Goal: Task Accomplishment & Management: Complete application form

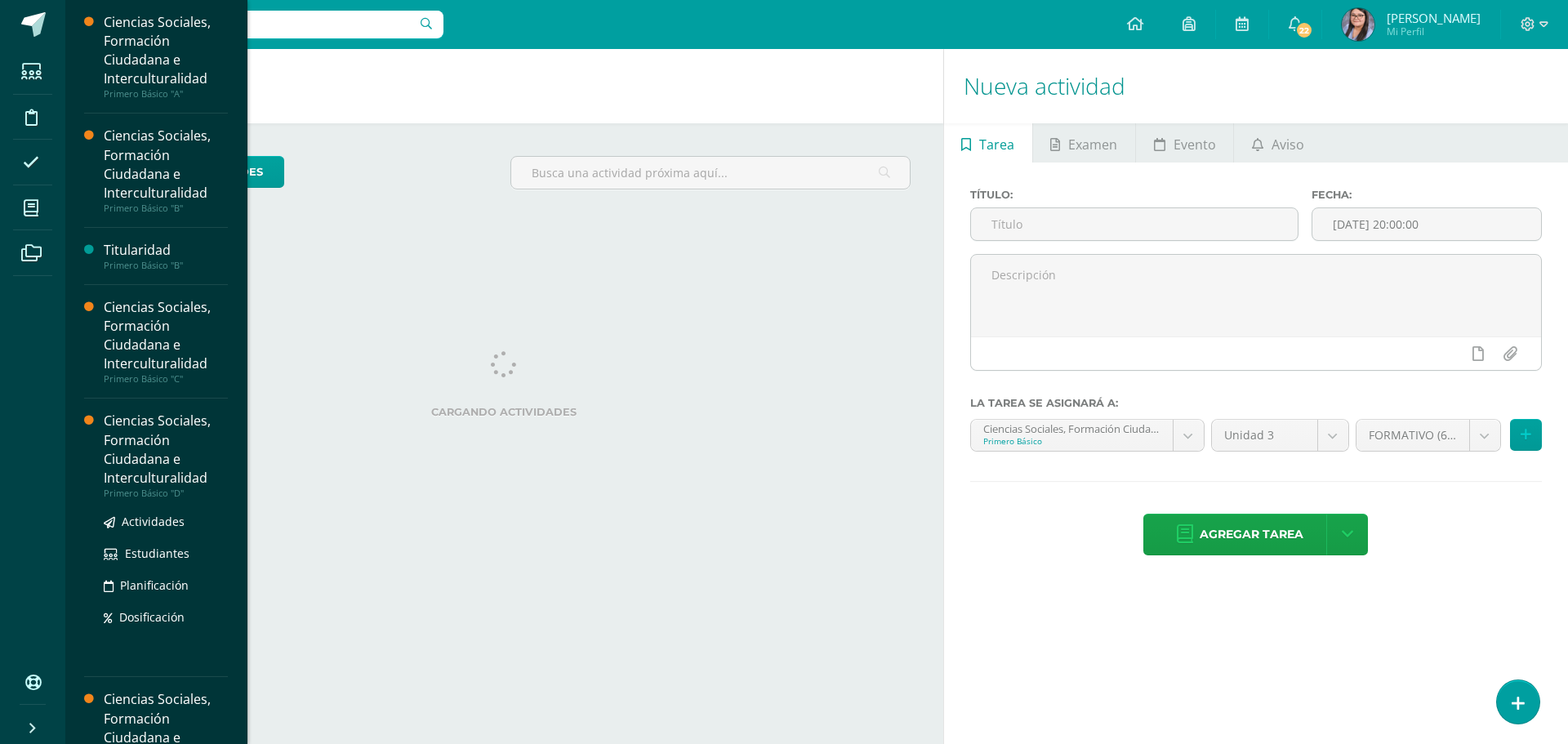
click at [180, 448] on div "Ciencias Sociales, Formación Ciudadana e Interculturalidad" at bounding box center [166, 449] width 124 height 75
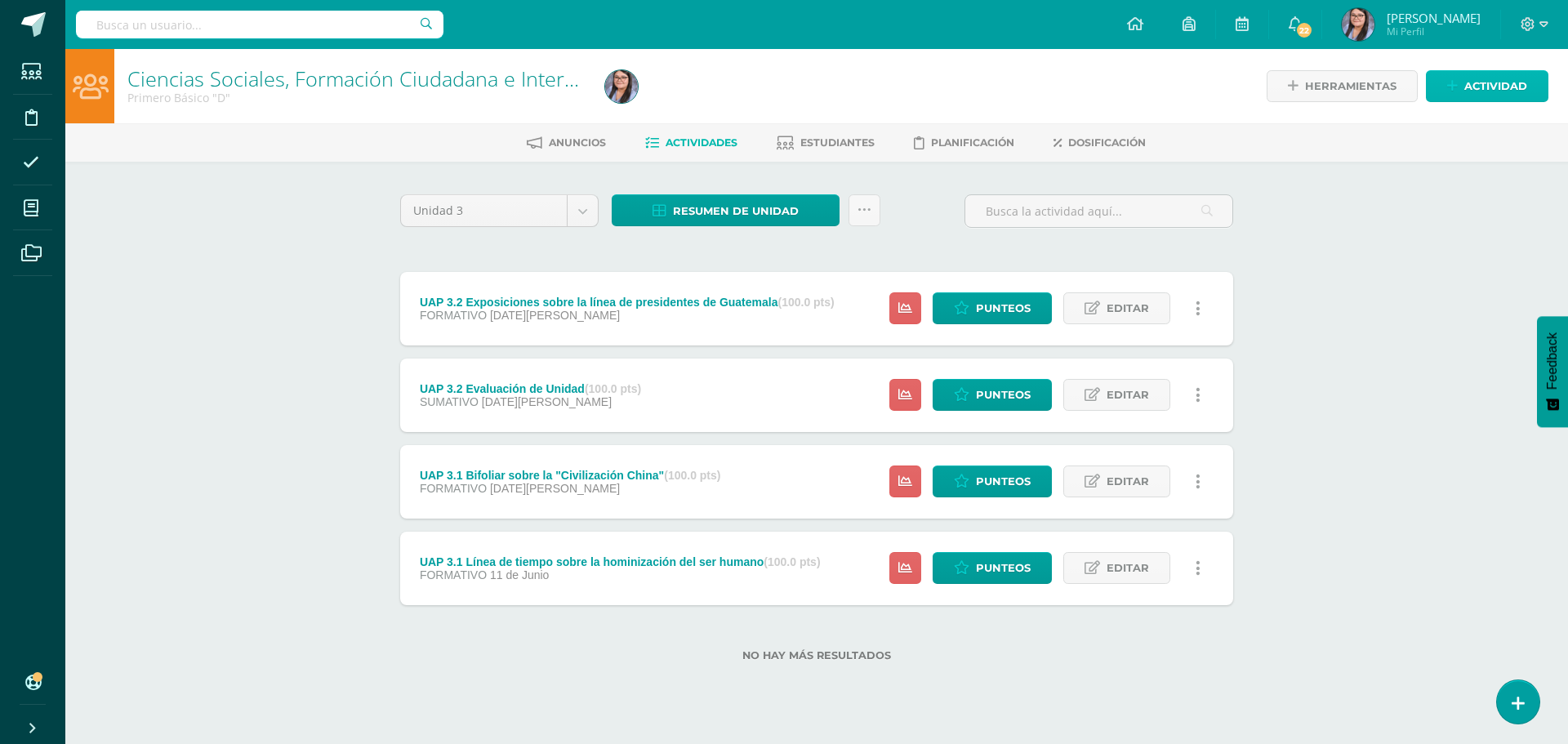
click at [1506, 75] on span "Actividad" at bounding box center [1496, 87] width 63 height 30
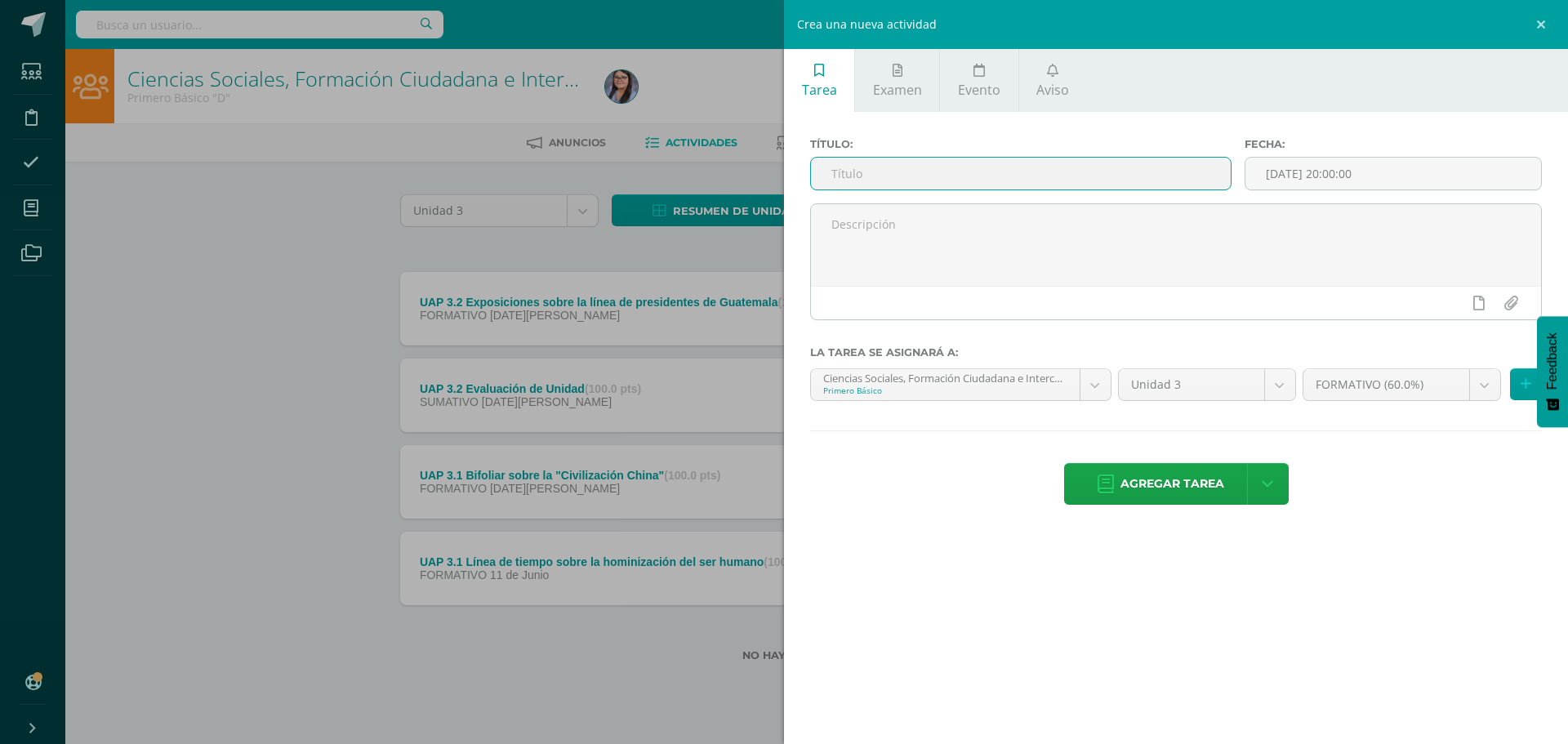
click at [1009, 169] on input "text" at bounding box center [1021, 174] width 420 height 32
type input "UAP 3.1 Evaluación de unidad"
click at [1092, 387] on body "Estudiantes Disciplina Asistencia Mis cursos Archivos Soporte Centro de ayuda Ú…" at bounding box center [784, 357] width 1568 height 715
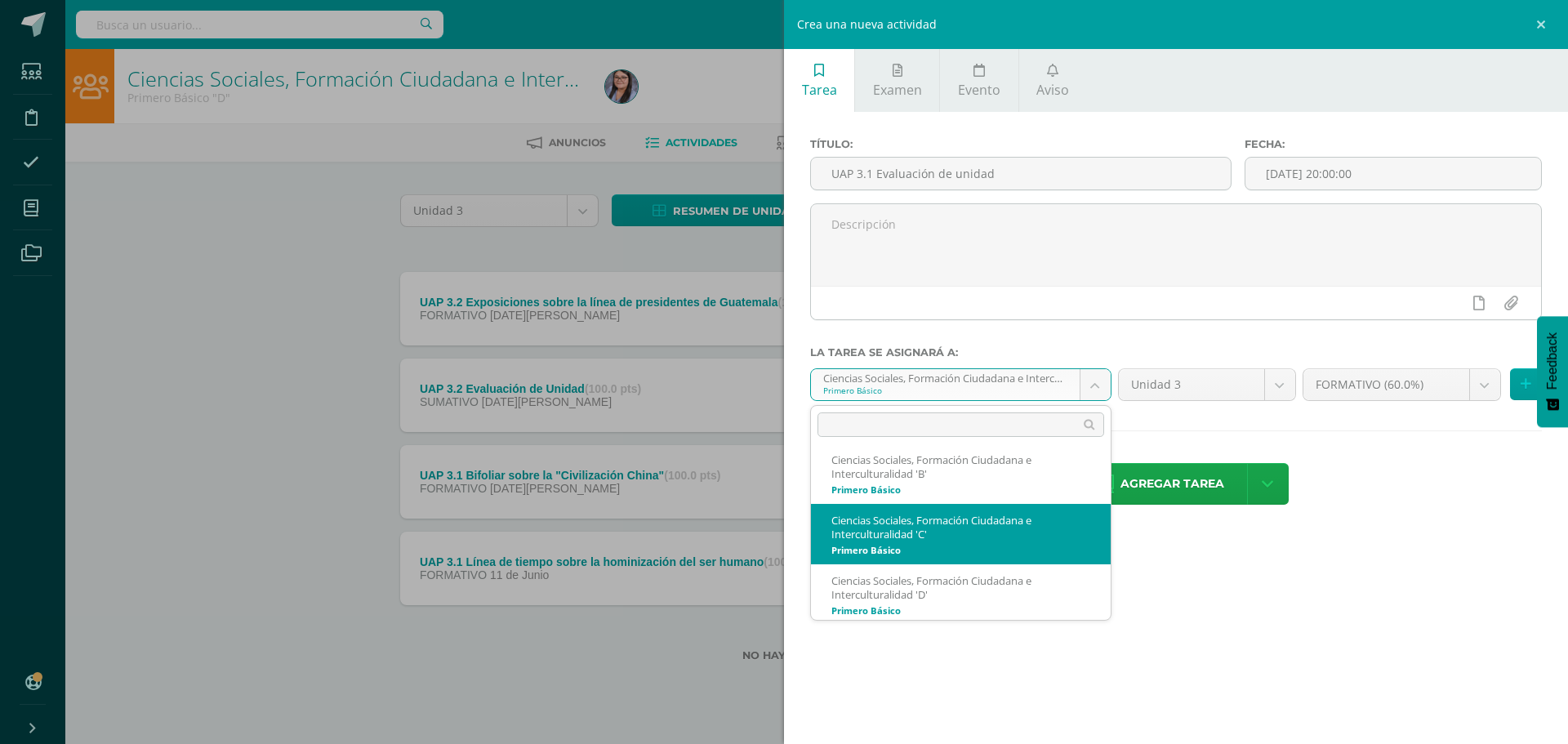
scroll to position [72, 0]
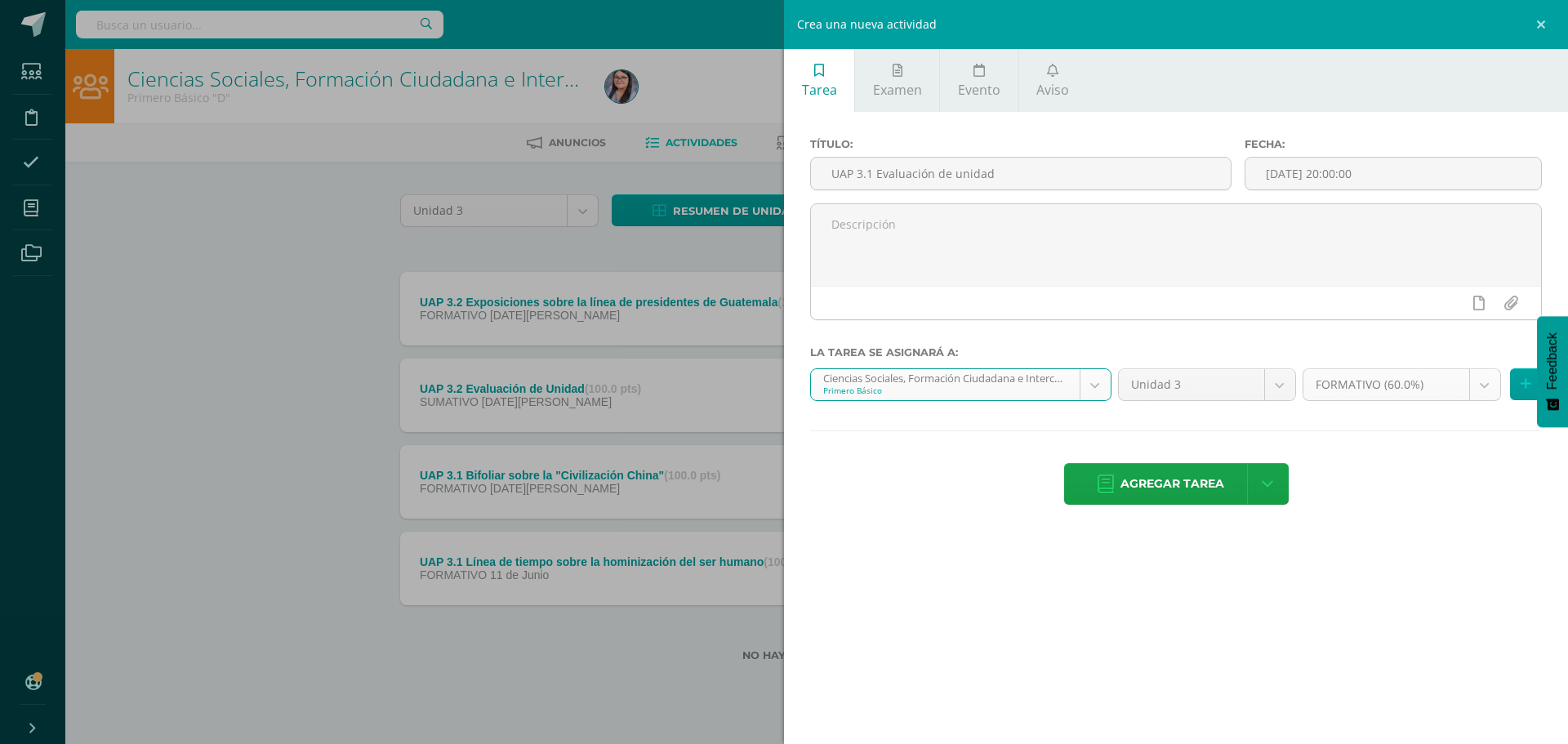
click at [1481, 397] on body "Estudiantes Disciplina Asistencia Mis cursos Archivos Soporte Centro de ayuda Ú…" at bounding box center [784, 357] width 1568 height 715
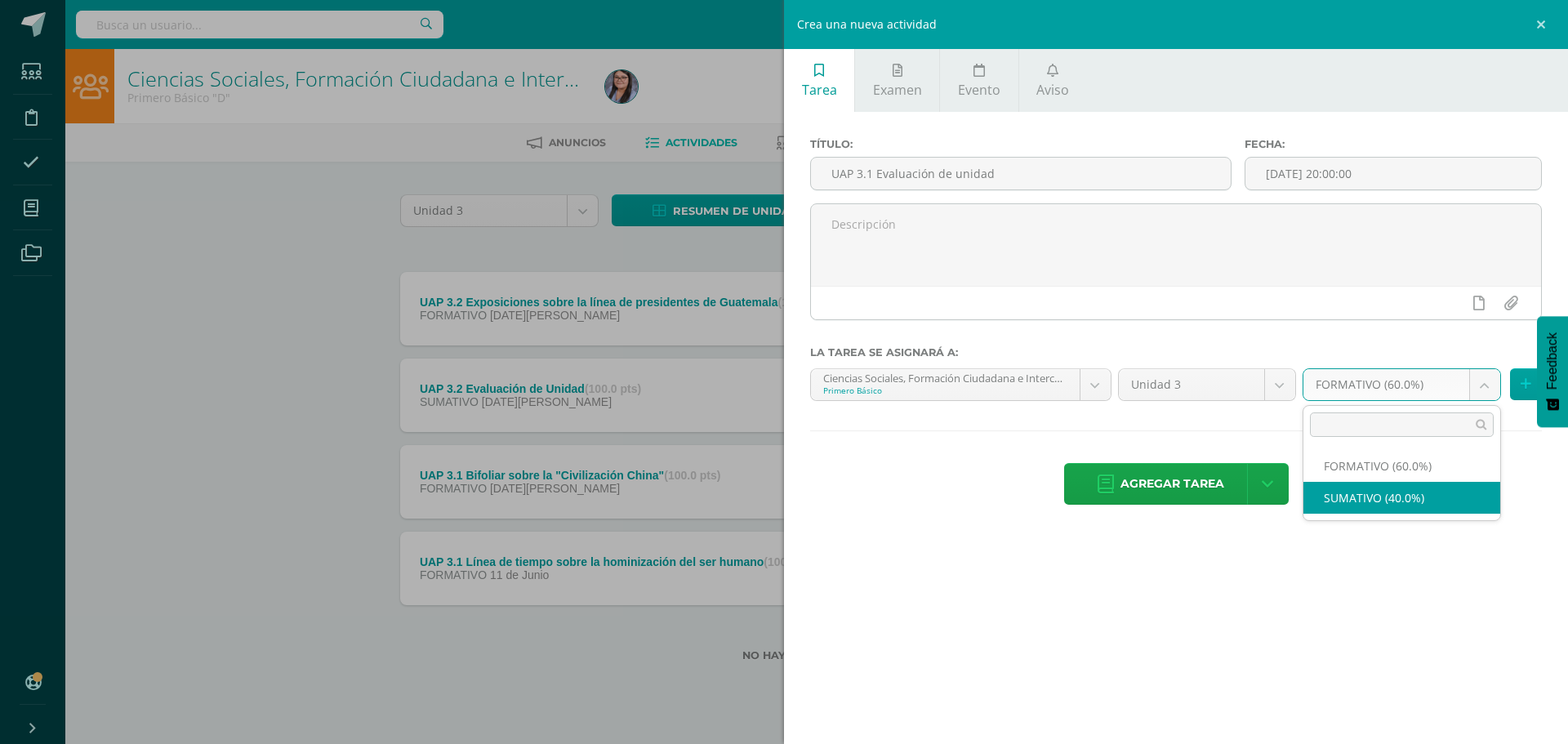
select select "212904"
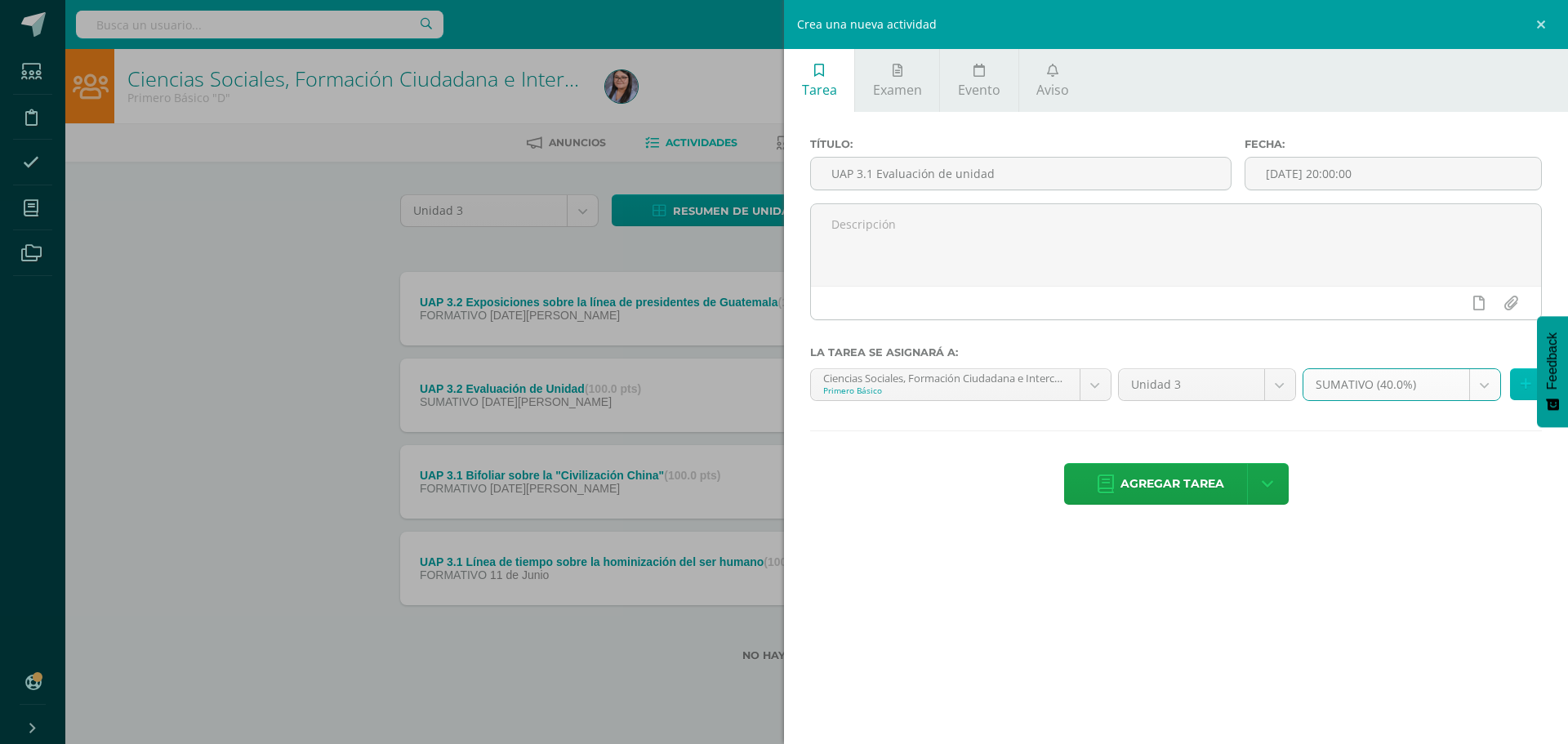
click at [1513, 382] on button at bounding box center [1526, 384] width 32 height 32
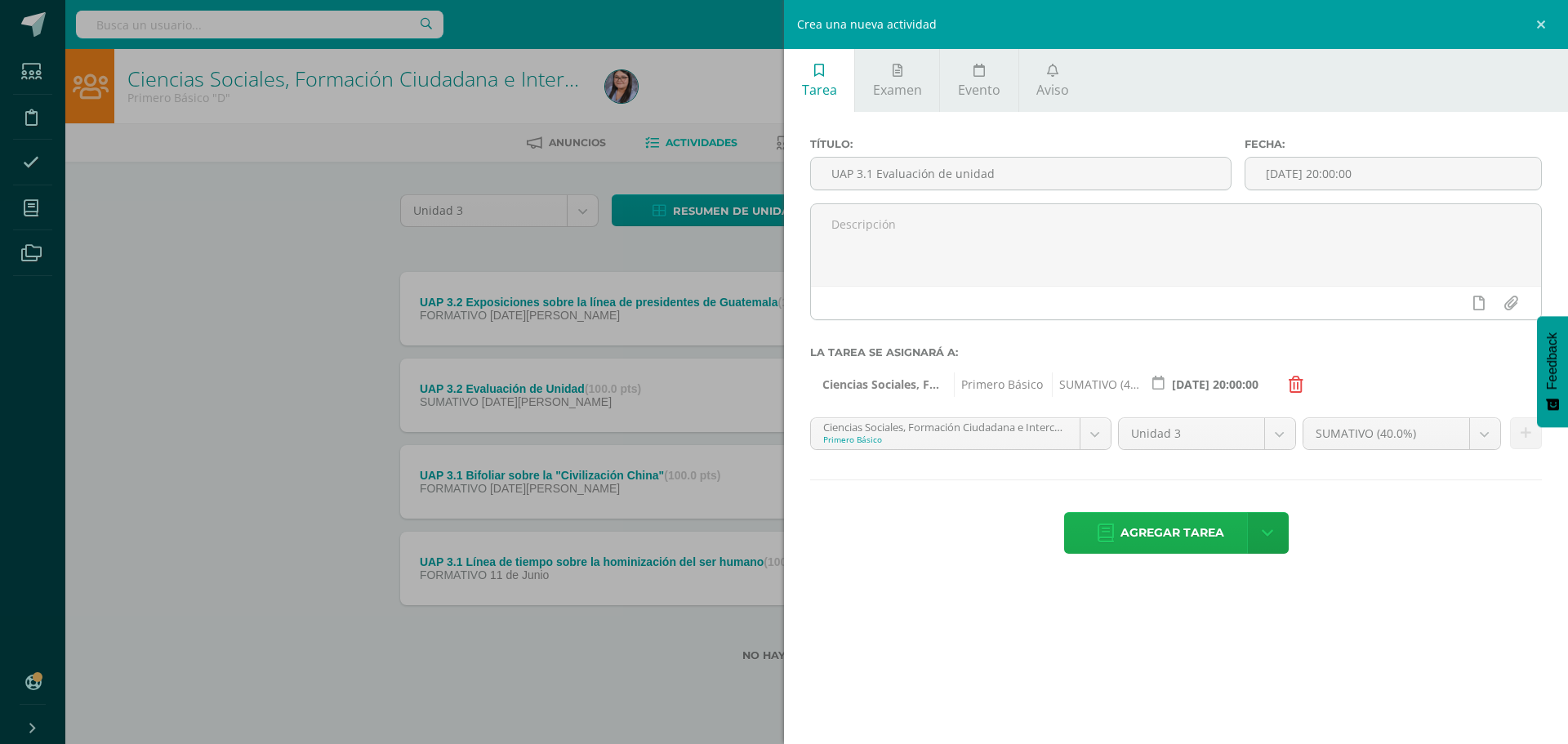
click at [1170, 546] on span "Agregar tarea" at bounding box center [1172, 533] width 103 height 40
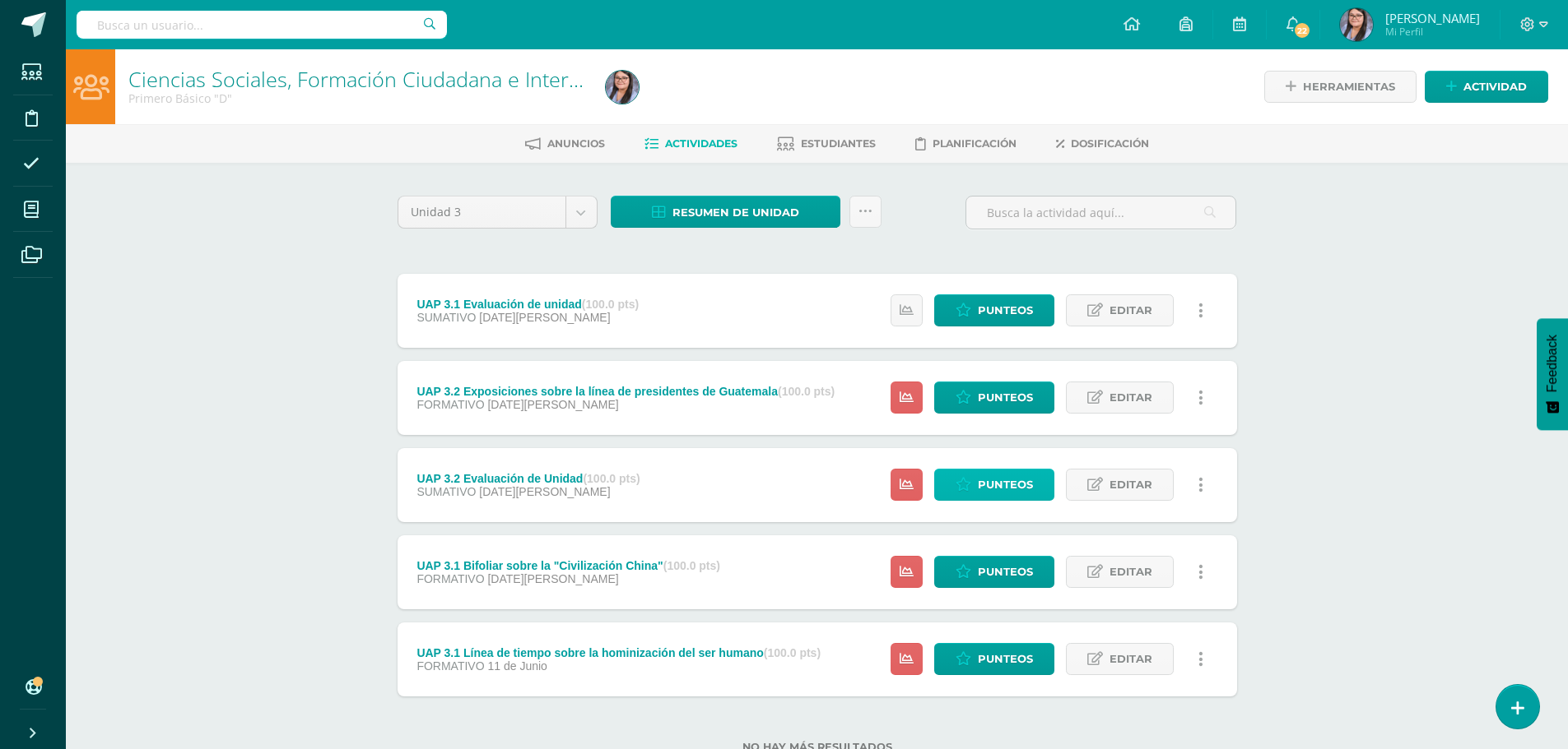
click at [1008, 485] on span "Punteos" at bounding box center [1005, 485] width 55 height 30
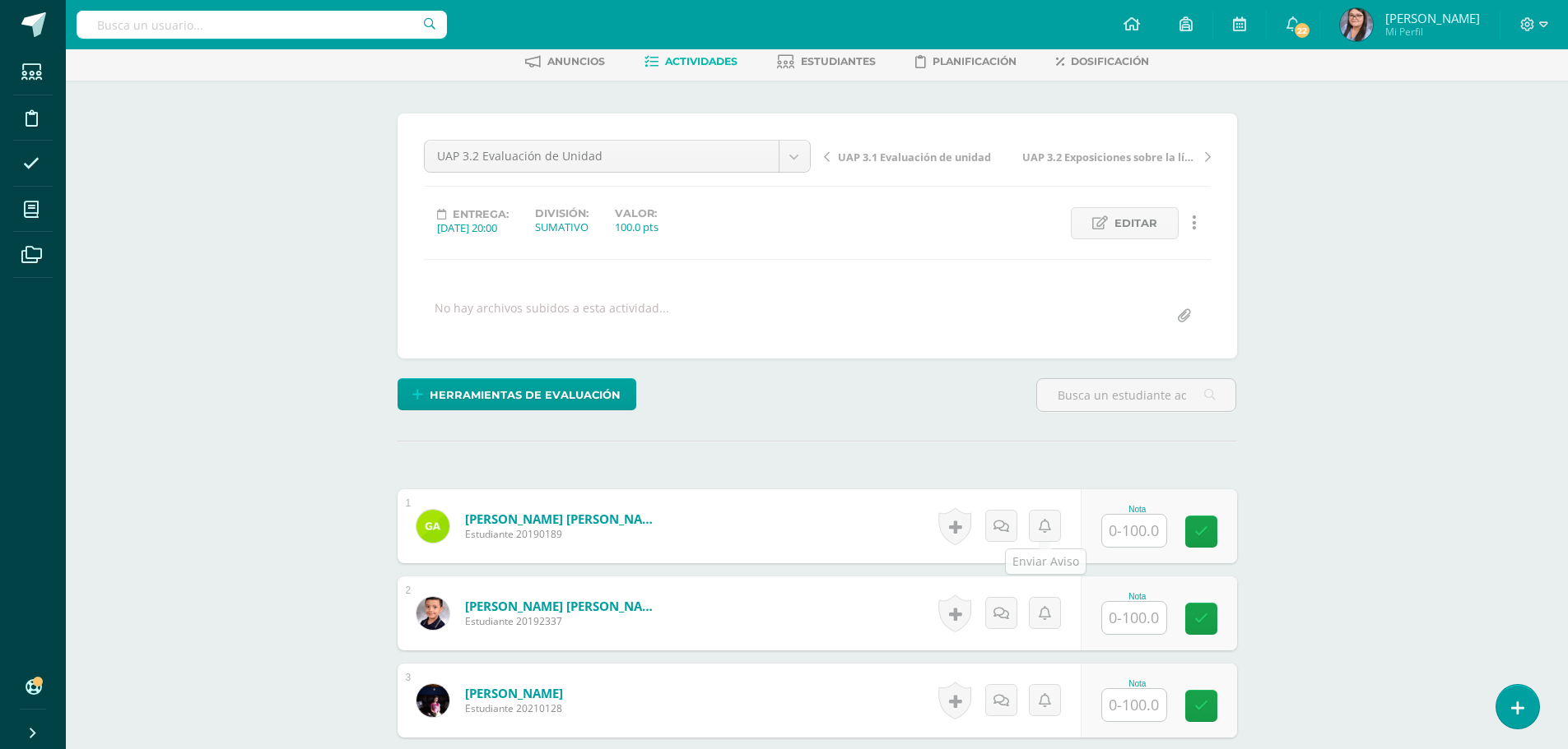
scroll to position [83, 0]
click at [1136, 540] on input "text" at bounding box center [1135, 531] width 64 height 32
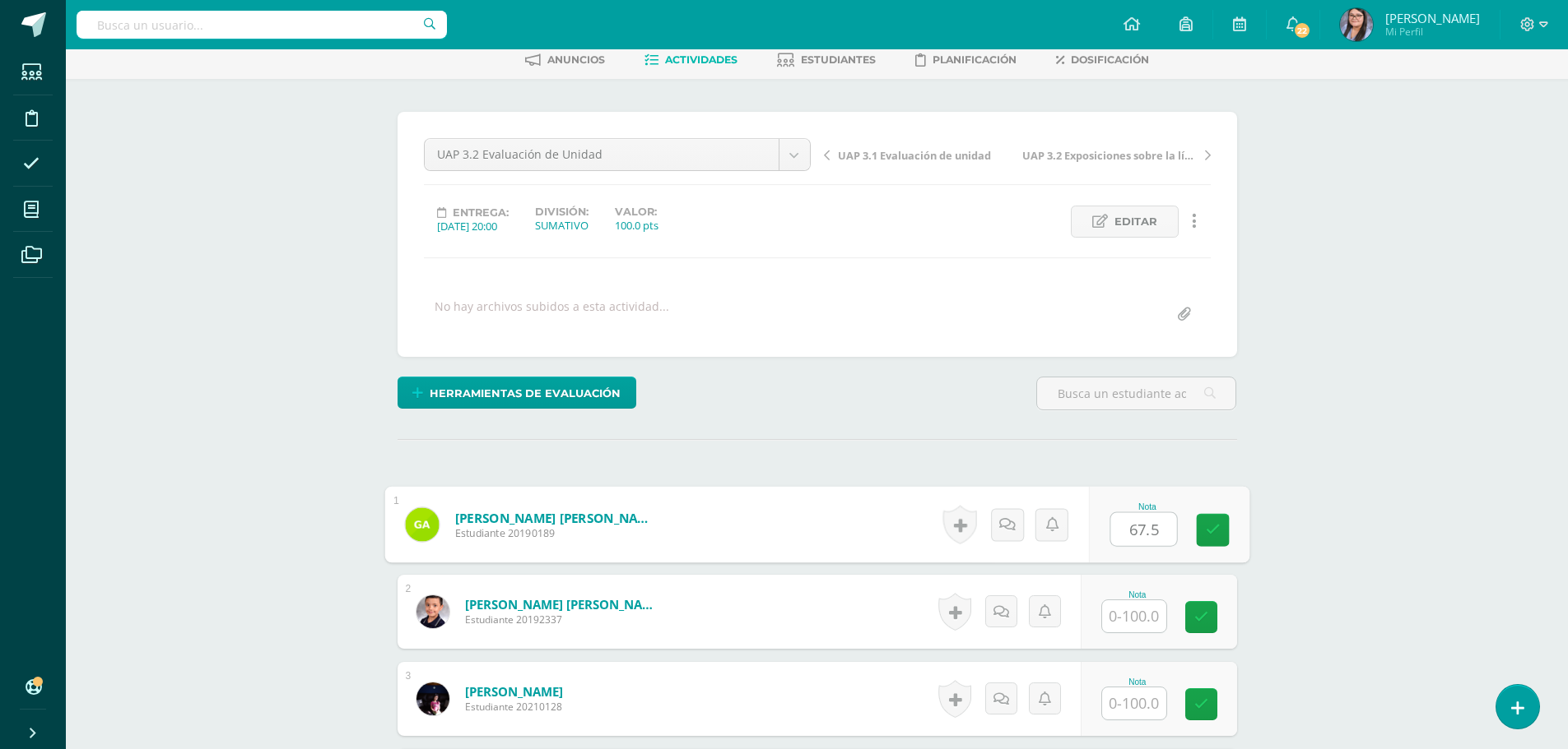
type input "67.5"
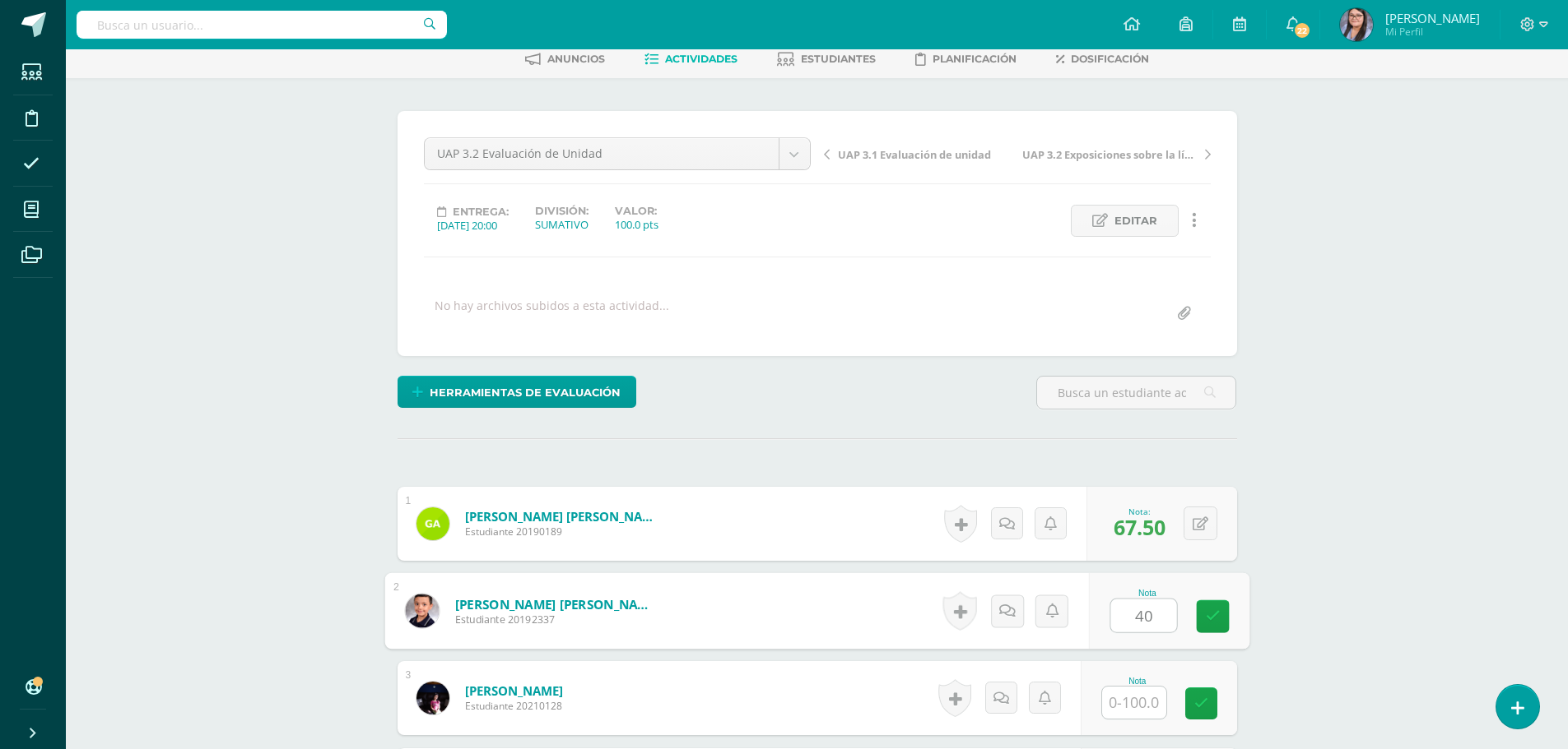
type input "40"
type input "25"
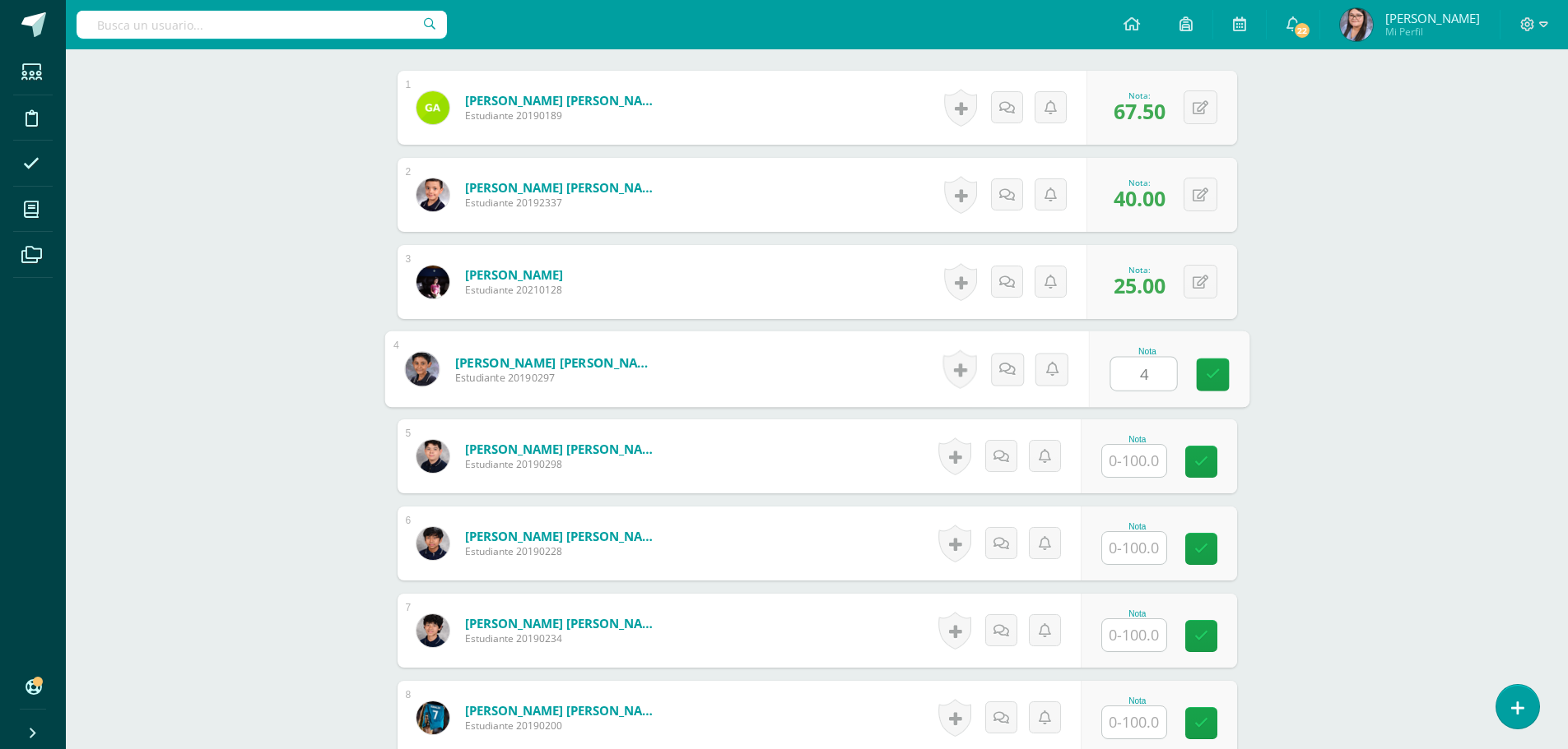
scroll to position [502, 0]
type input "47.5"
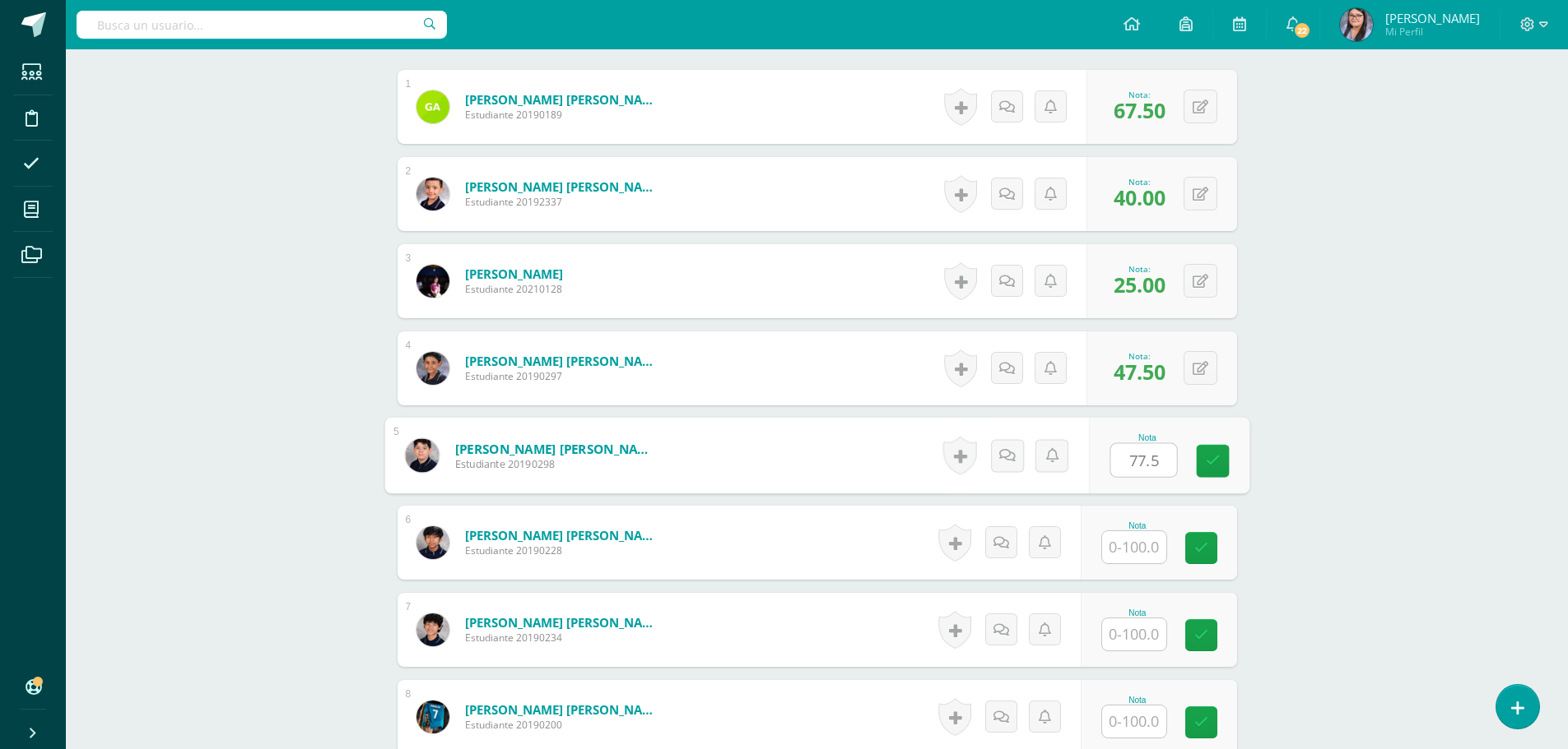
type input "77.5"
type input "55"
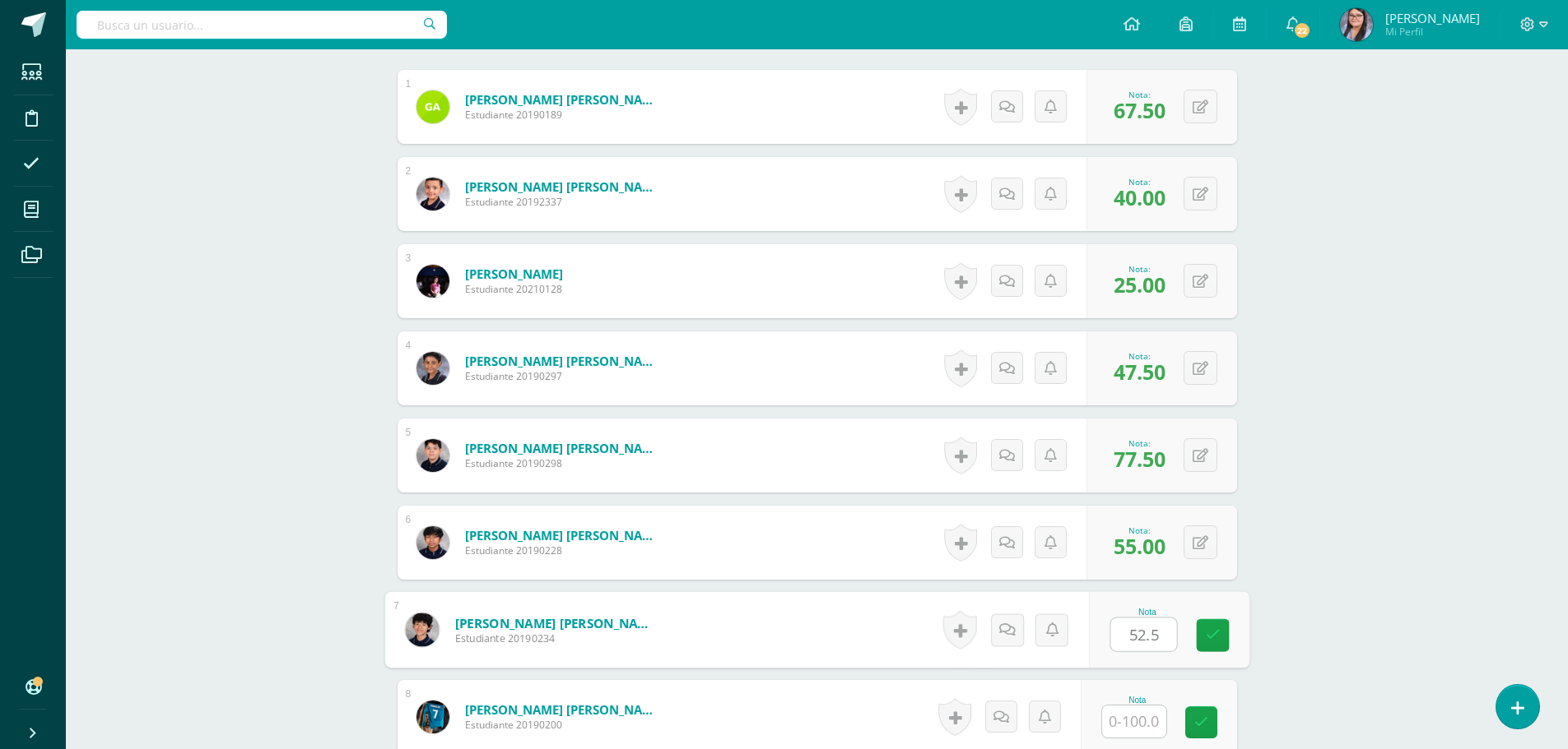
type input "52.5"
type input "42.5"
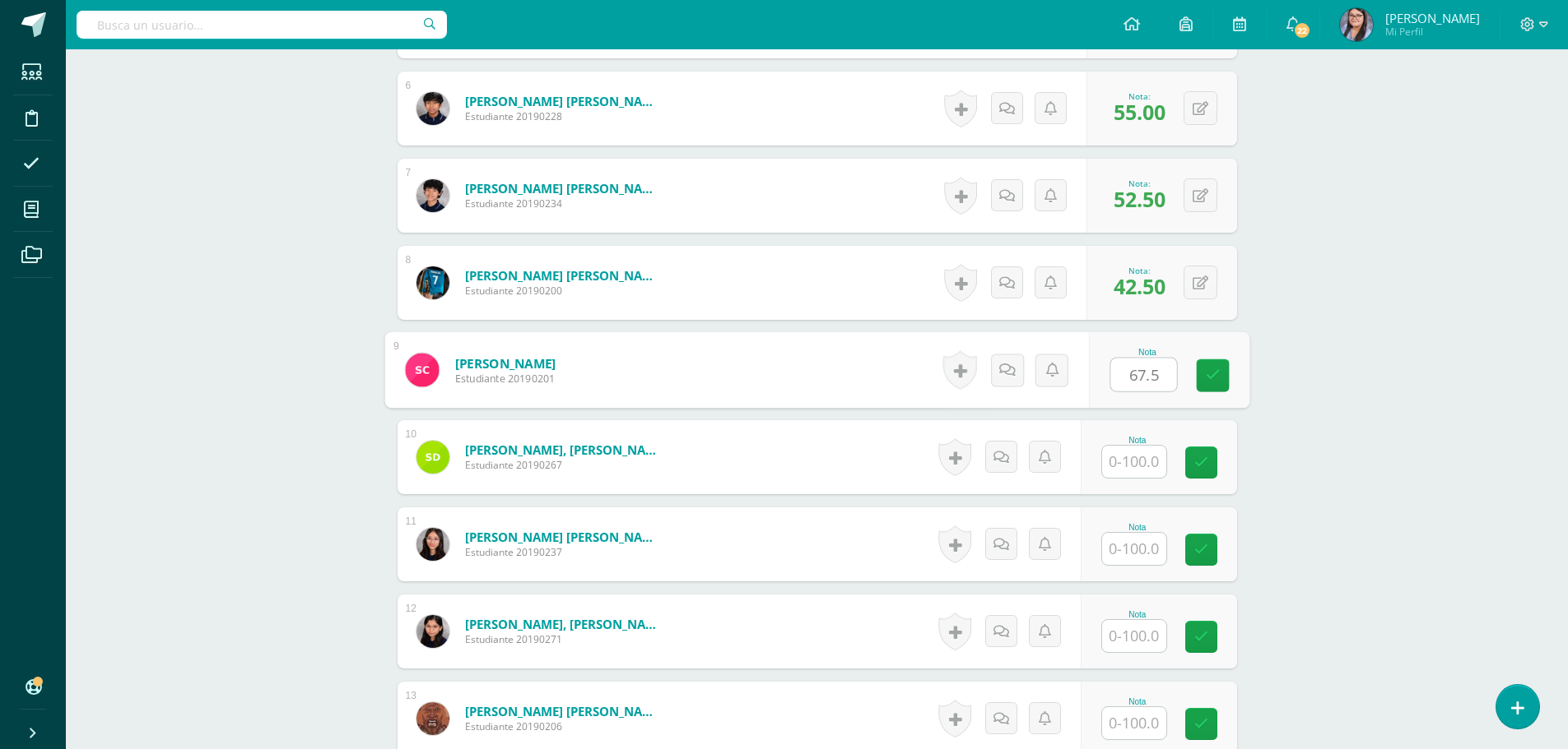
type input "67.5"
type input "52.5"
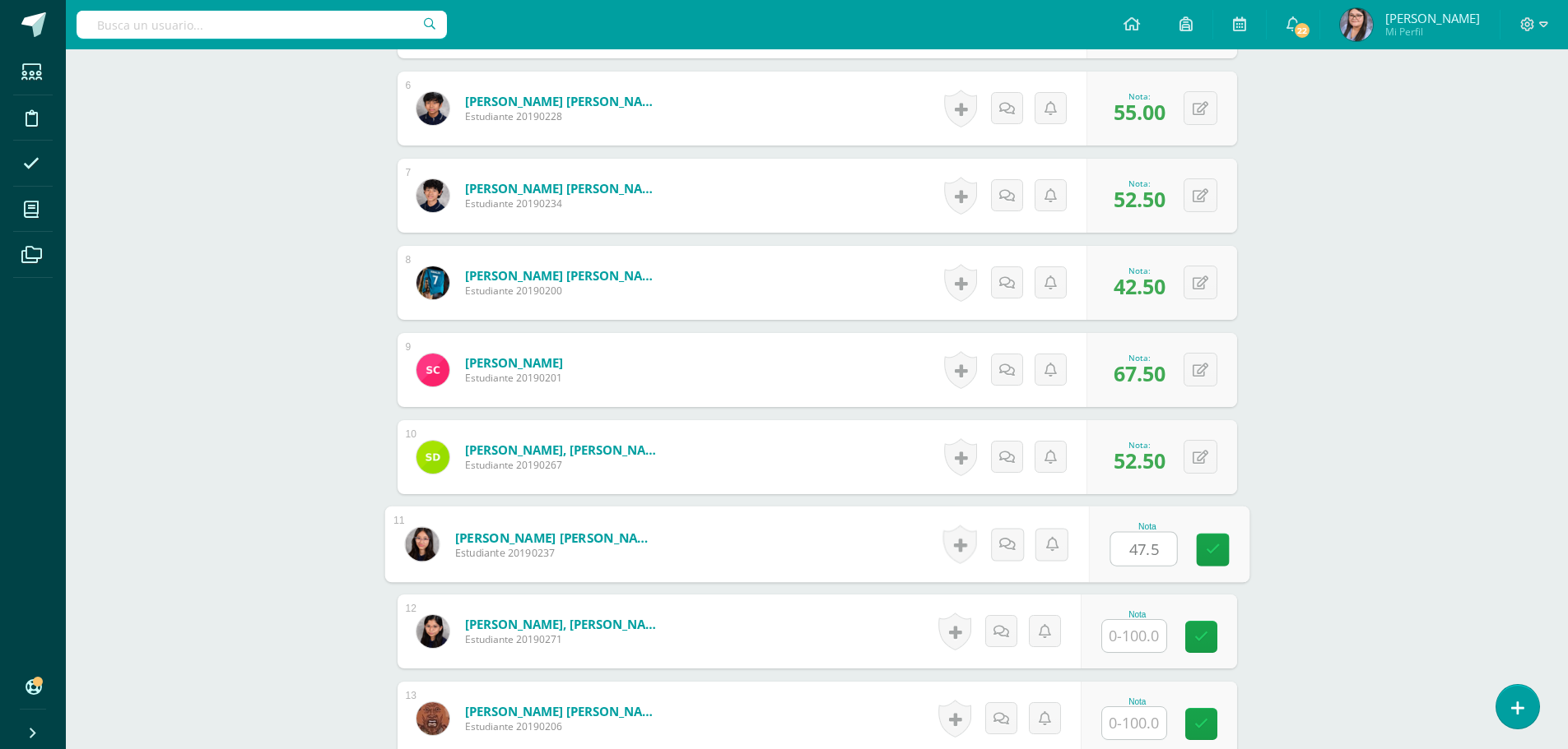
type input "47.5"
type input "72.5"
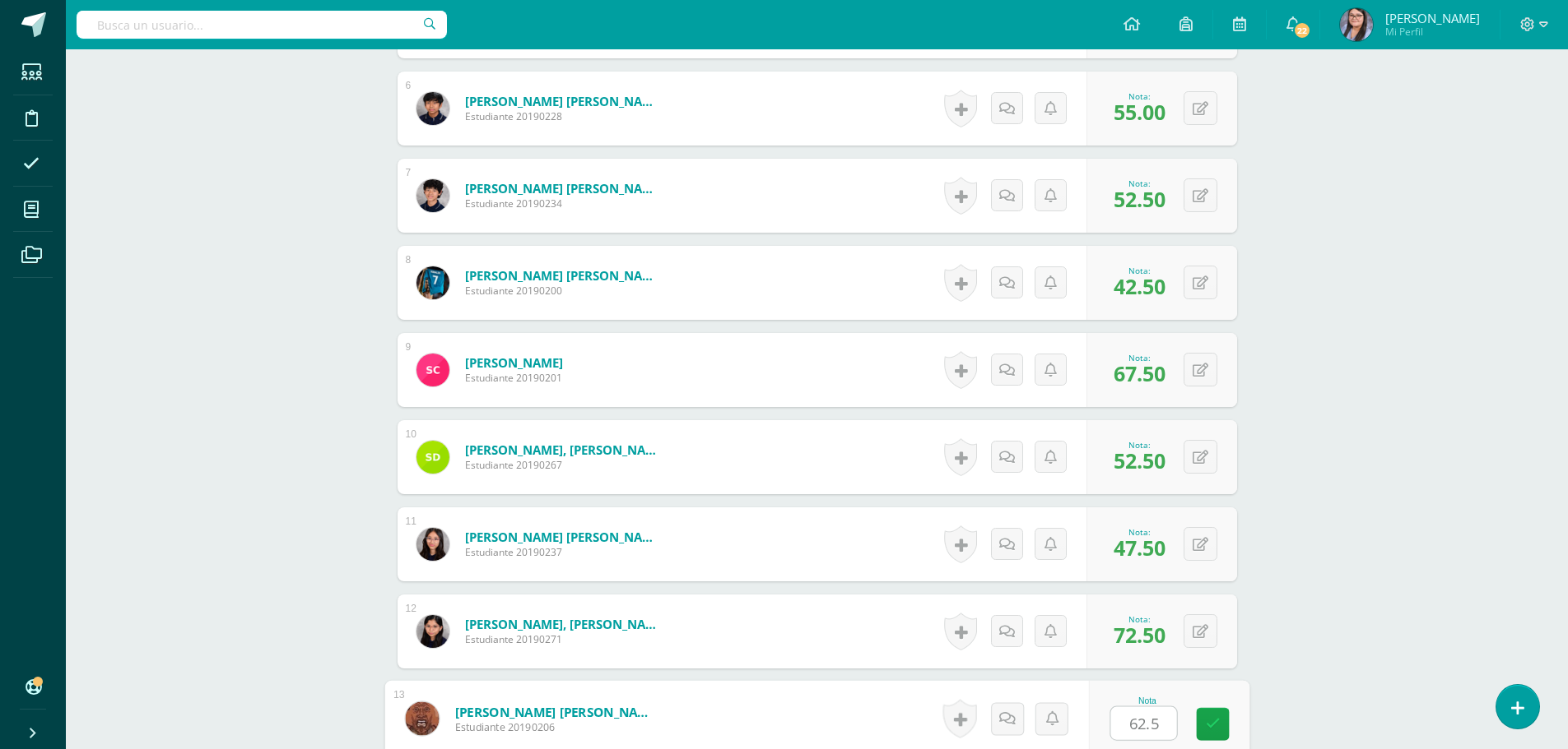
type input "62.5"
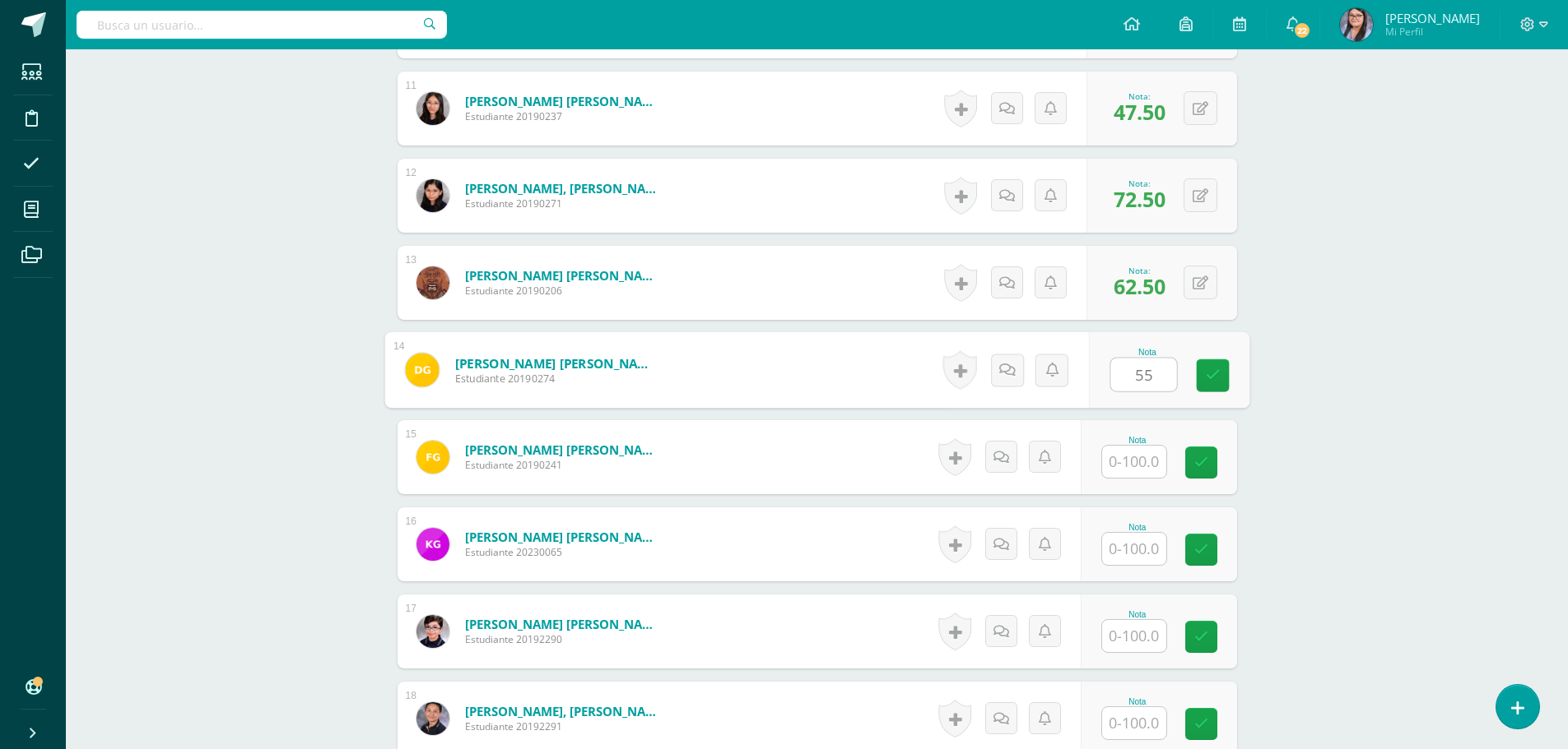
type input "55"
type input "57.5"
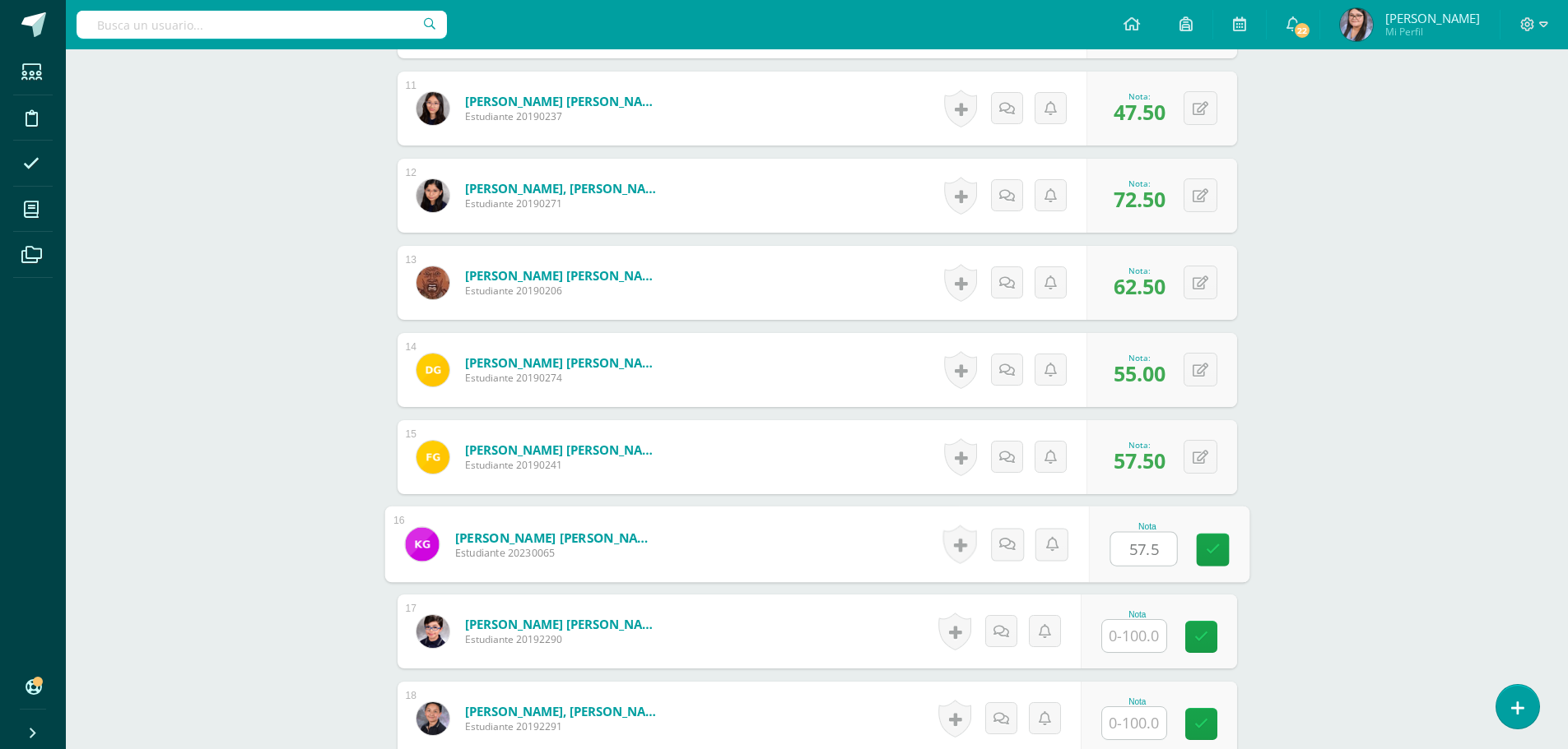
type input "57.5"
type input "45"
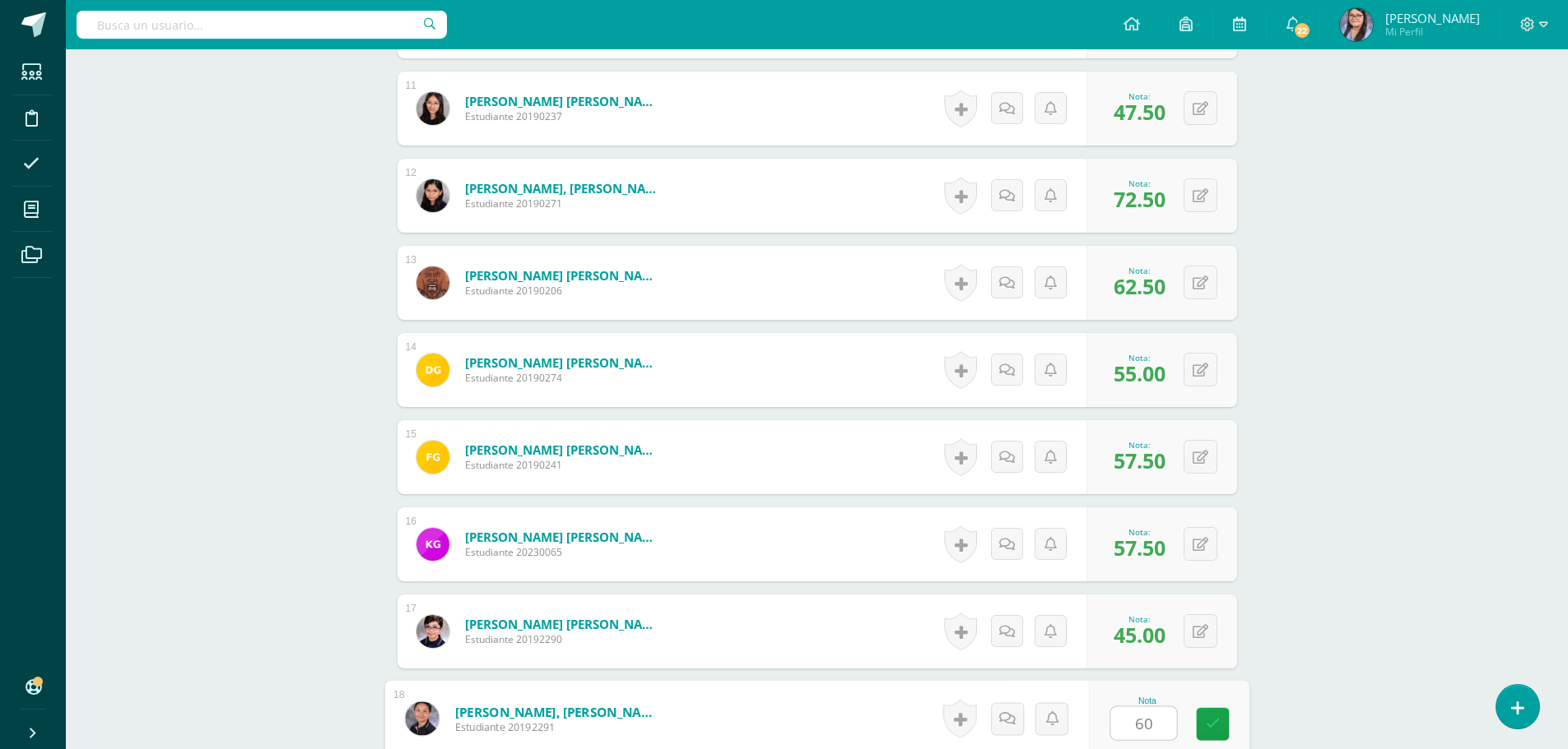
type input "60"
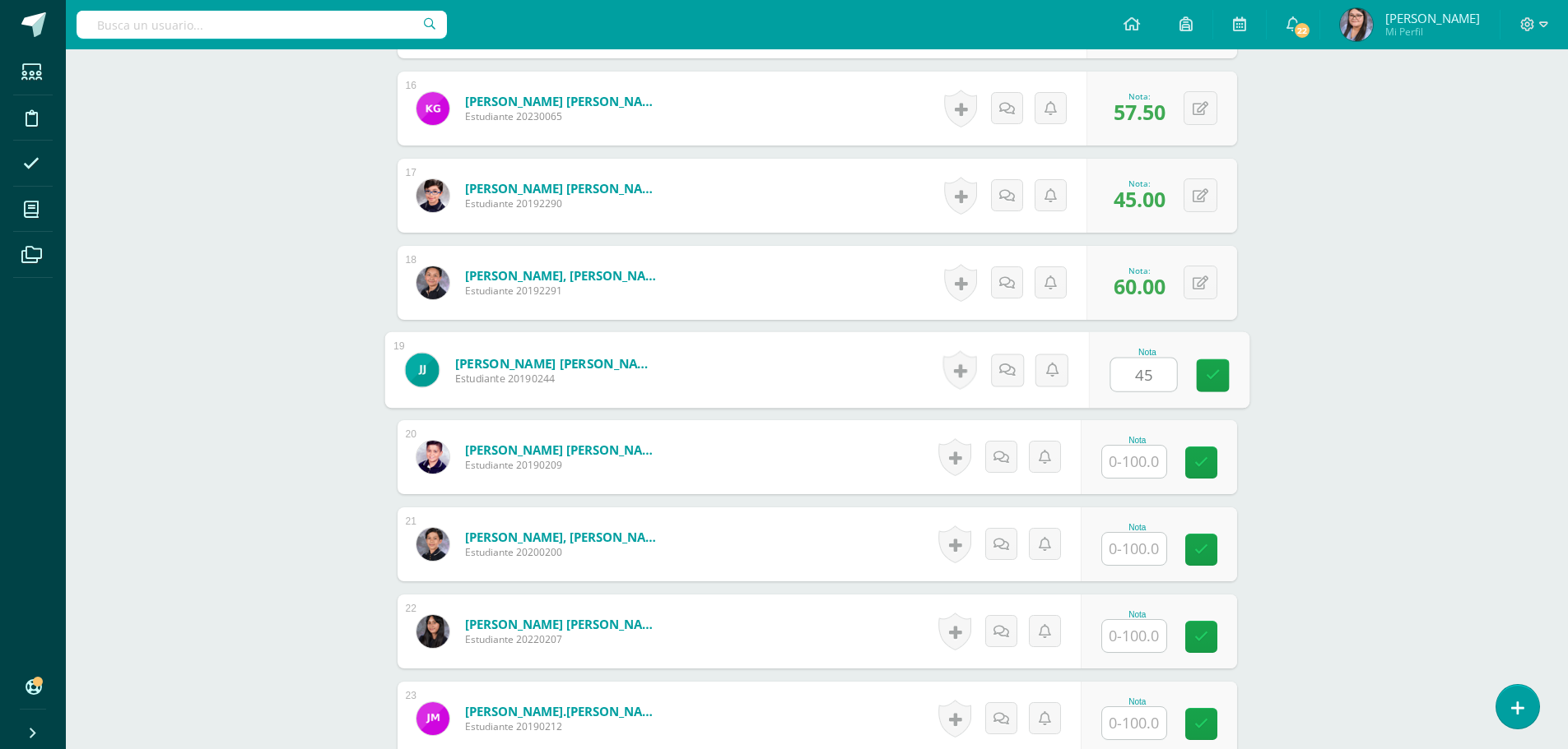
type input "45"
type input "35"
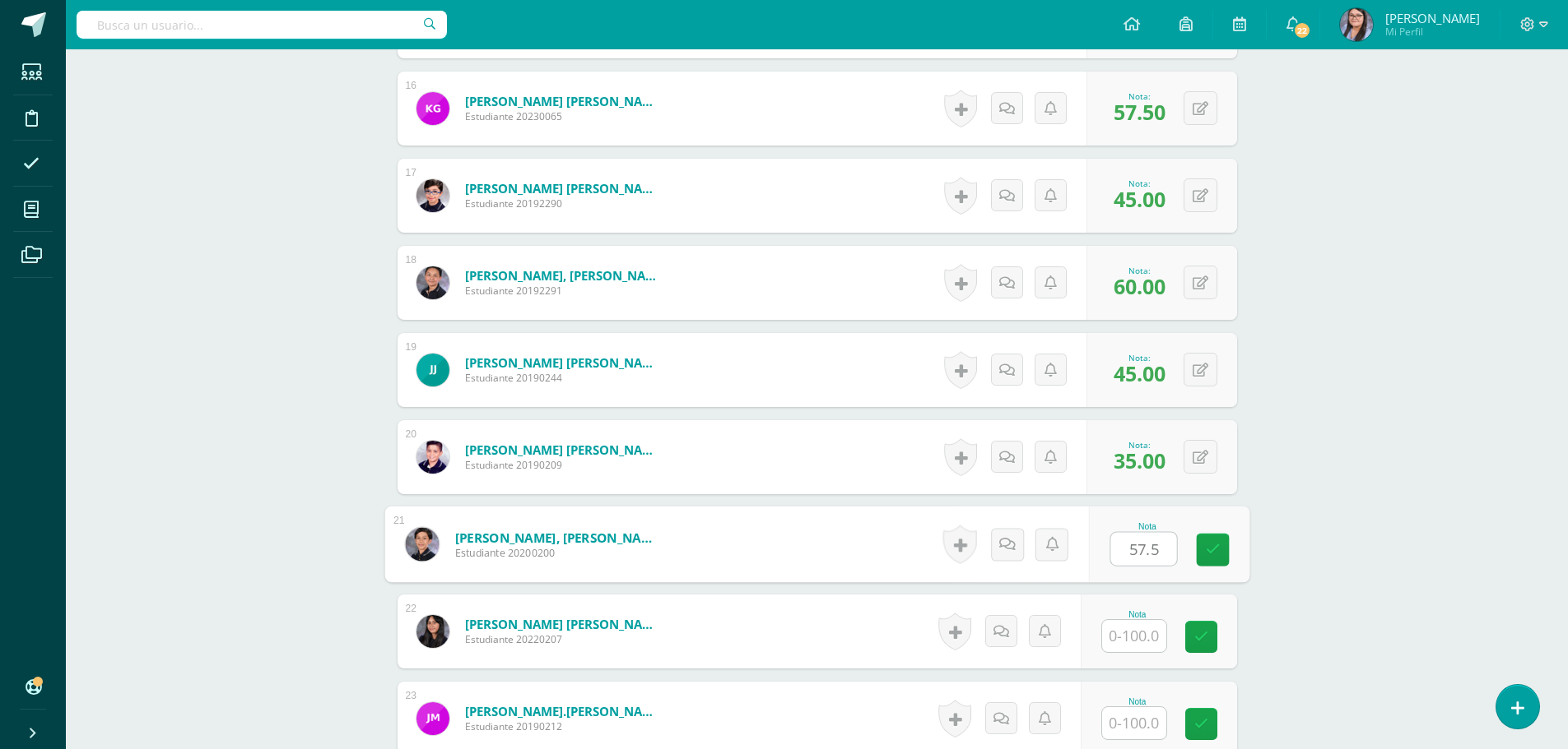
type input "57.5"
type input "47.5"
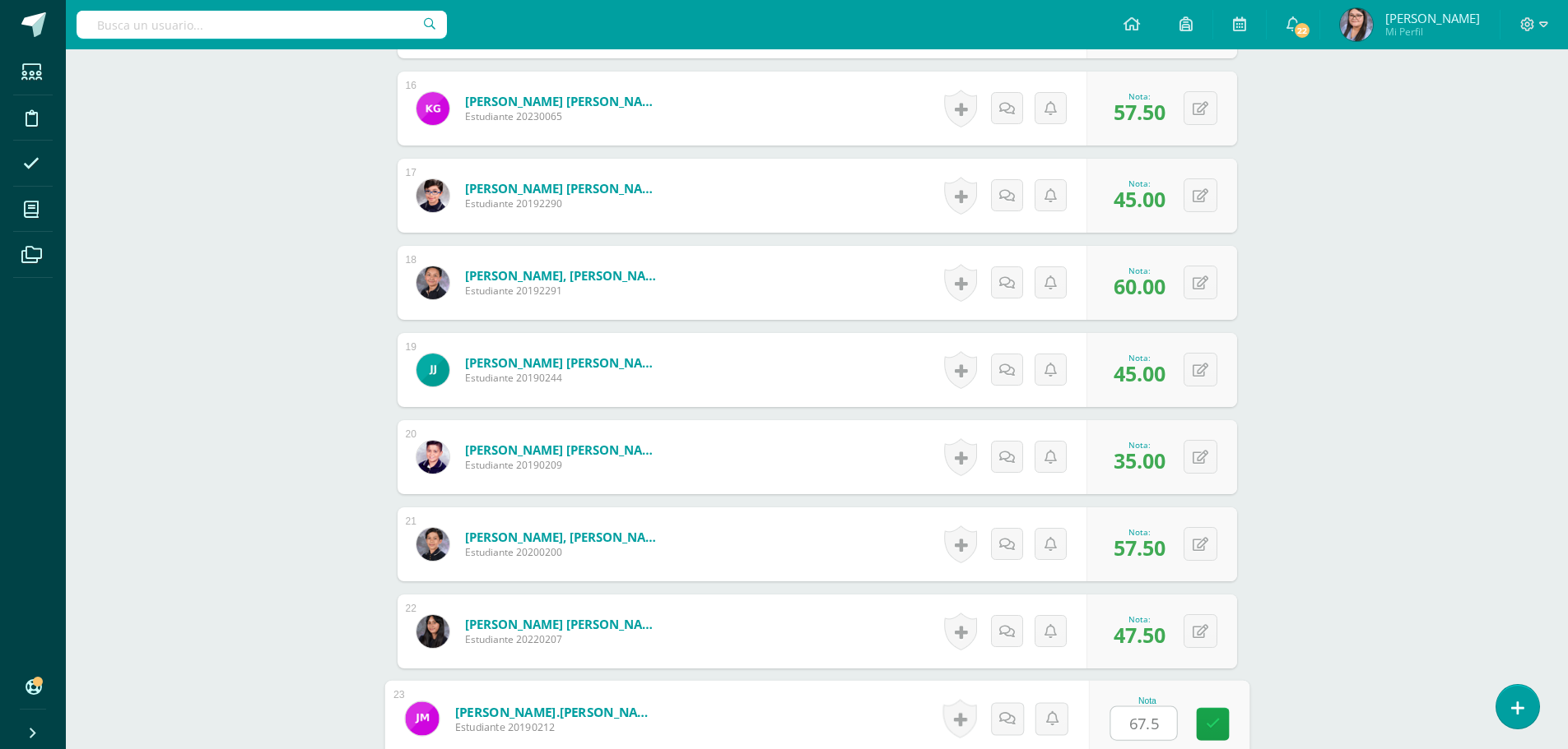
type input "67.5"
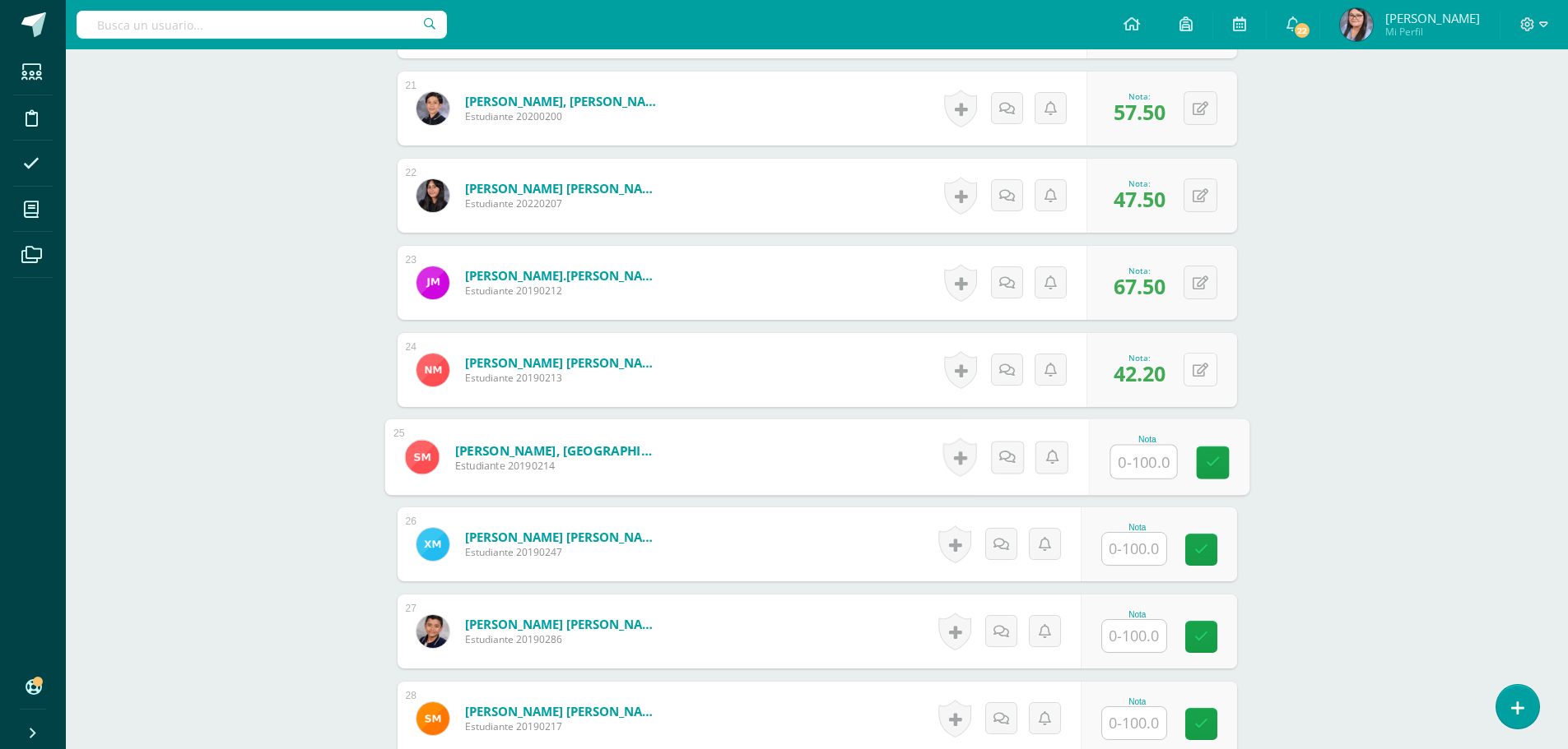
click at [1200, 366] on button at bounding box center [1201, 370] width 34 height 34
type input "42.5"
type input "65"
type input "40"
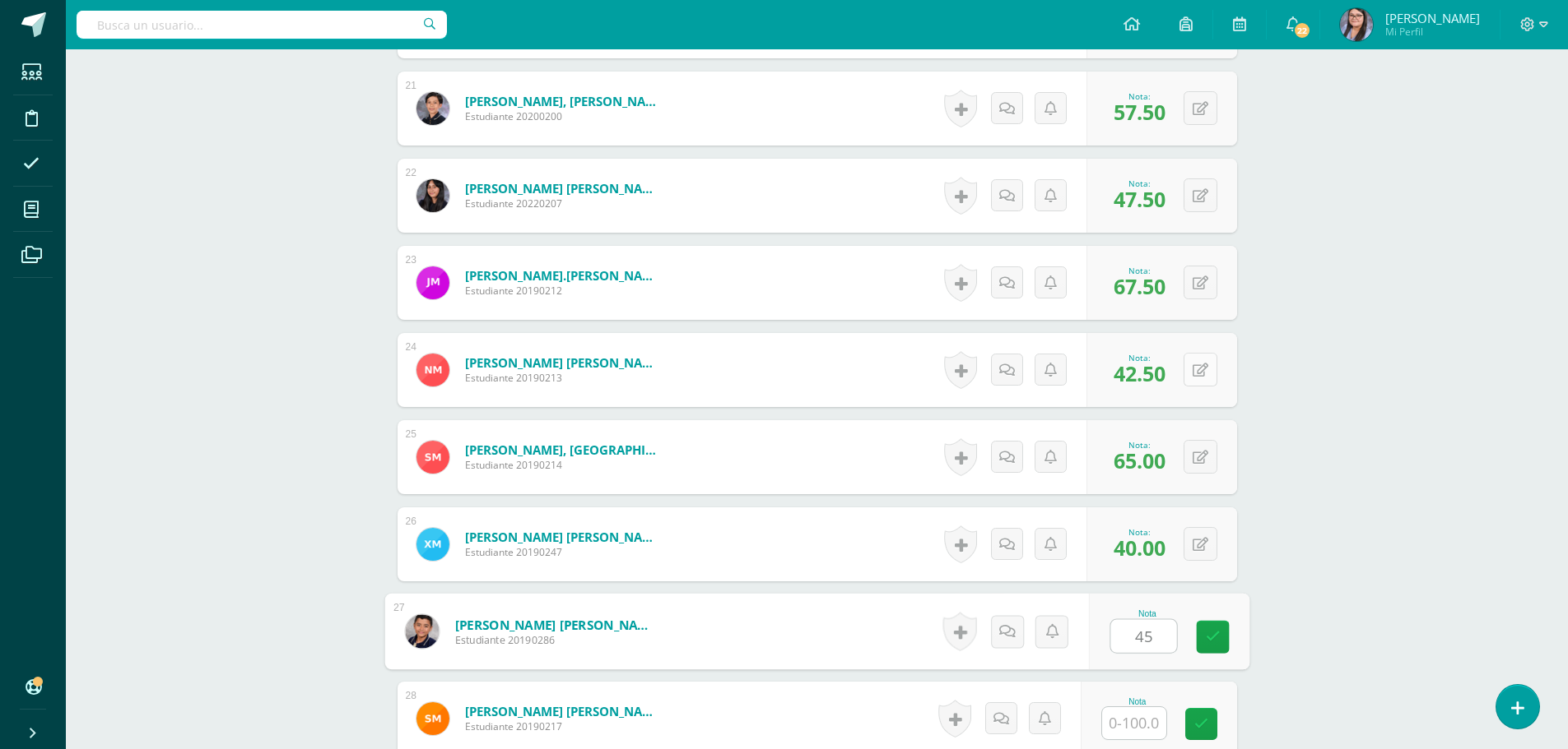
type input "45"
type input "60"
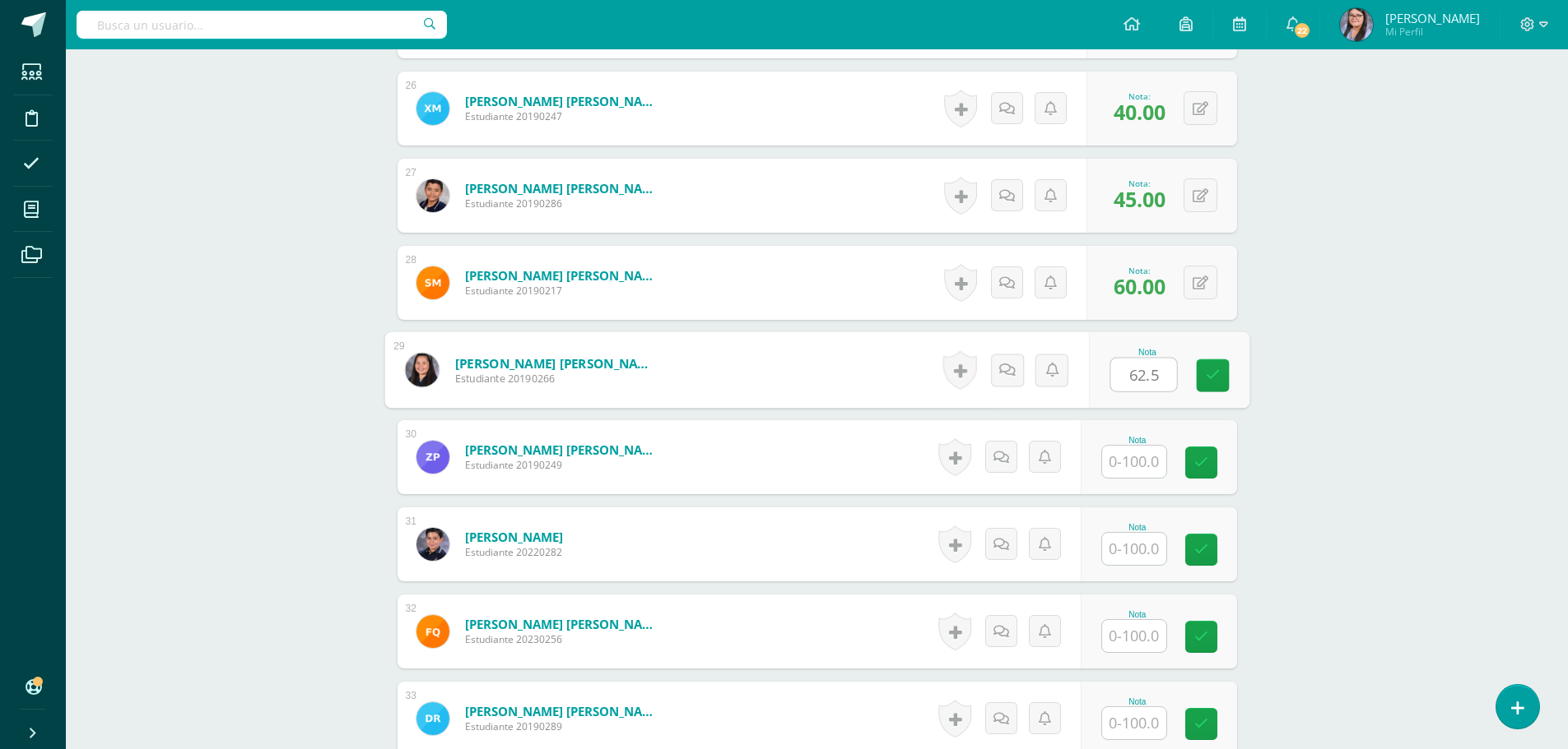
type input "62.5"
type input "47.5"
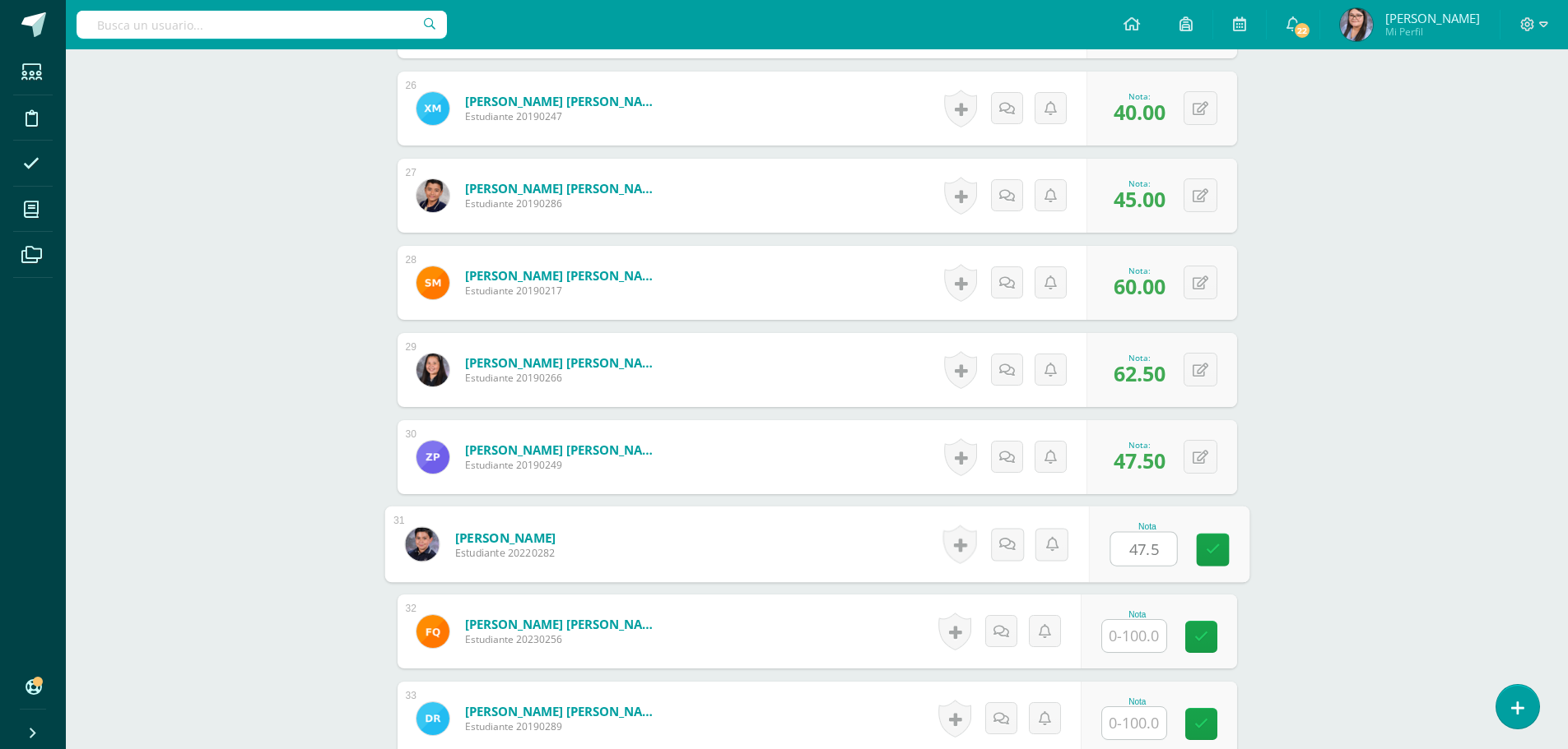
type input "47.5"
type input "75"
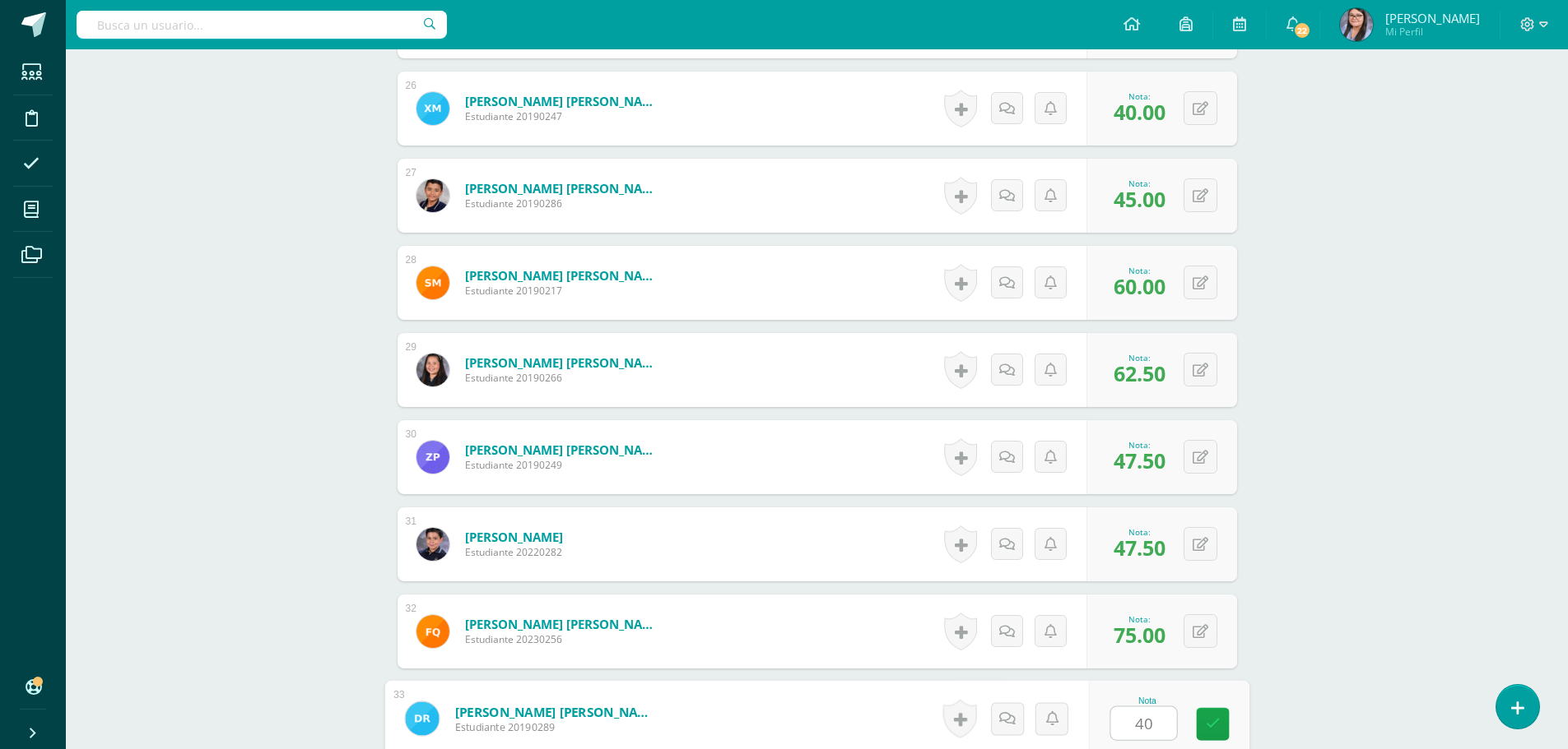
type input "40"
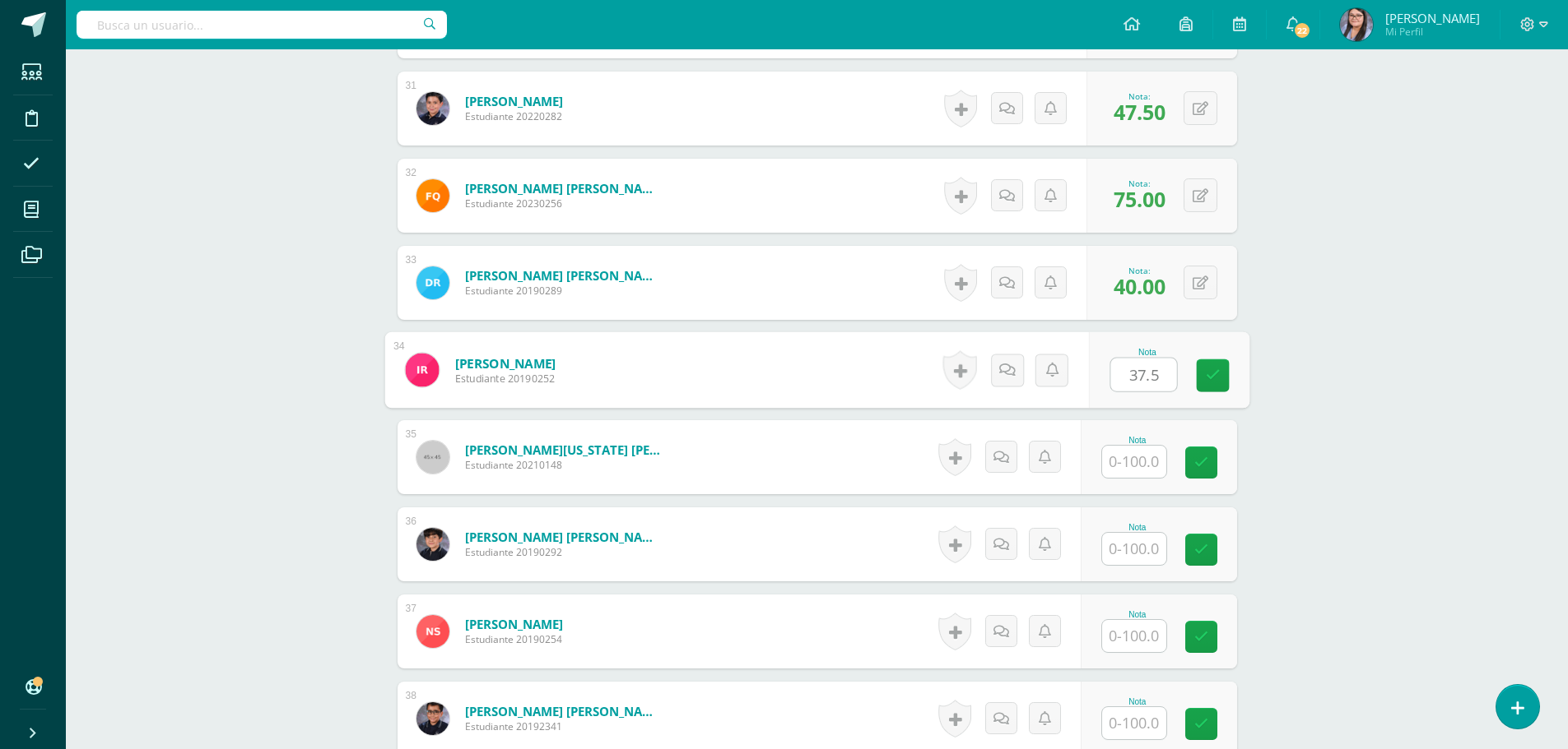
type input "37.5"
type input "22.55"
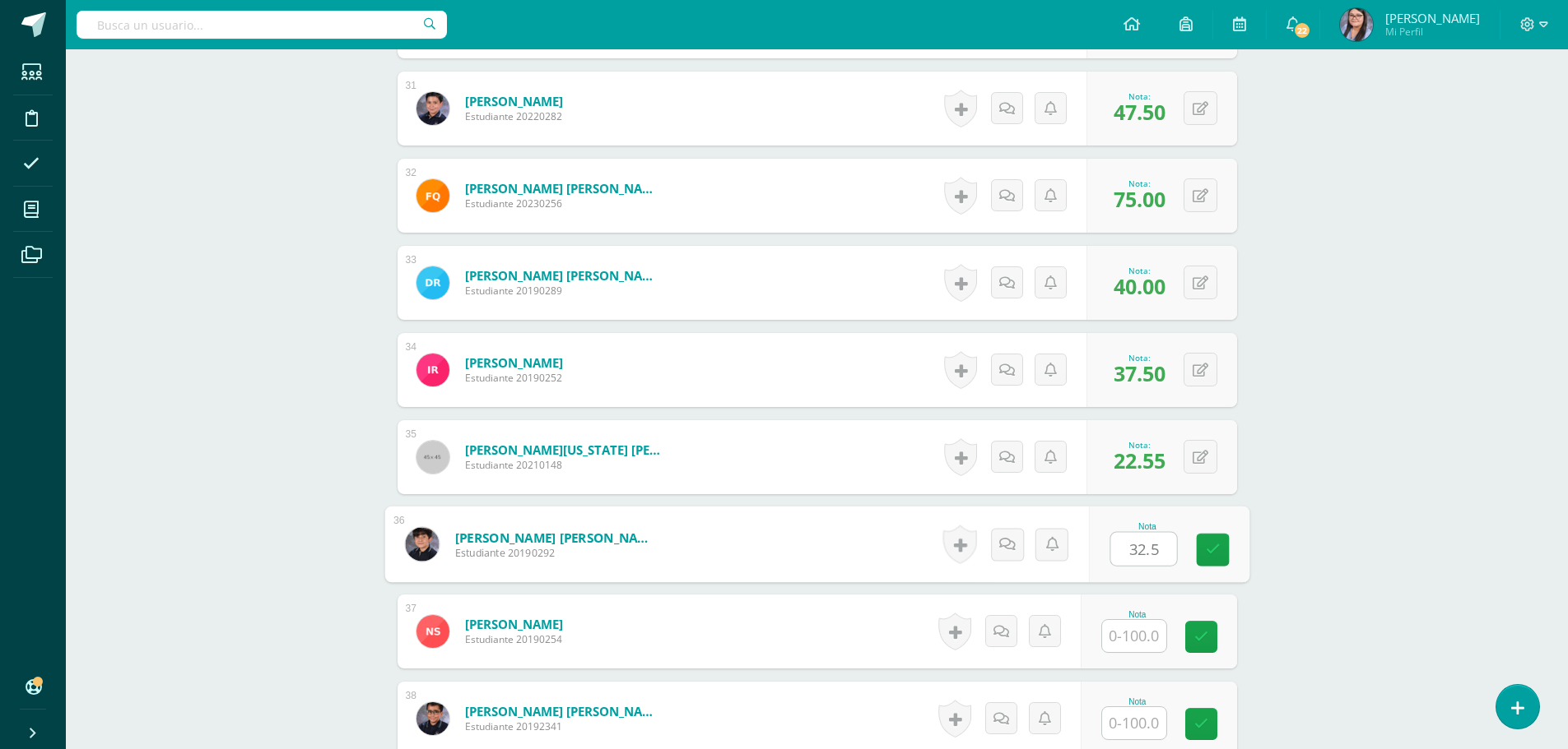
type input "32.5"
type input "55"
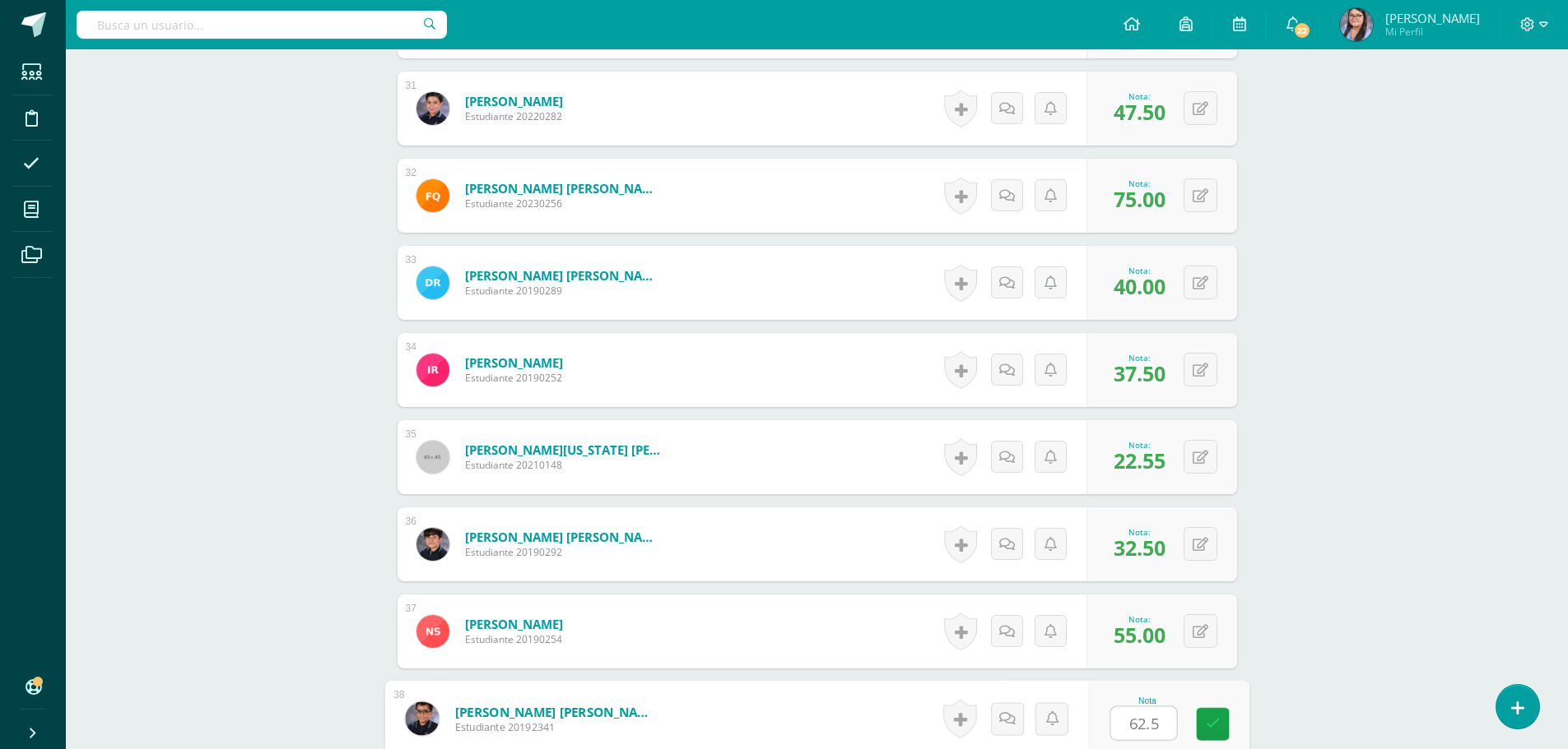
type input "62.5"
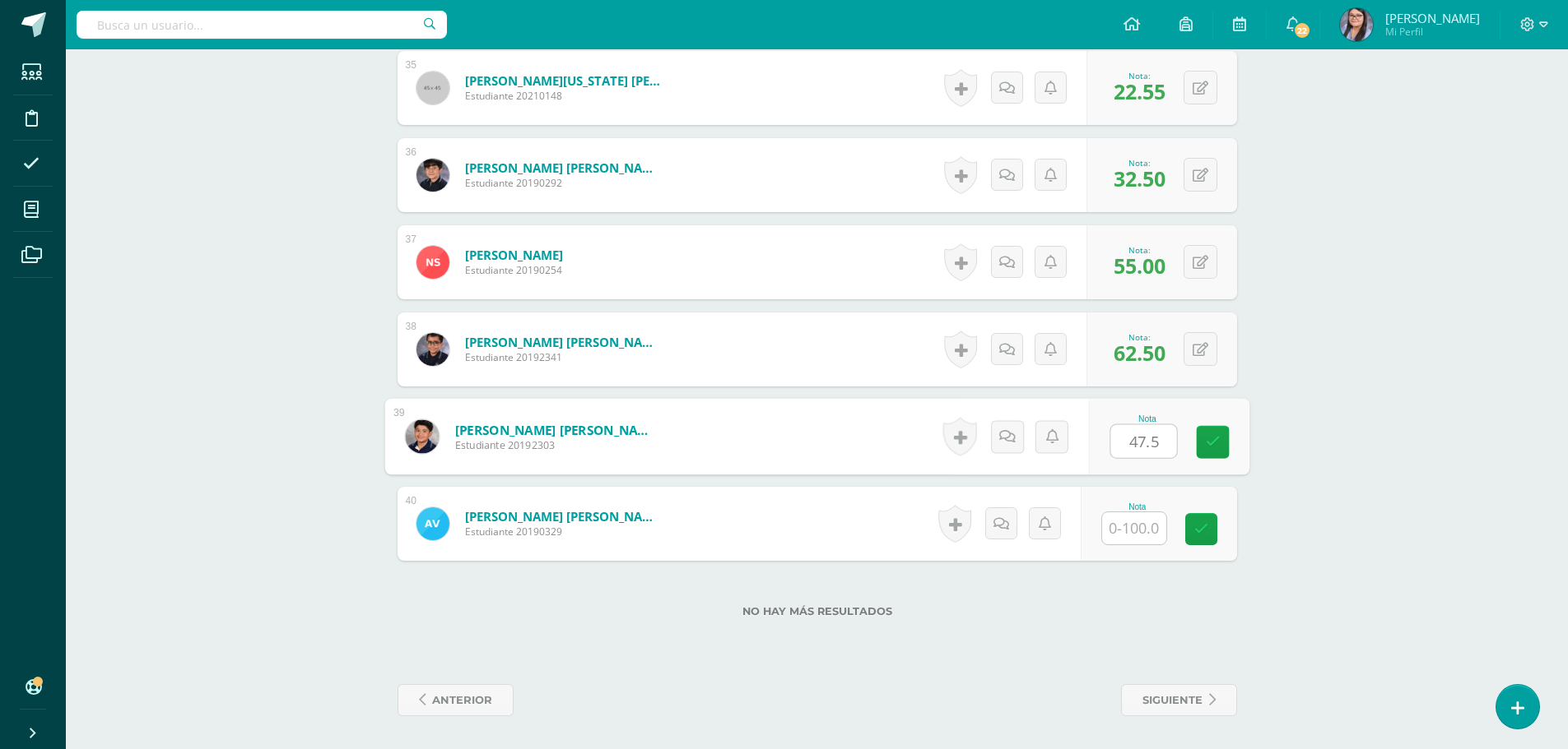
type input "47.5"
type input "60"
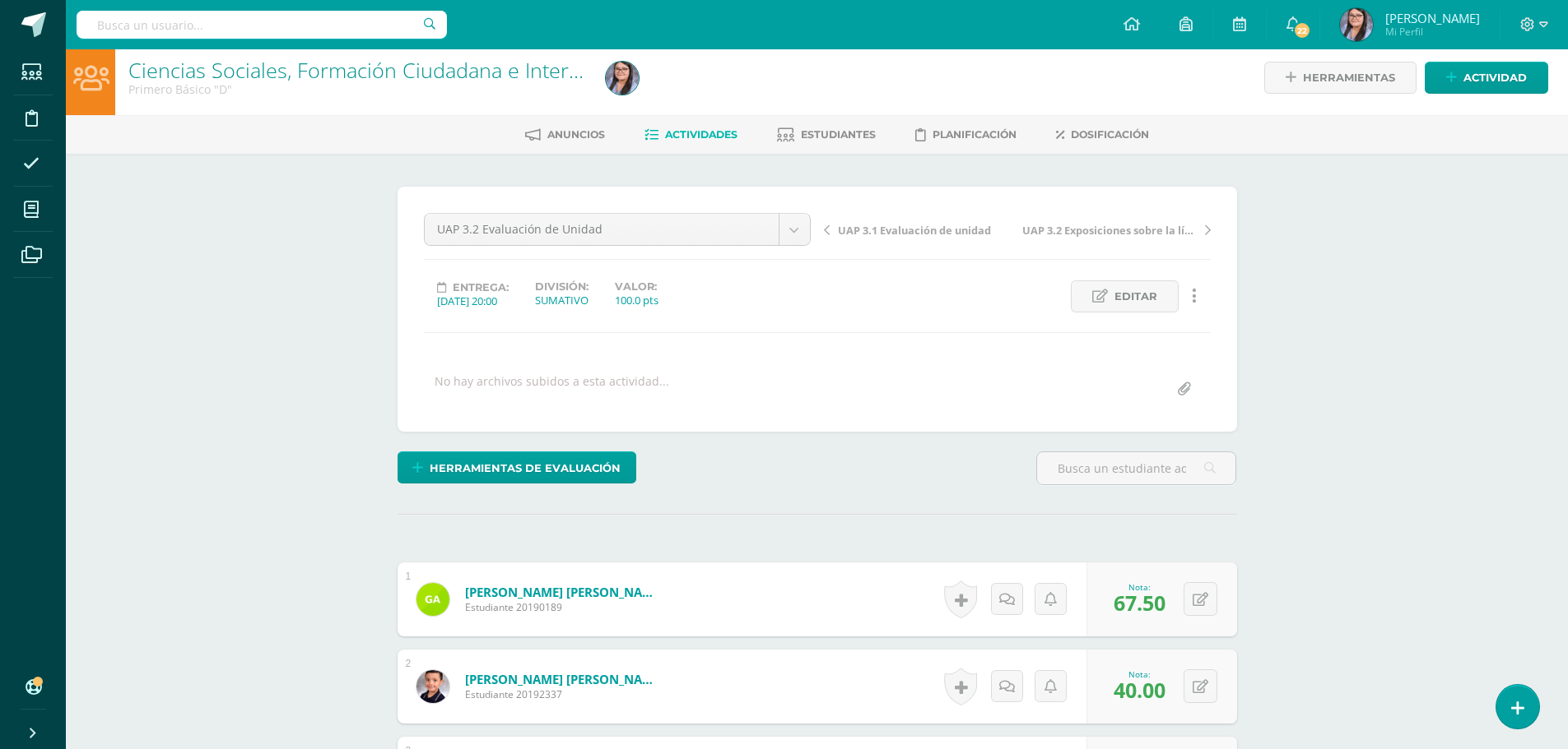
scroll to position [0, 0]
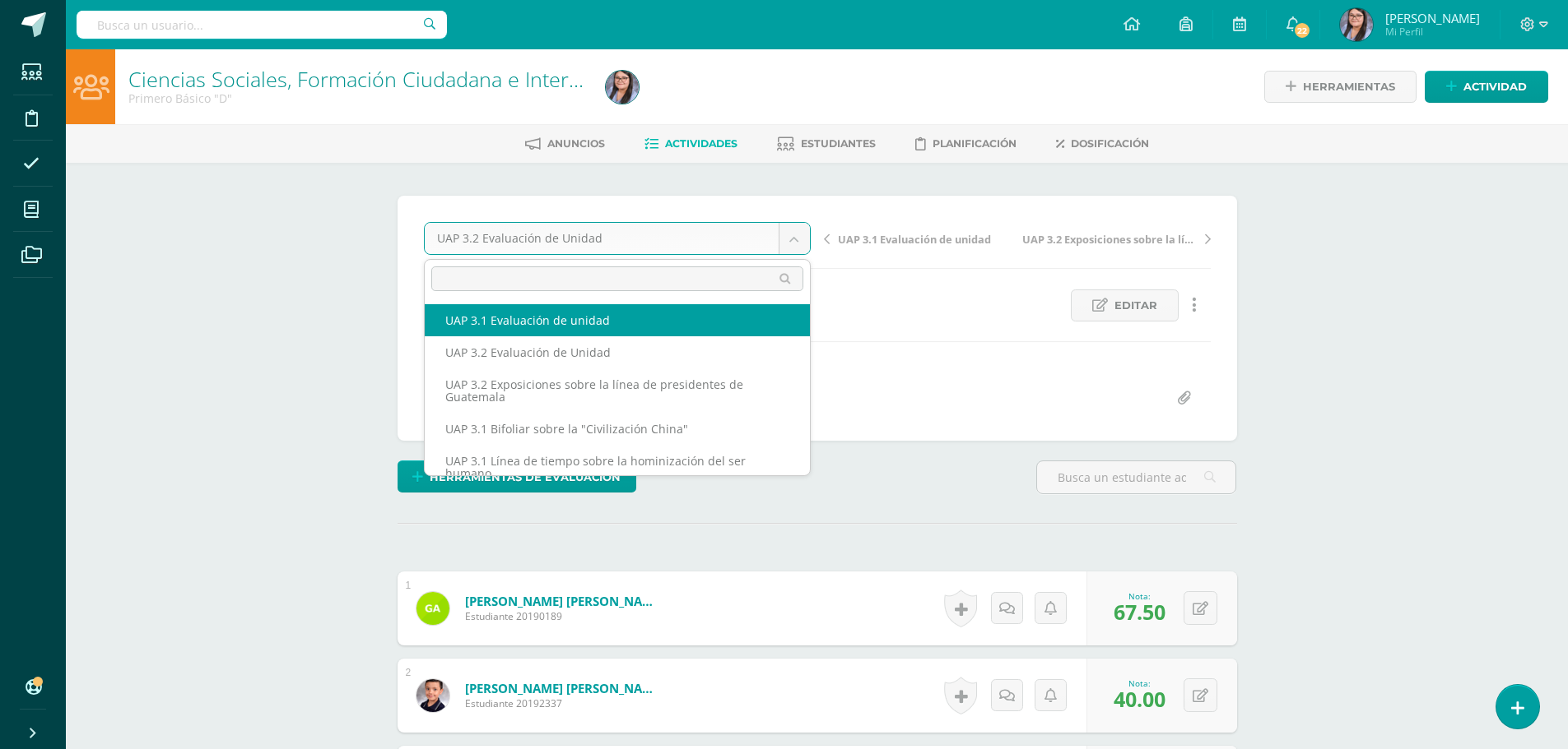
select select "/dashboard/teacher/grade-activity/224559/"
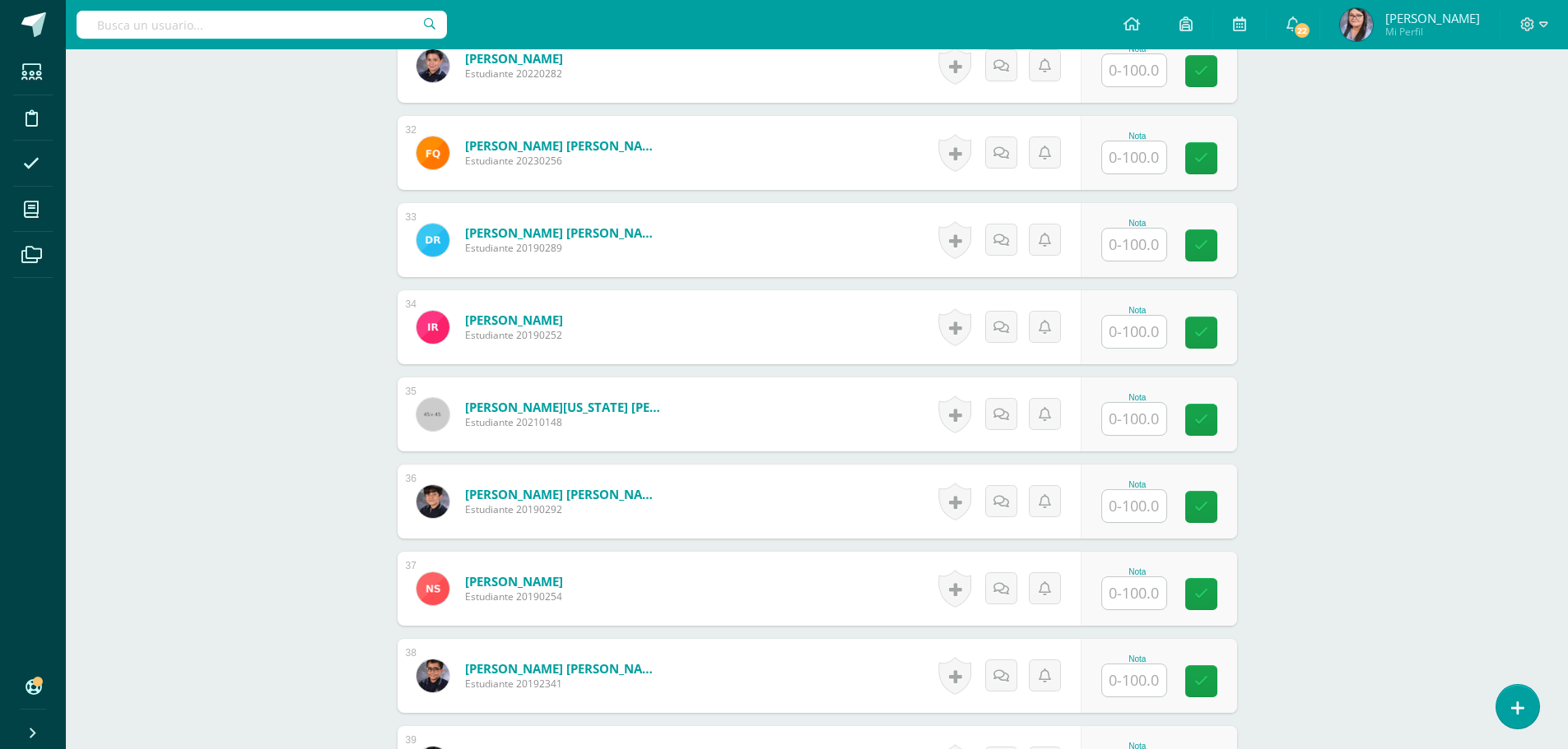
scroll to position [3130, 0]
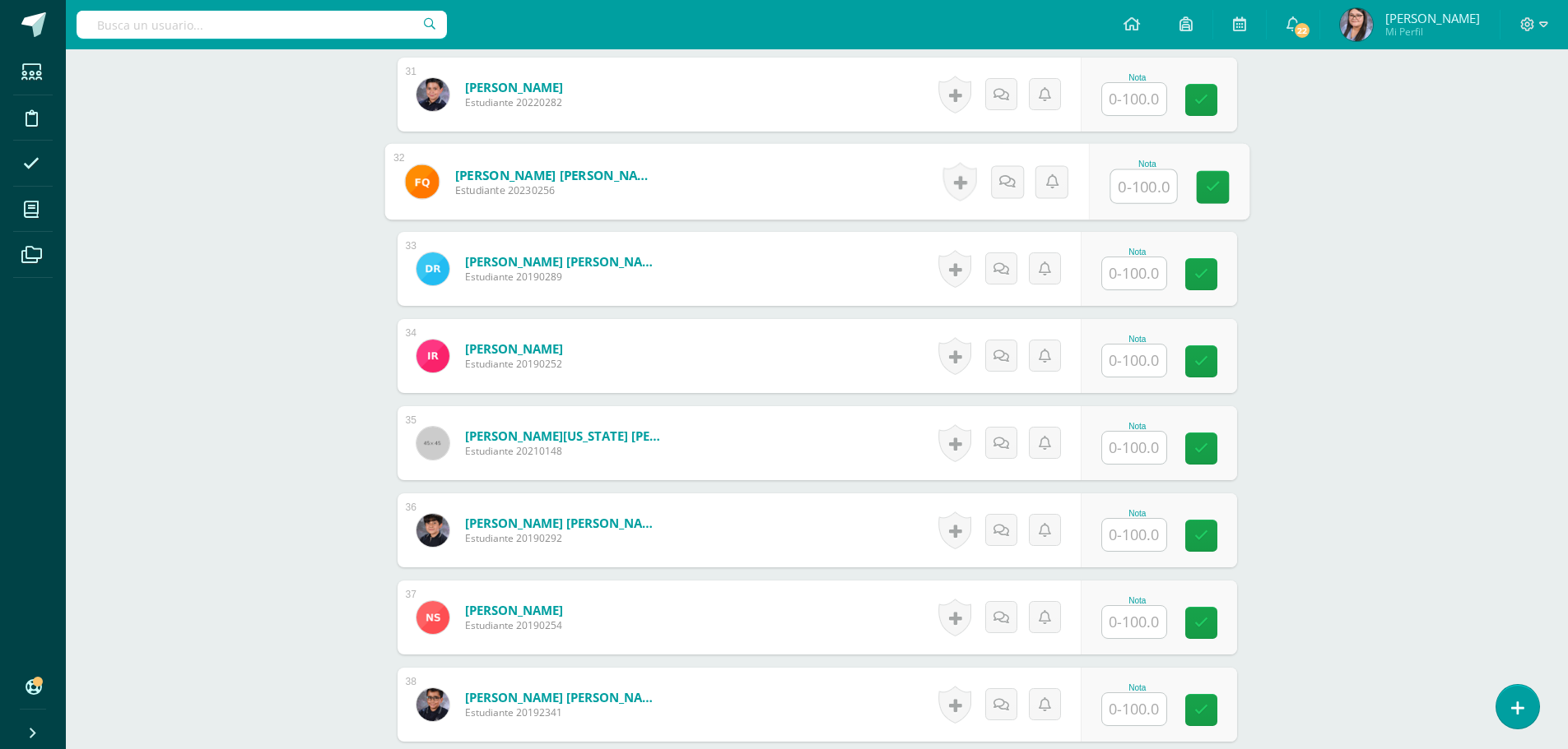
click at [1137, 181] on input "text" at bounding box center [1143, 186] width 66 height 33
type input "64"
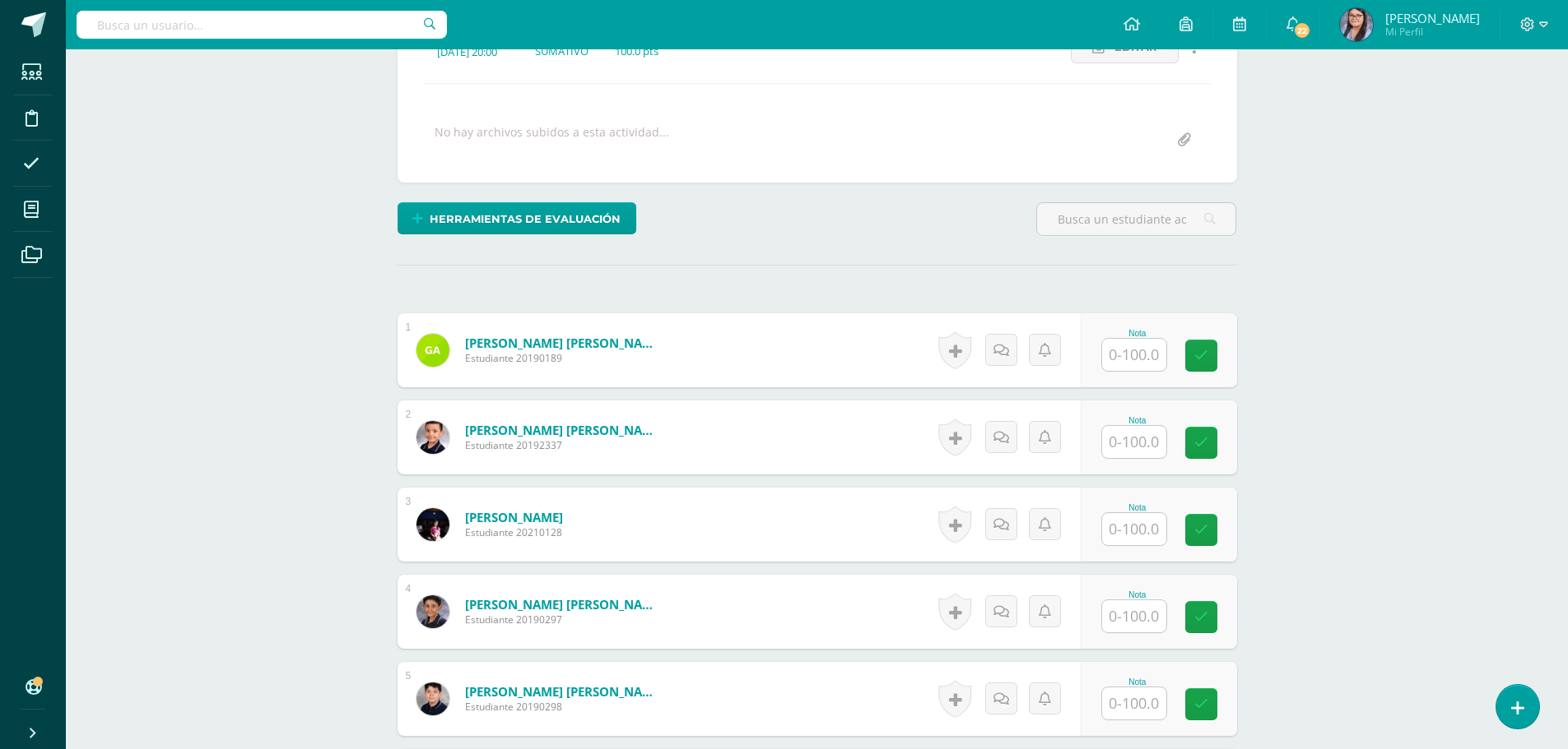
scroll to position [251, 0]
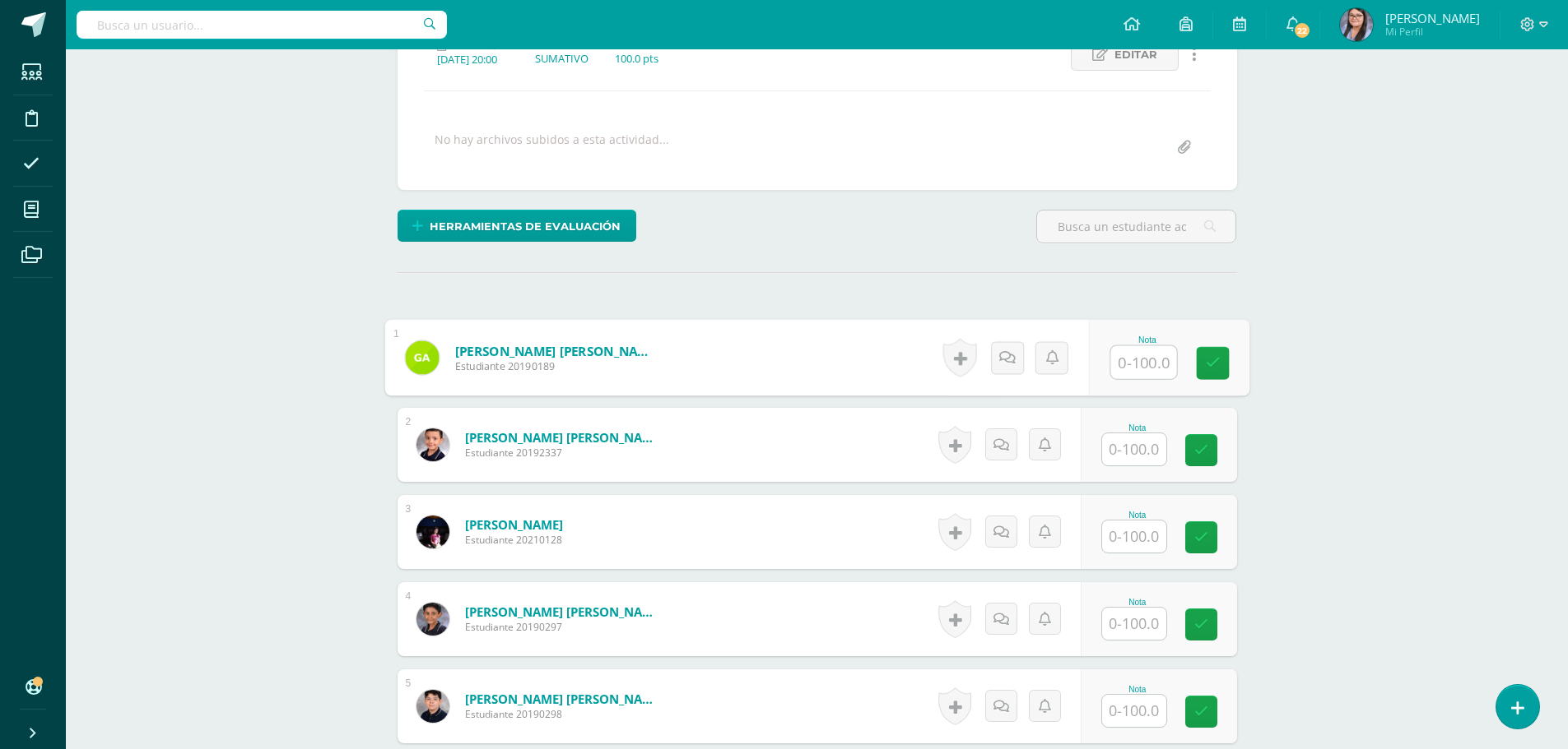
click at [1137, 361] on input "text" at bounding box center [1143, 362] width 66 height 33
type input "72"
type input "48"
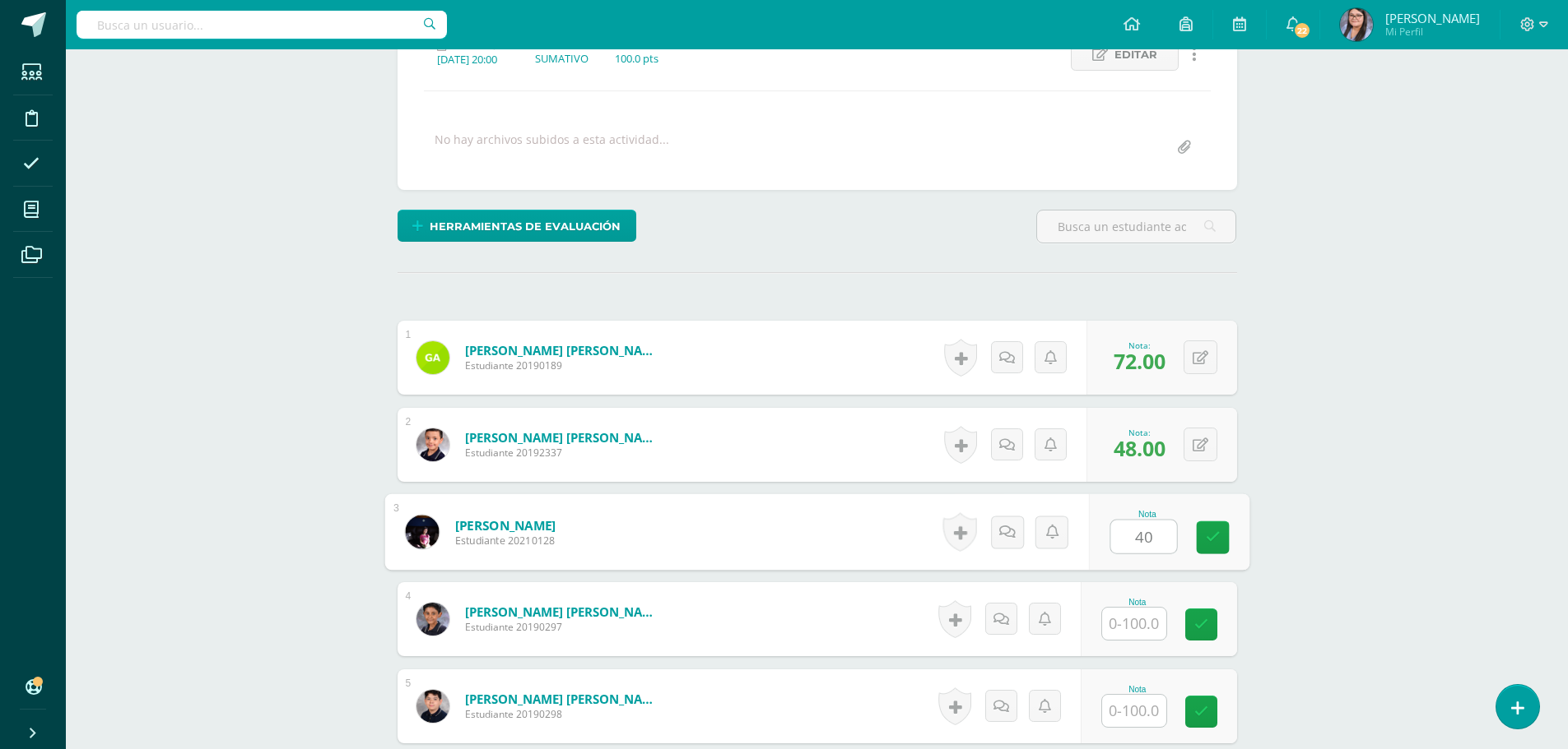
type input "40"
type input "56"
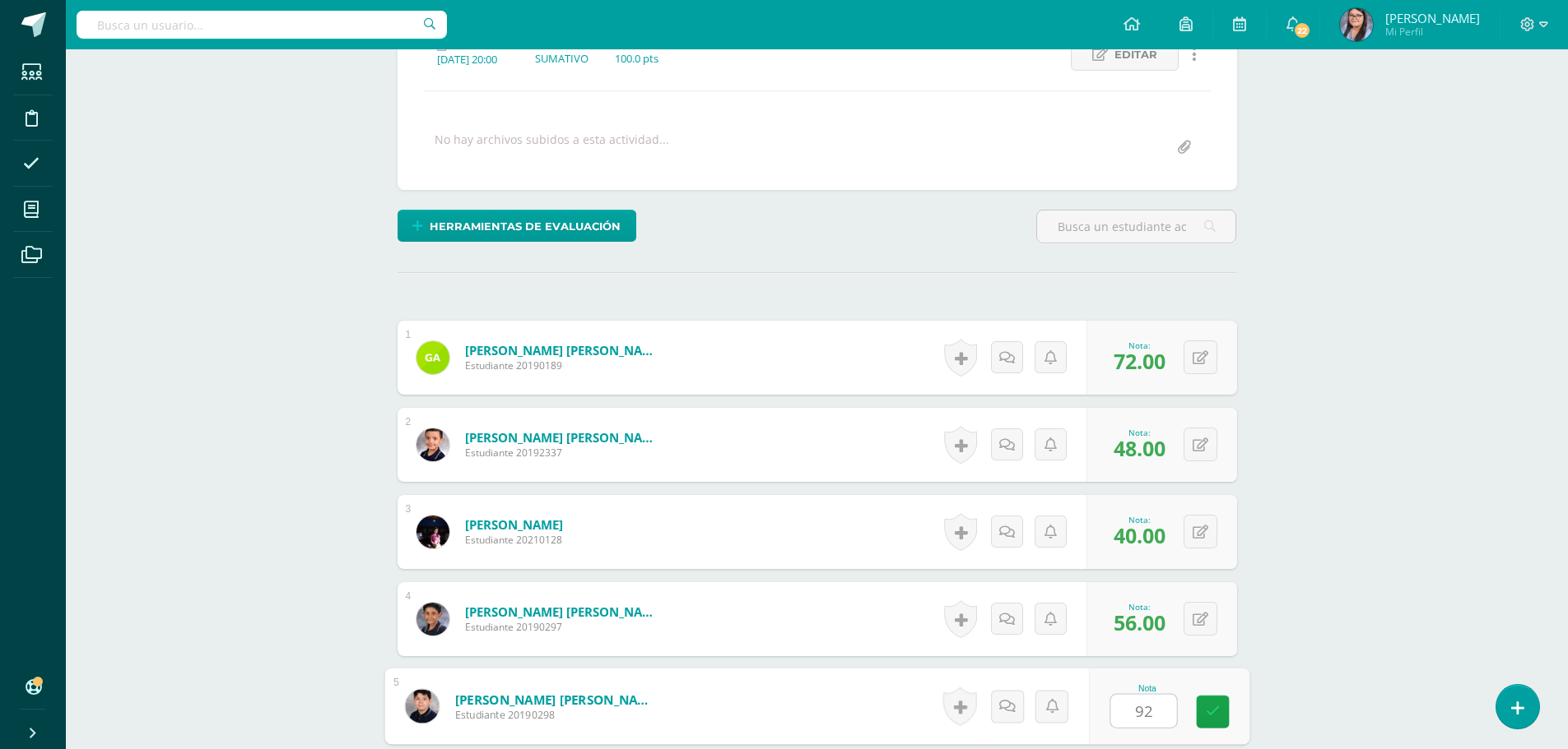
type input "92"
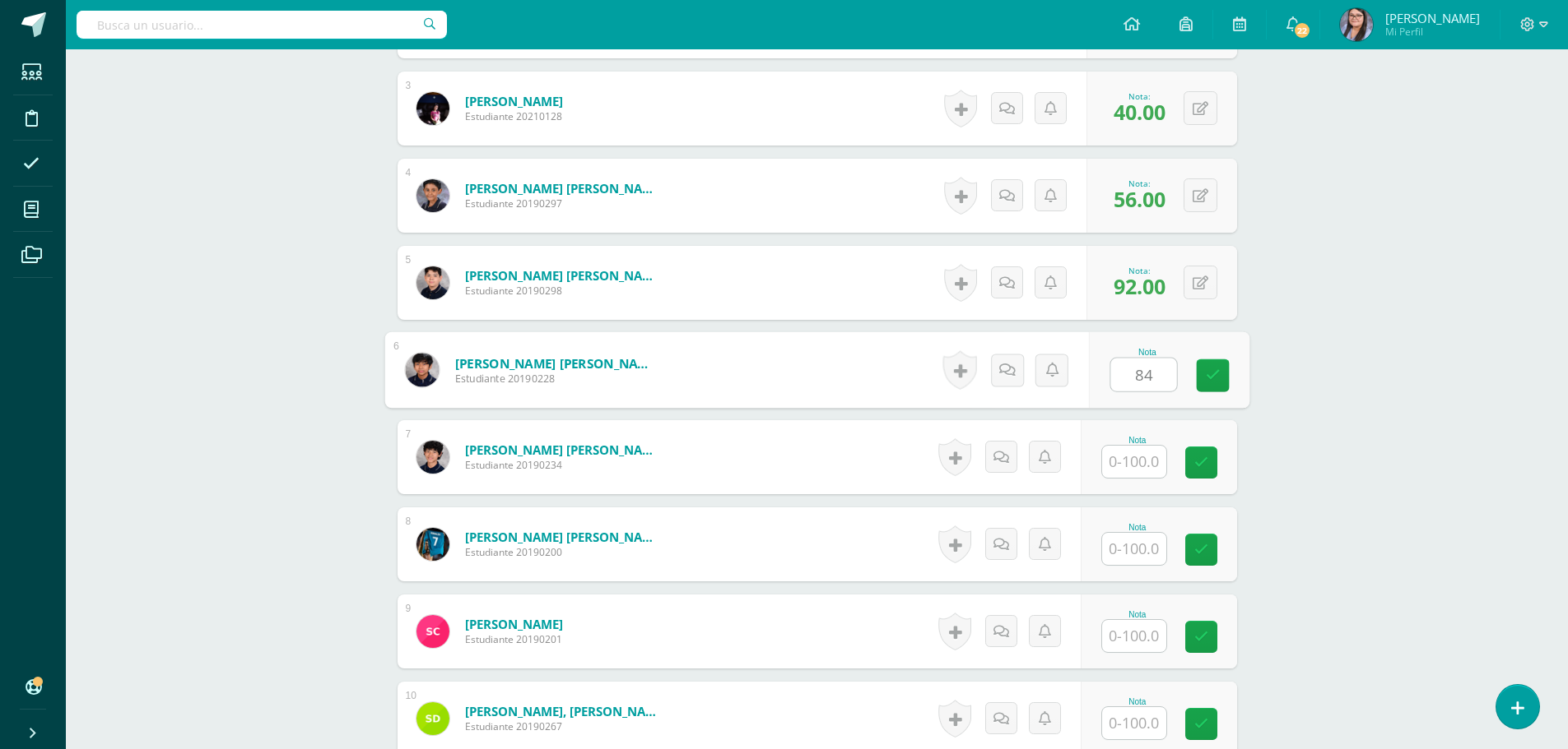
type input "84"
type input "72"
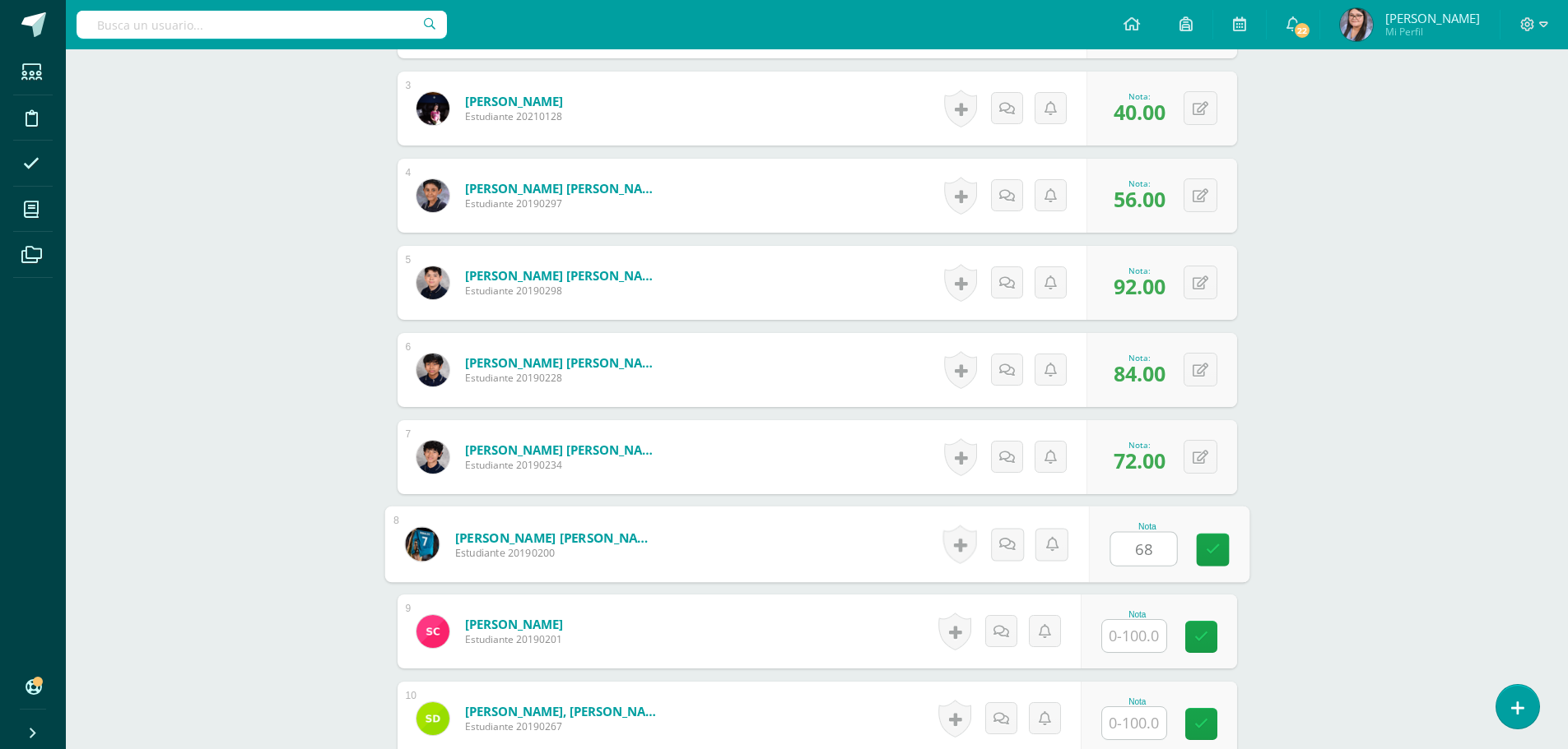
type input "68"
type input "64"
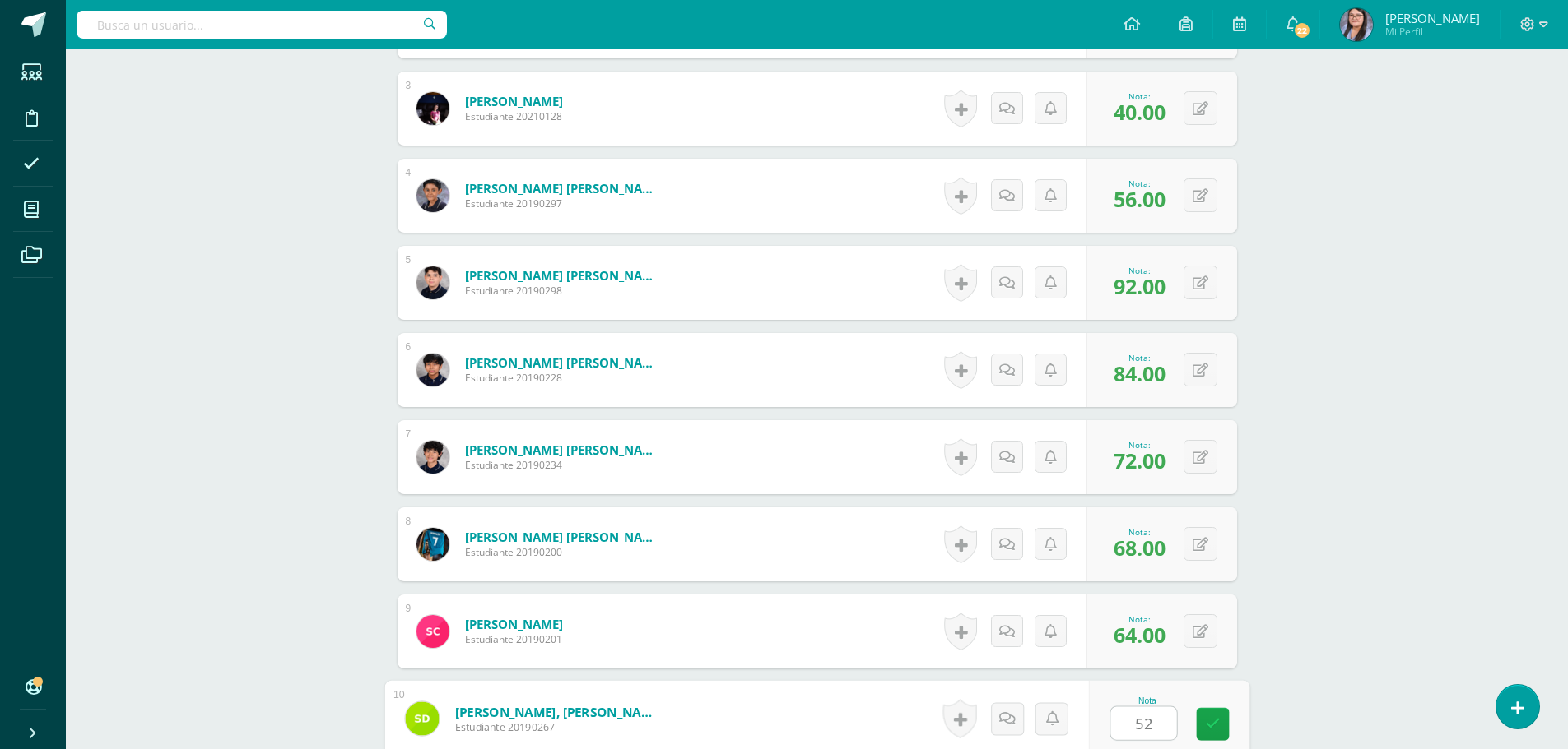
type input "52"
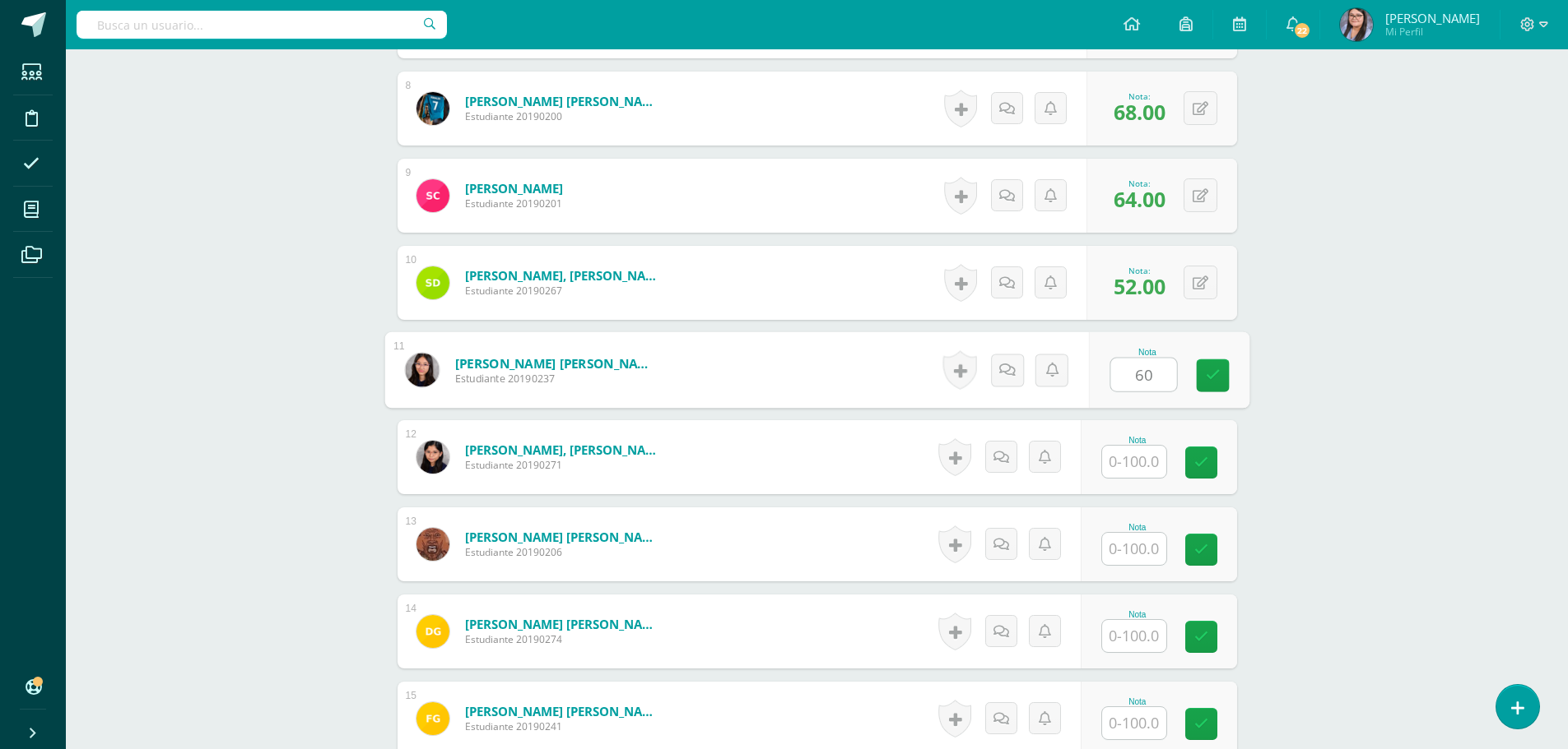
type input "60"
type input "88"
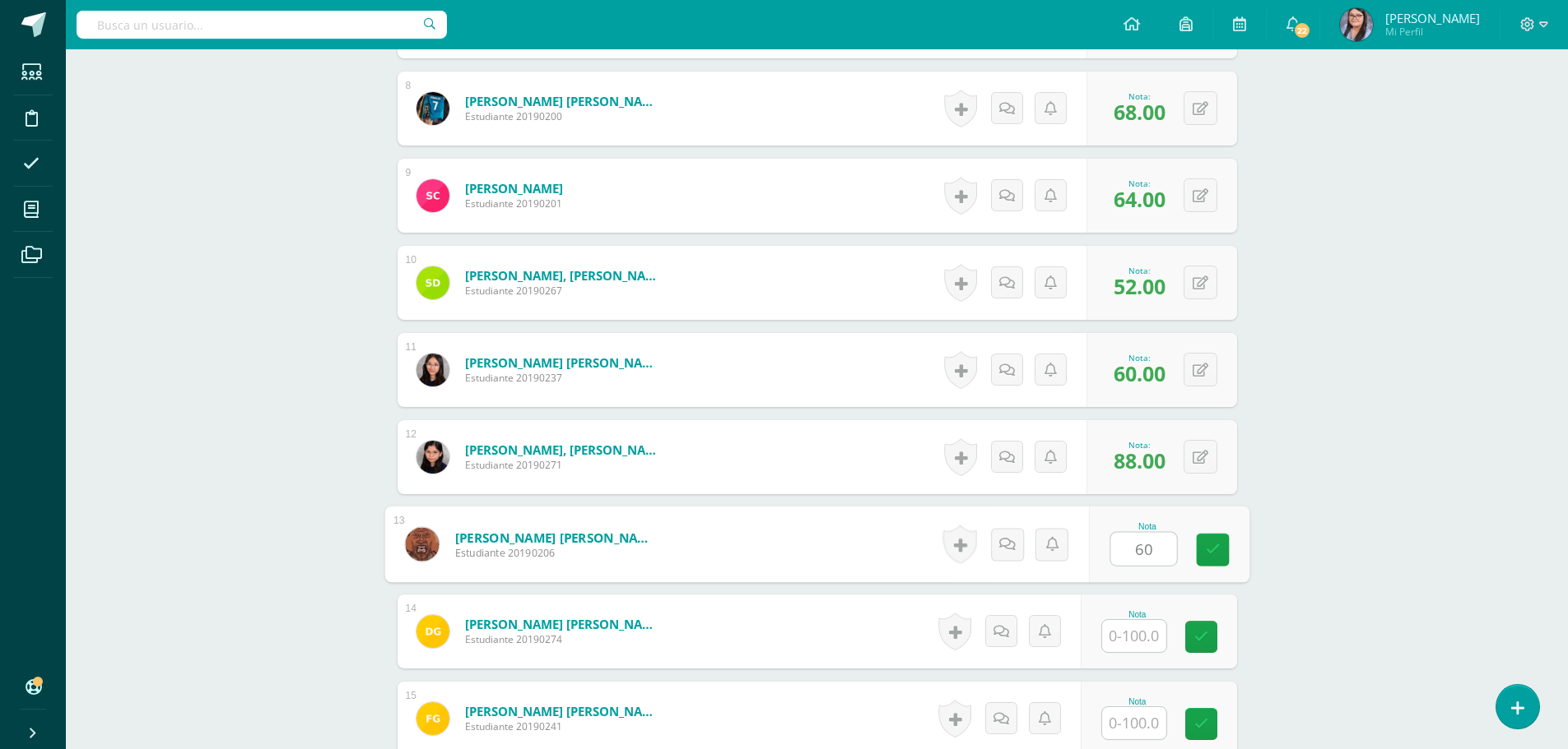
type input "60"
type input "64"
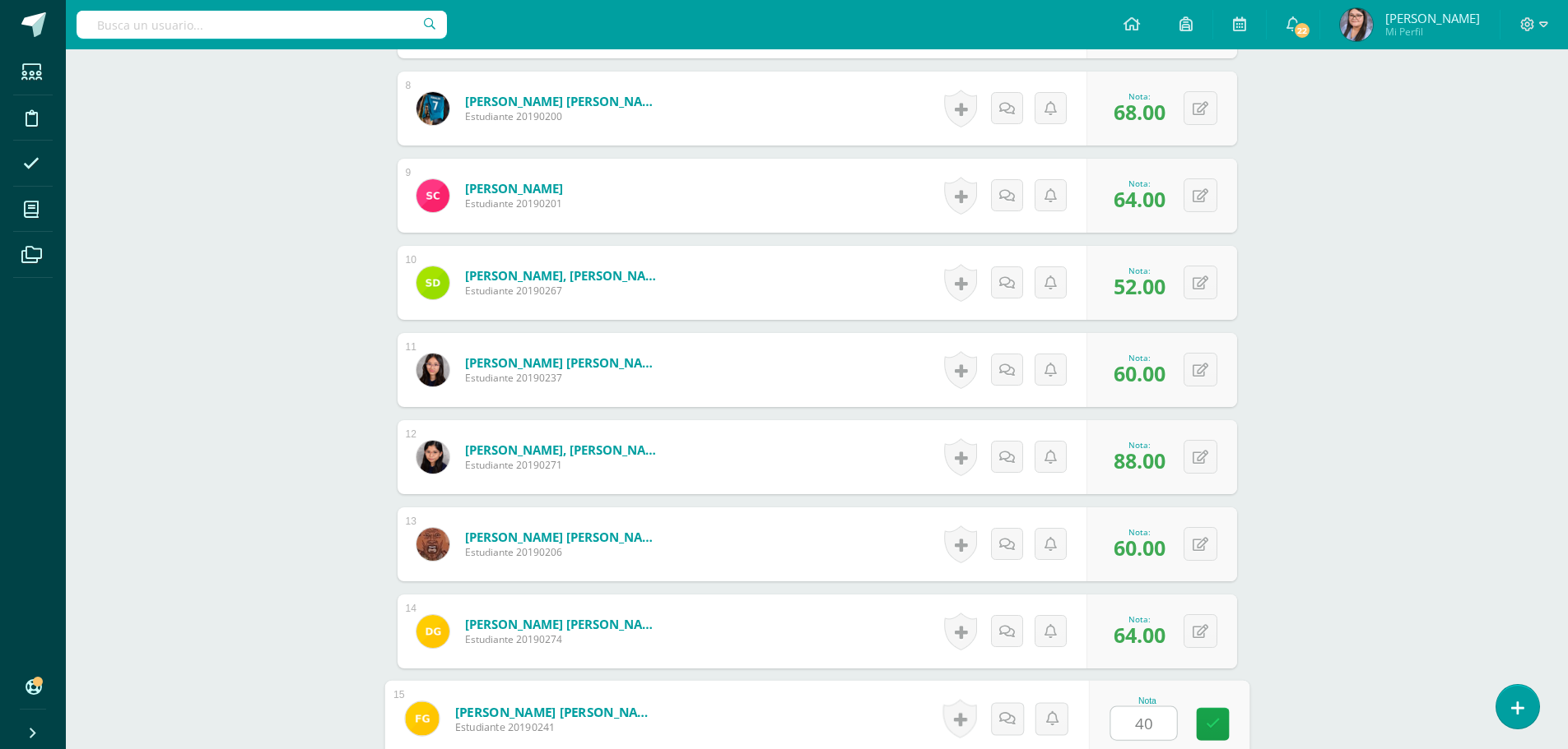
type input "40"
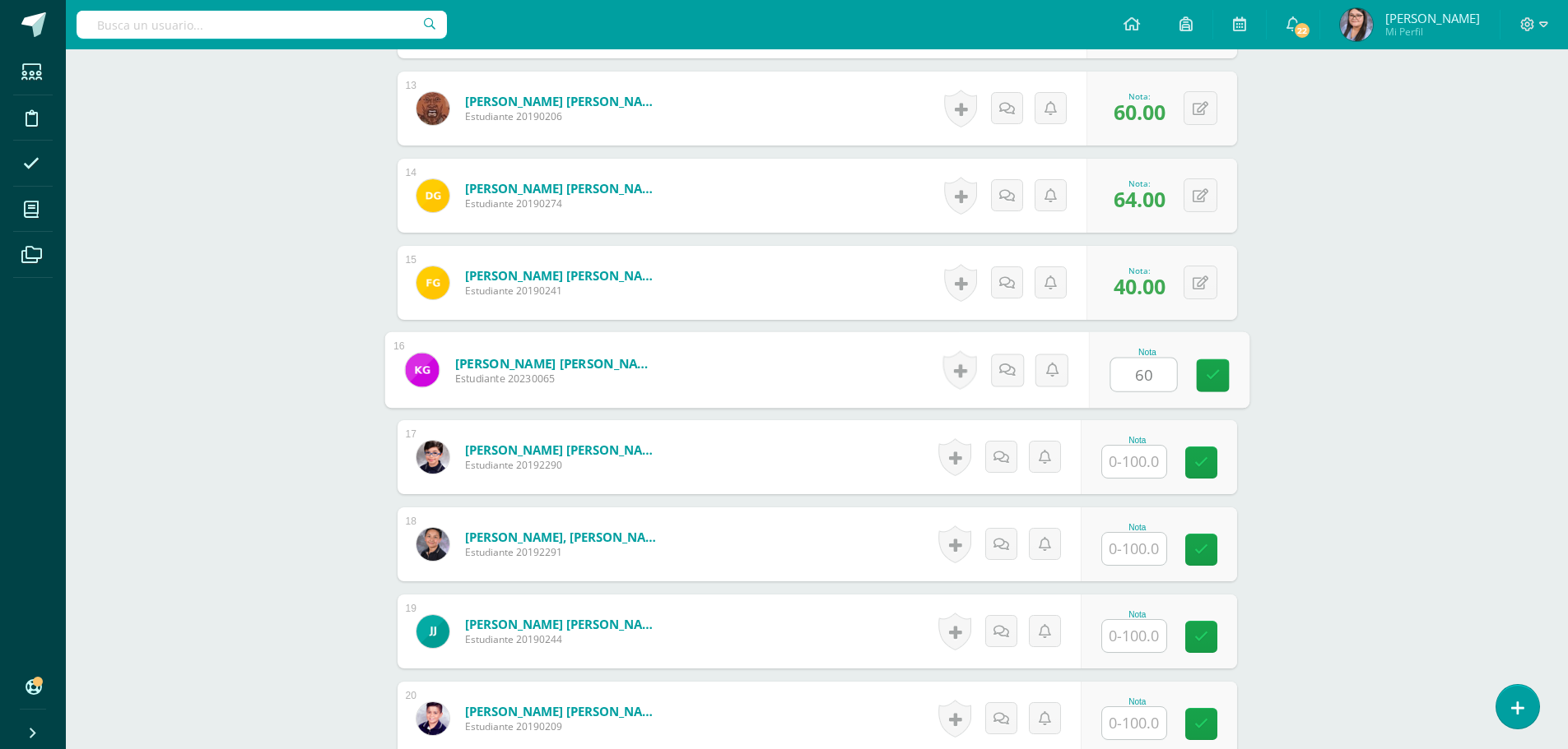
type input "60"
type input "72"
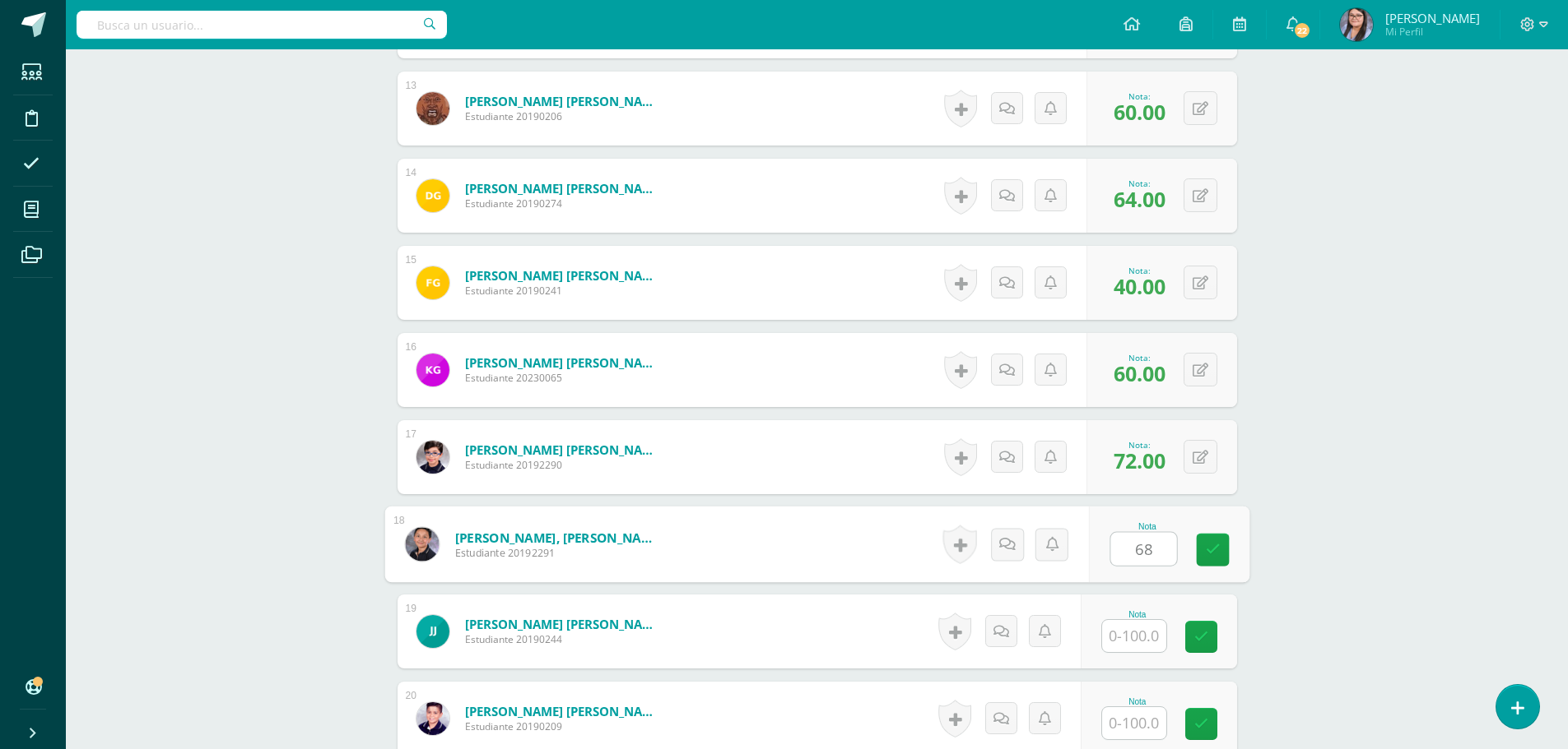
type input "68"
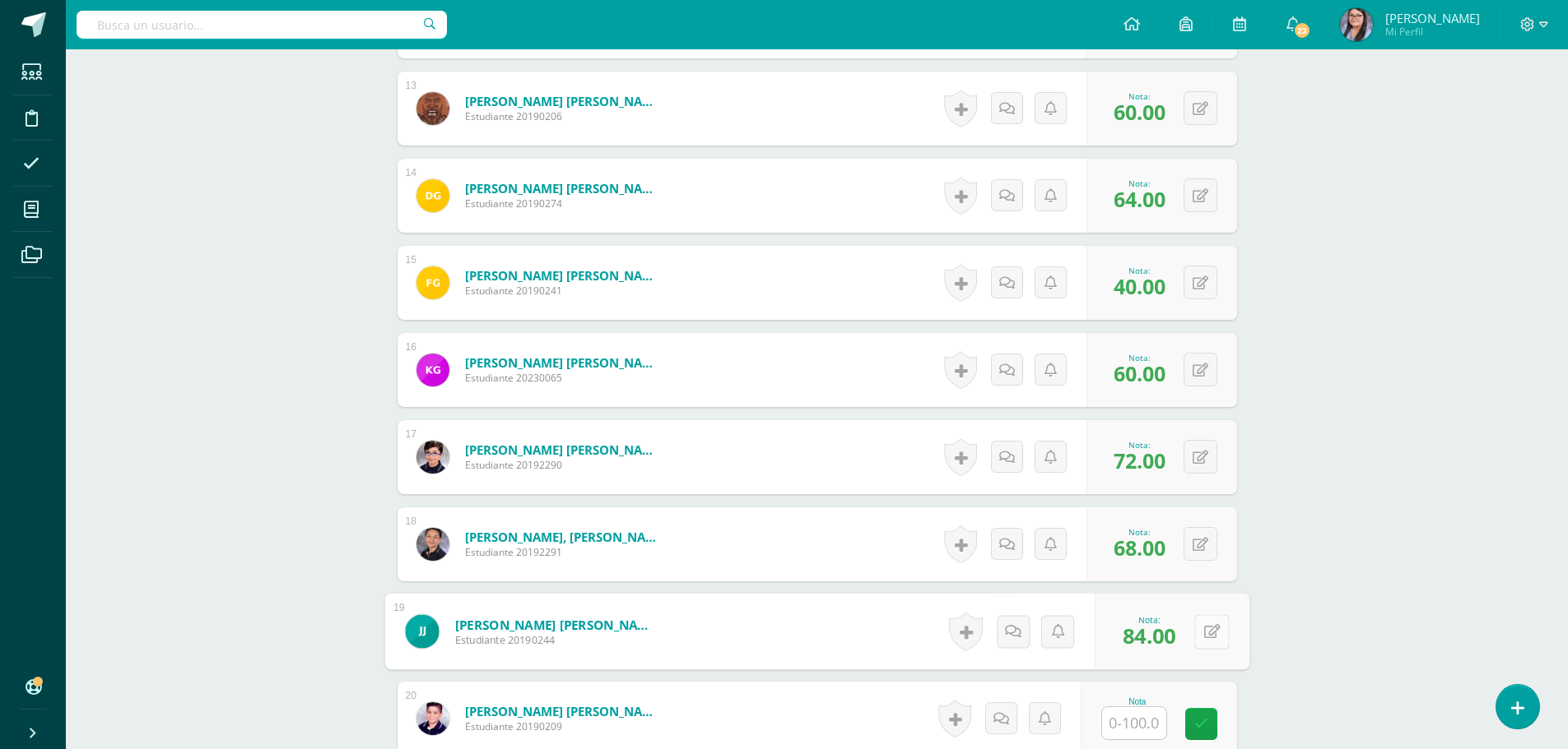
click at [1201, 626] on button at bounding box center [1211, 631] width 35 height 35
type input "72"
type input "84"
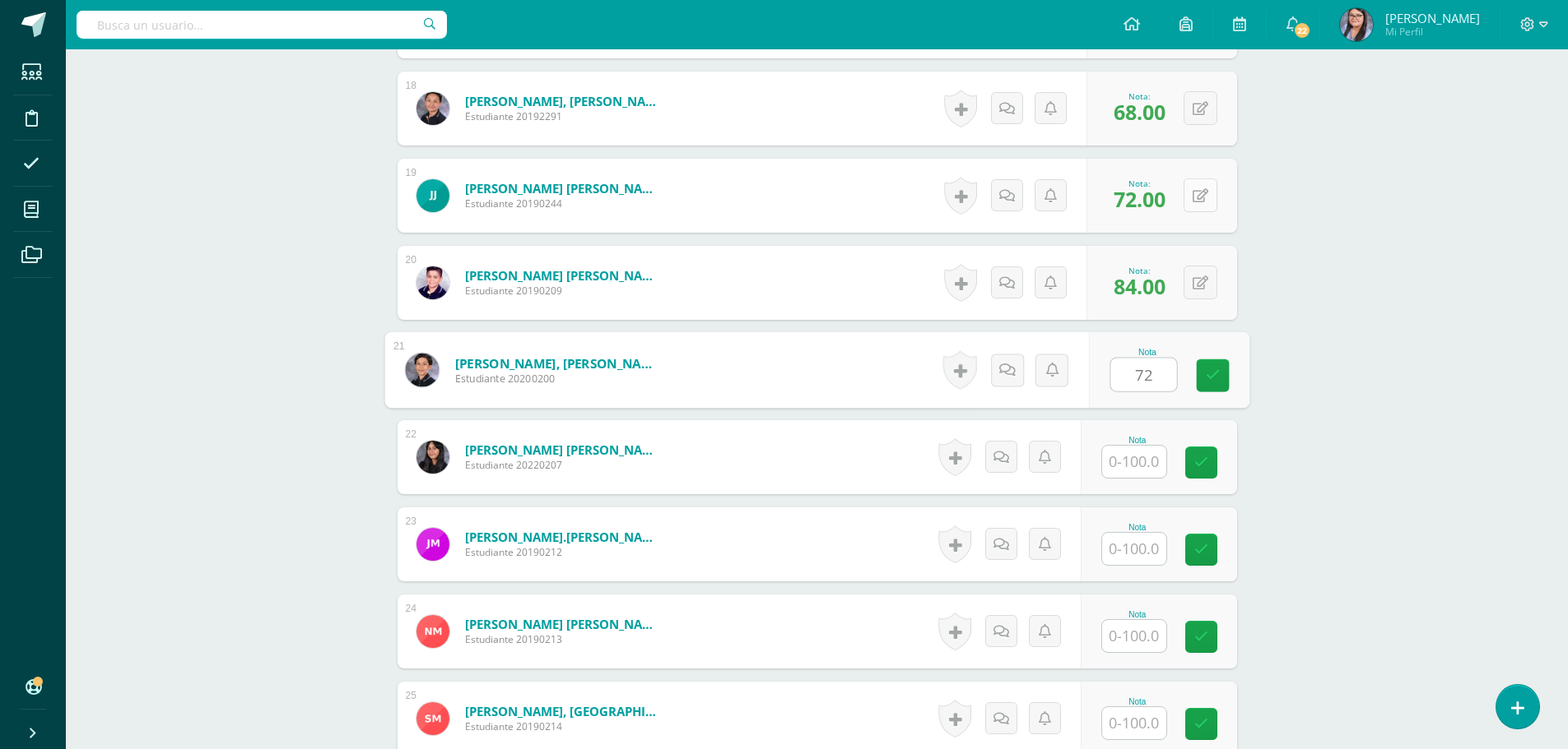
type input "72"
type input "64"
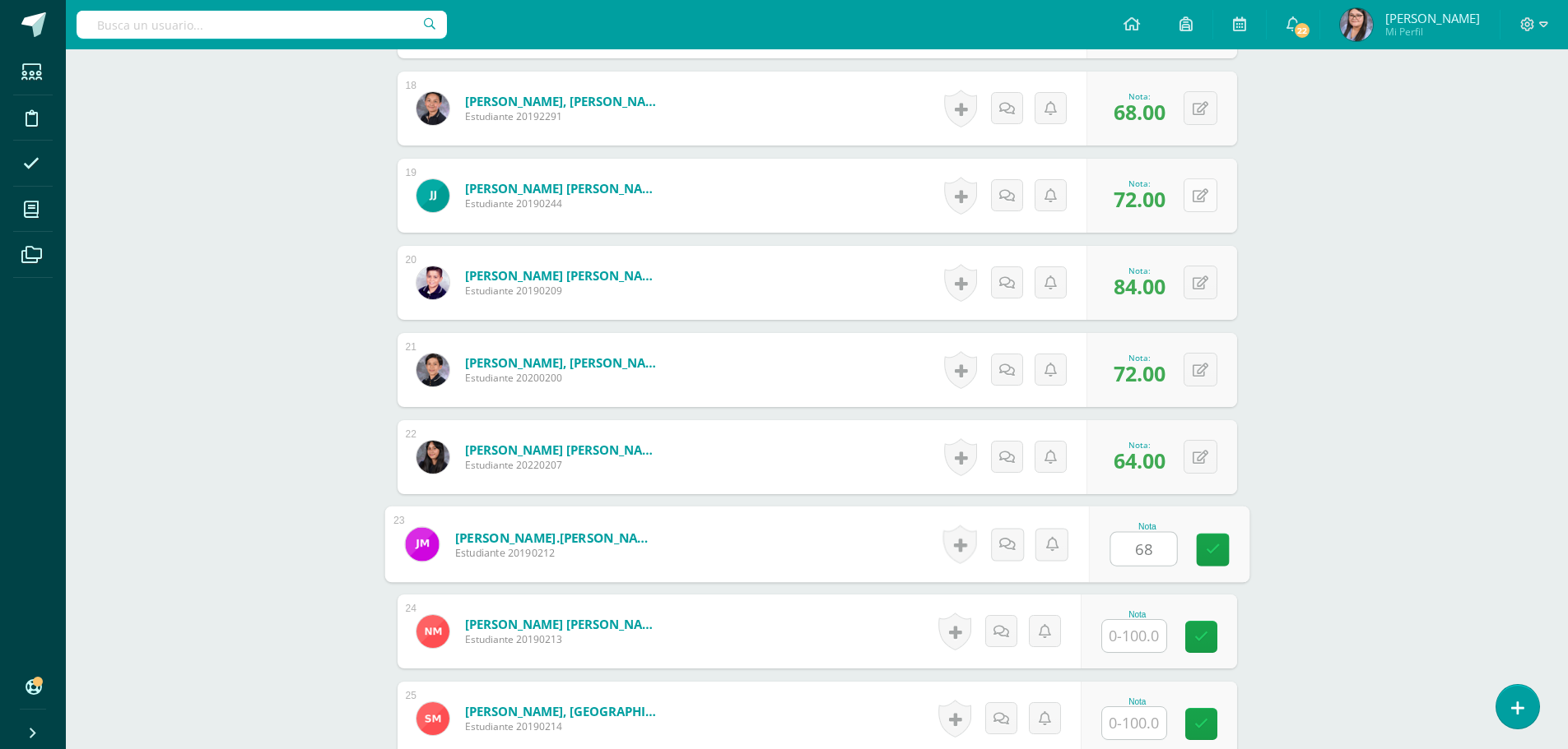
type input "68"
type input "60"
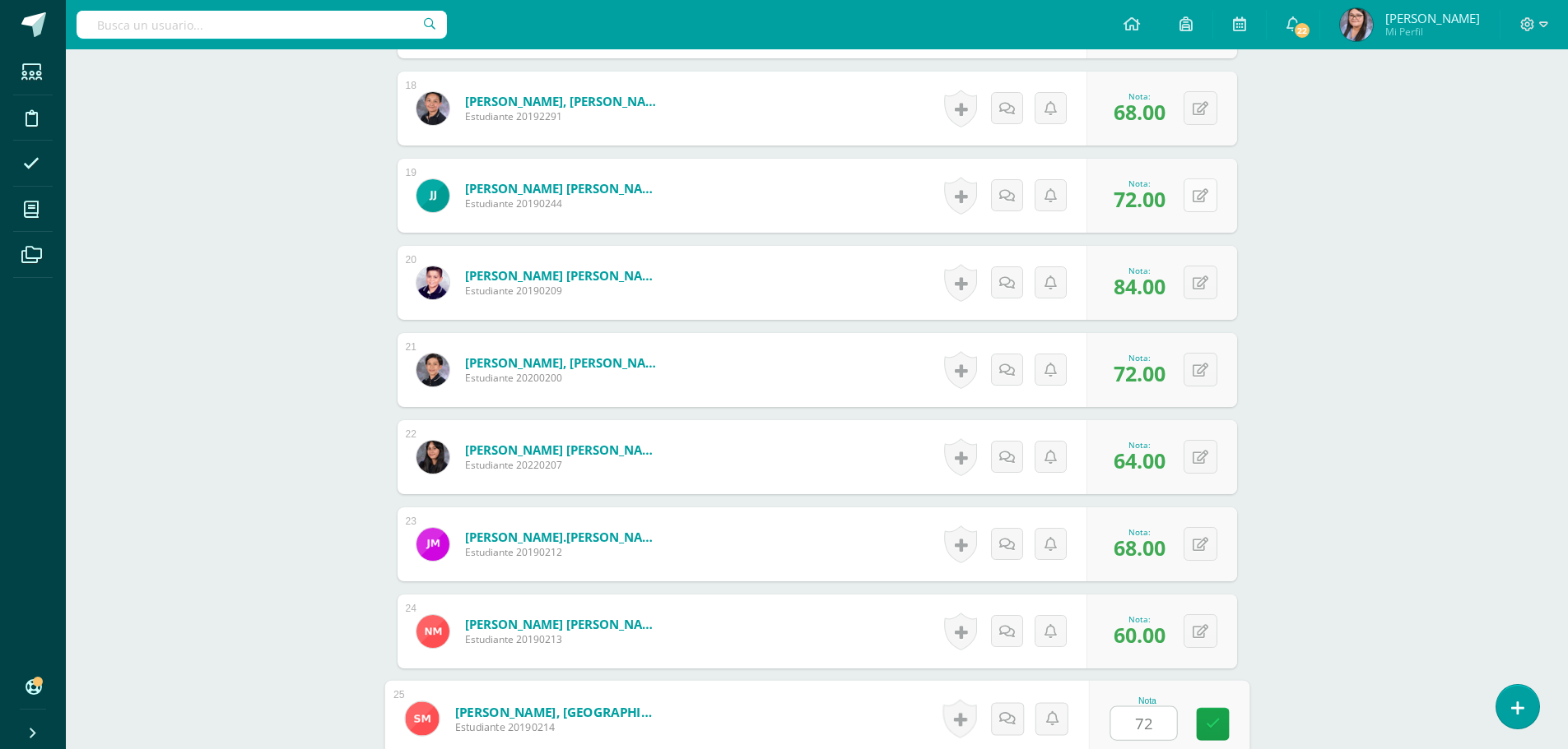
type input "72"
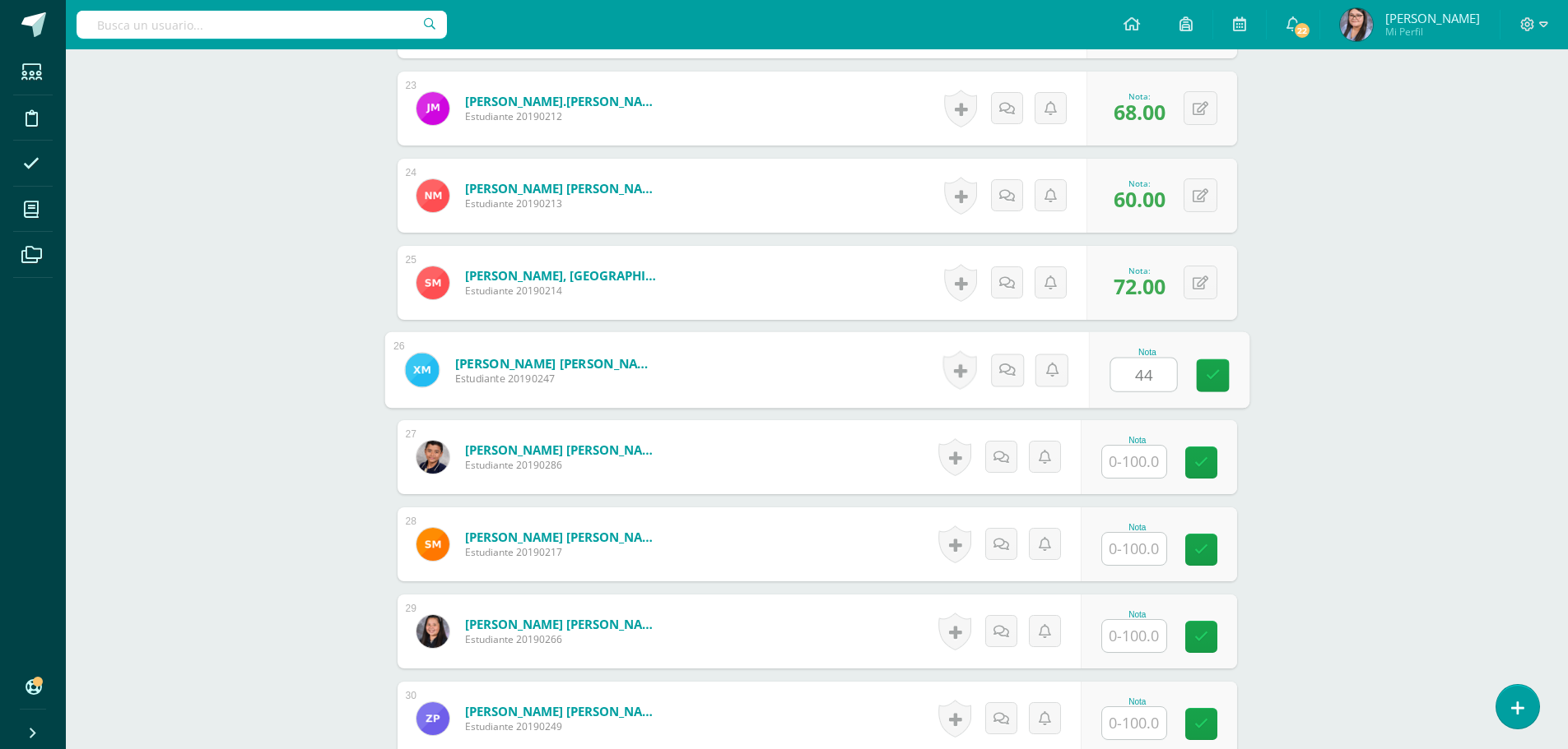
type input "44"
type input "40"
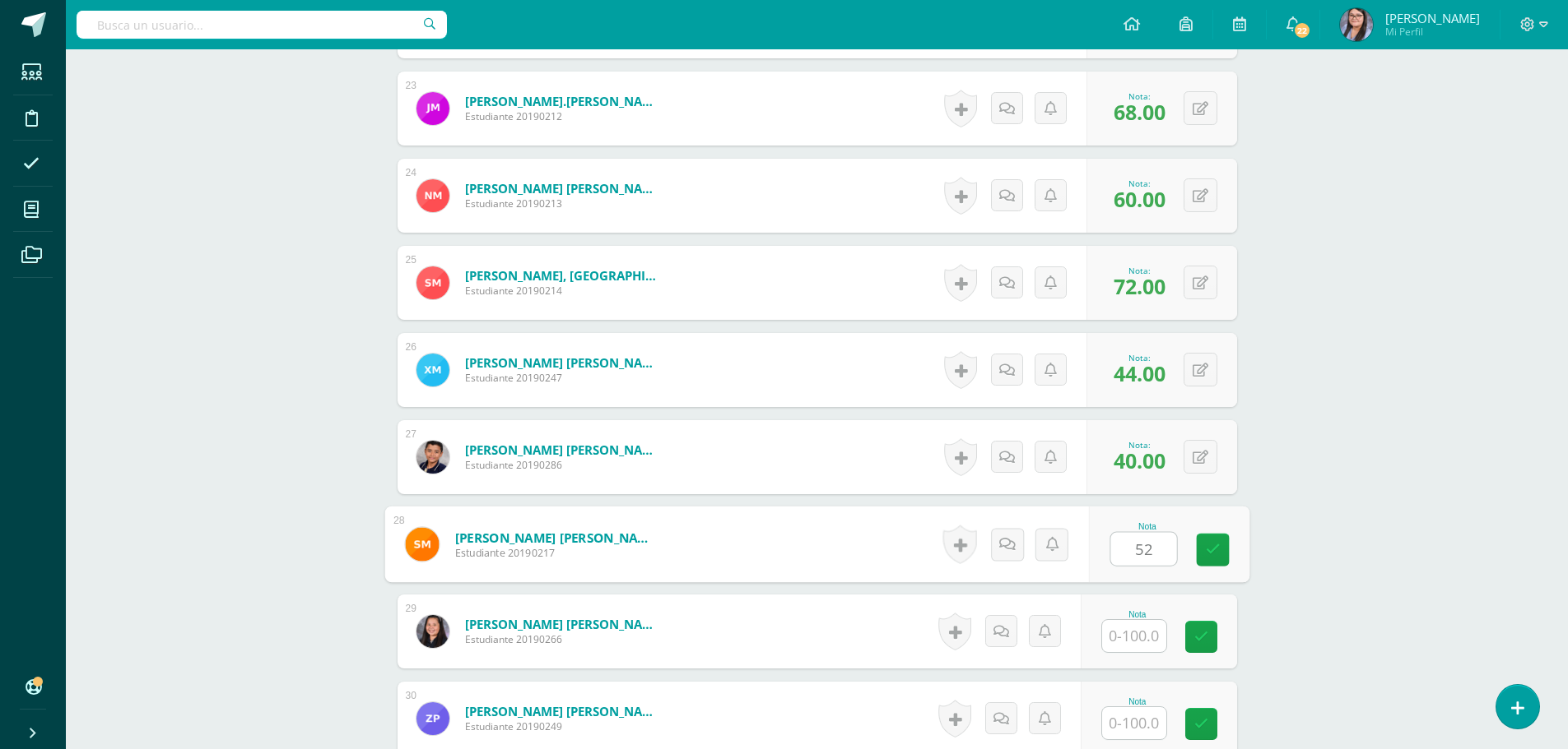
type input "52"
type input "56"
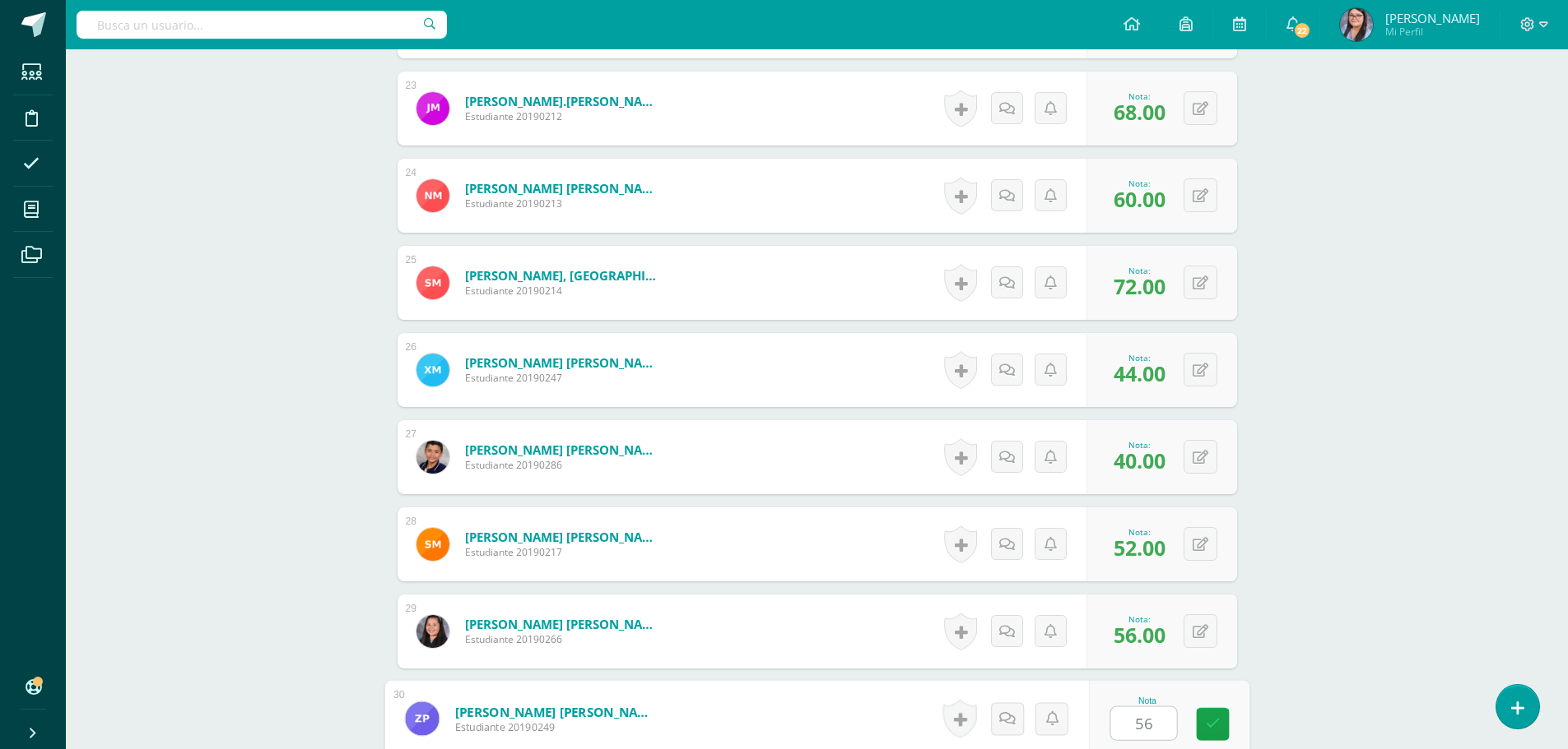
type input "56"
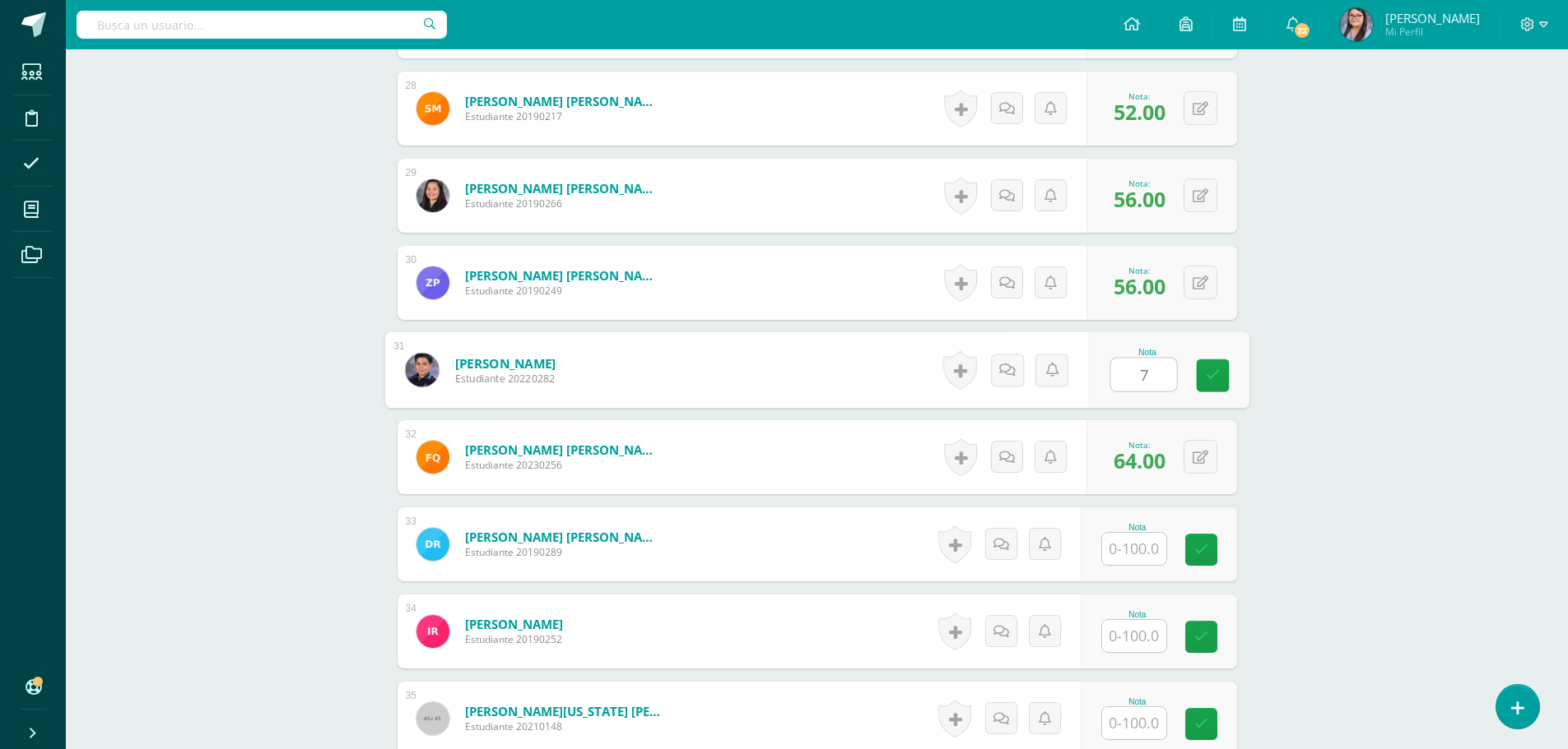
type input "76"
click at [1130, 559] on input "text" at bounding box center [1143, 549] width 66 height 33
type input "40"
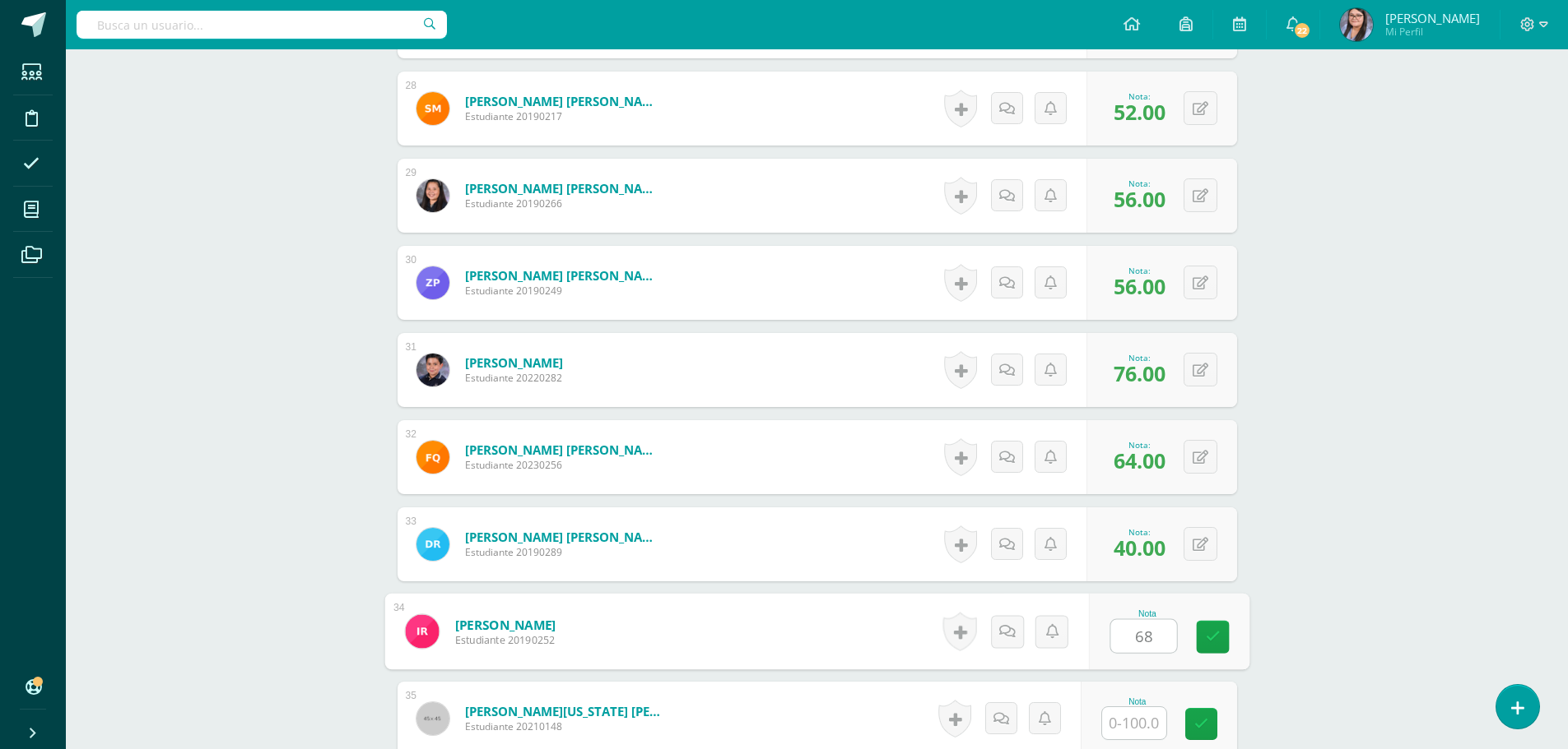
type input "68"
type input "96"
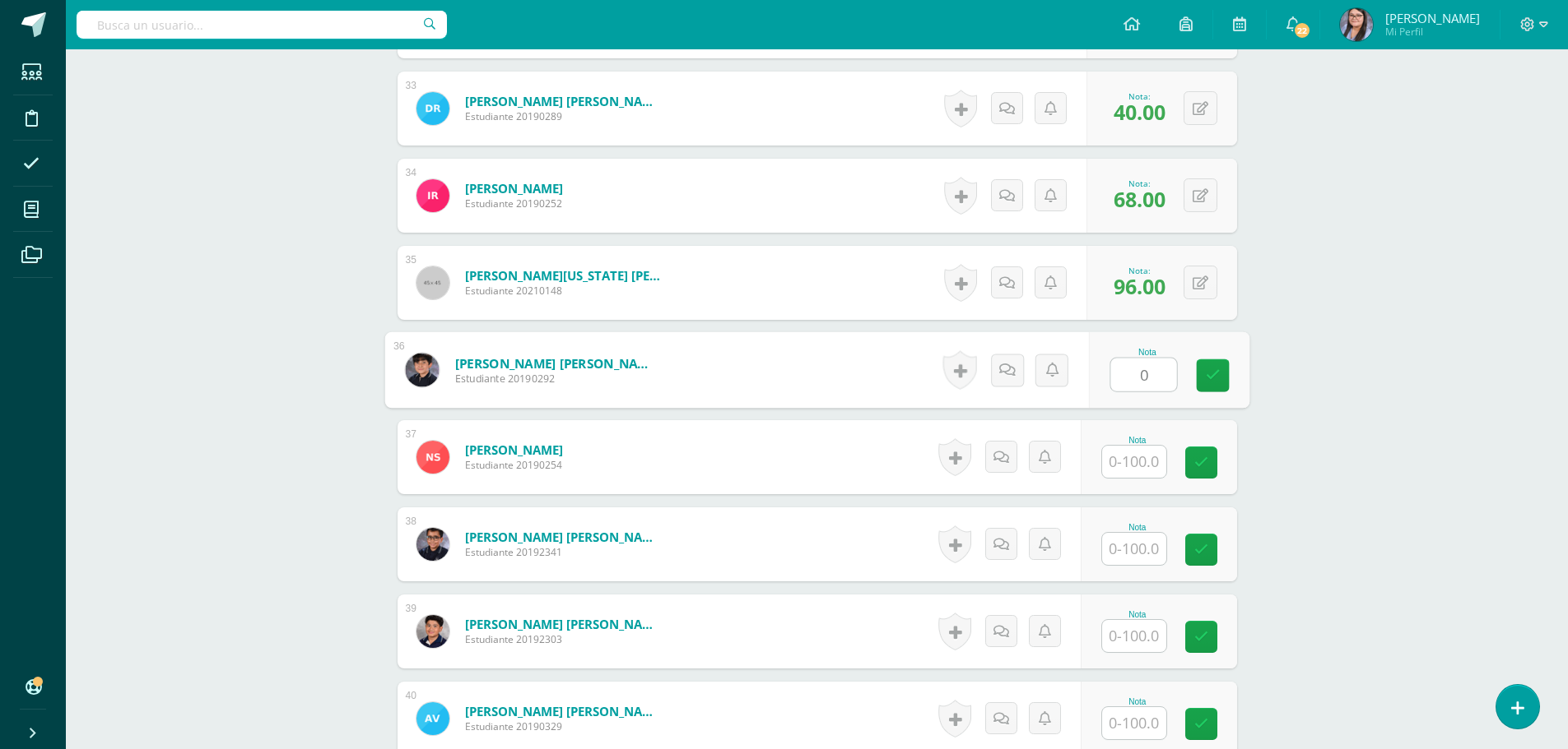
type input "0"
type input "52"
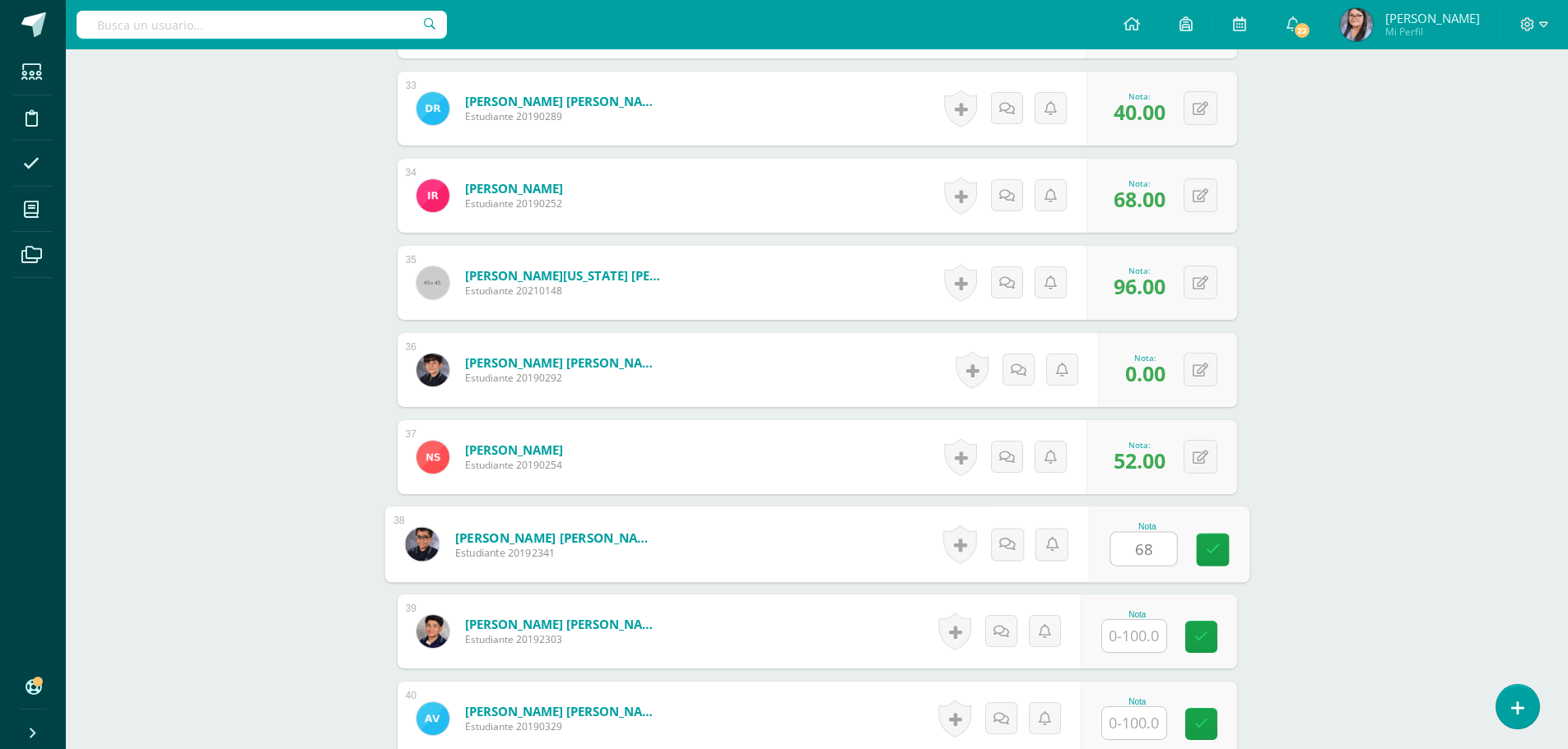
type input "68"
type input "64"
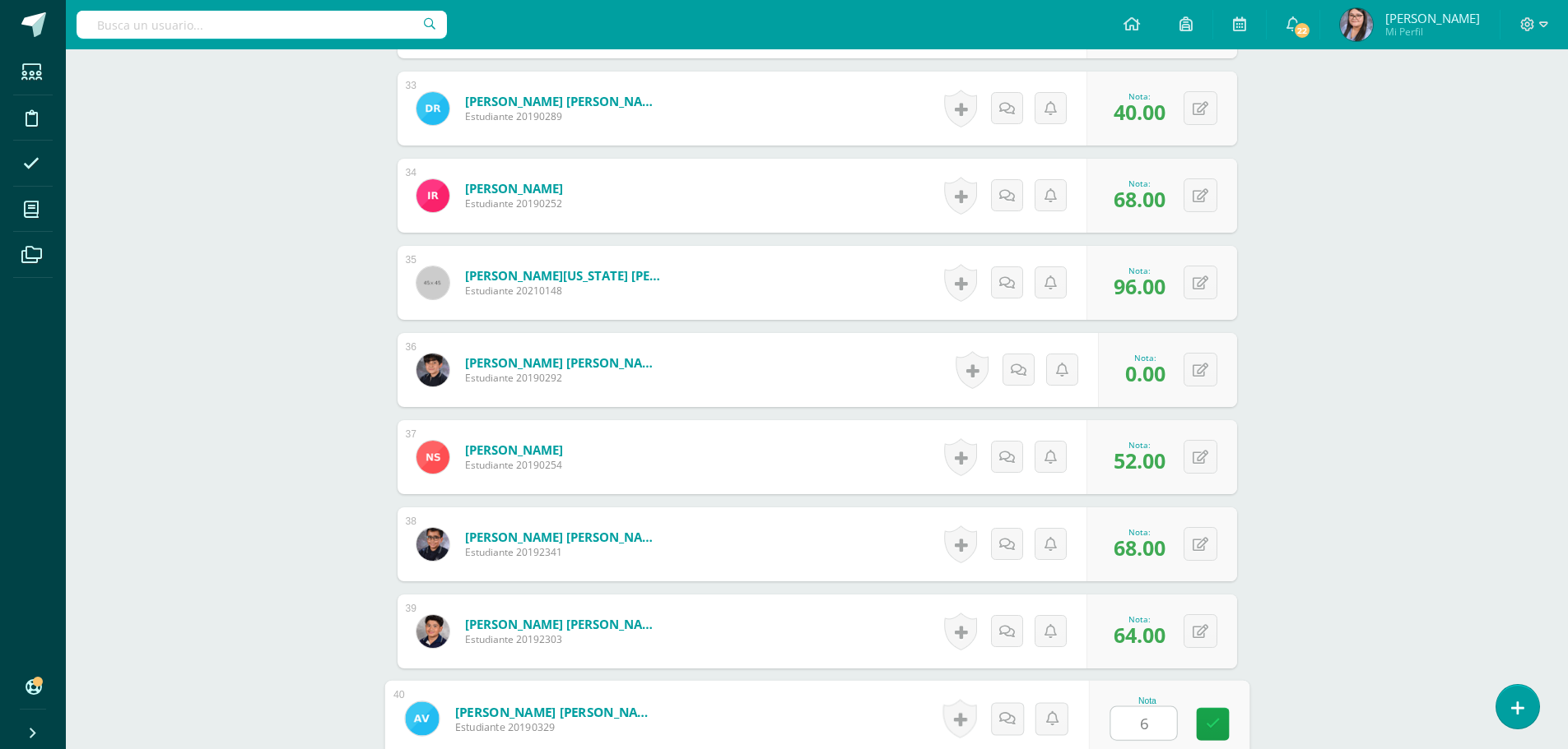
type input "68"
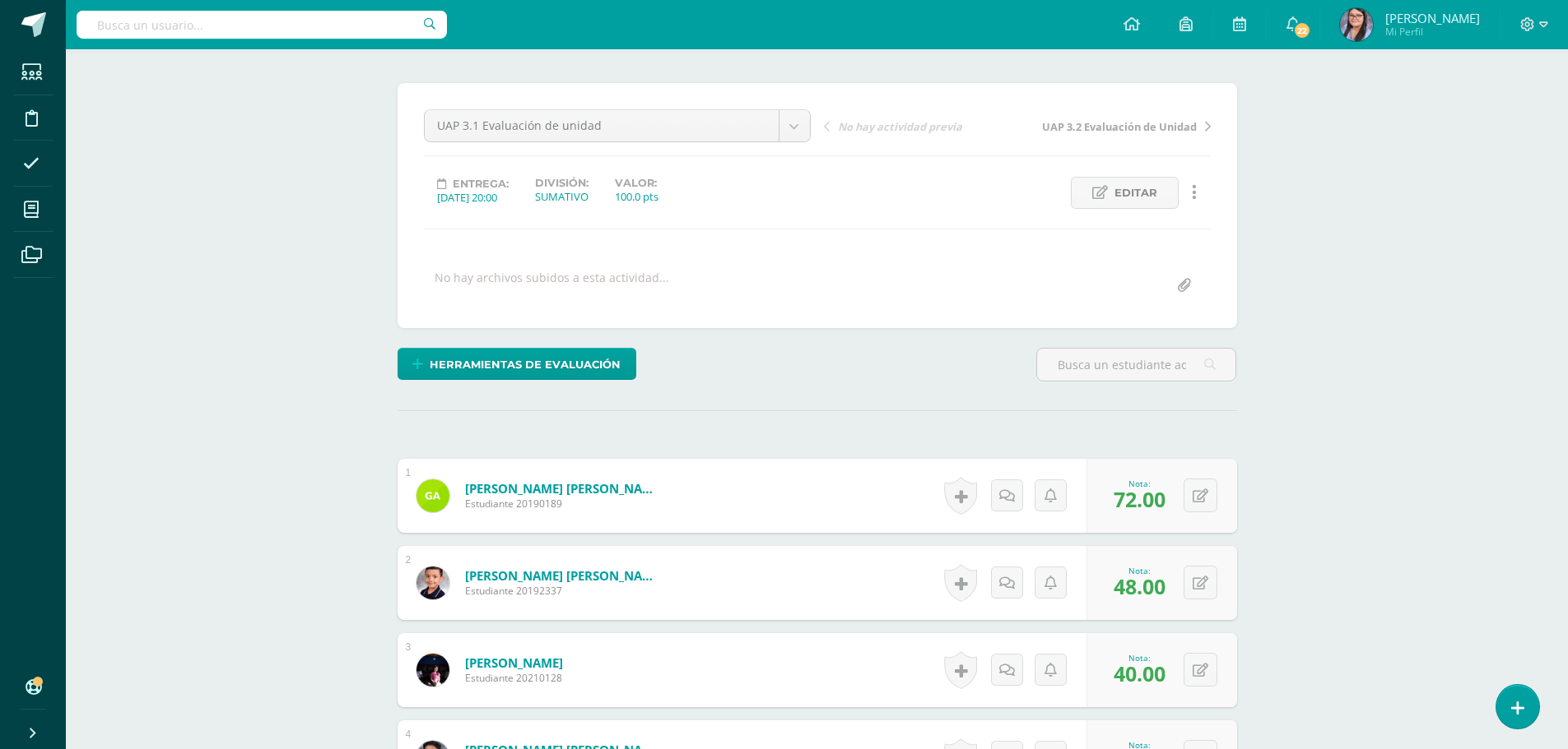
scroll to position [0, 0]
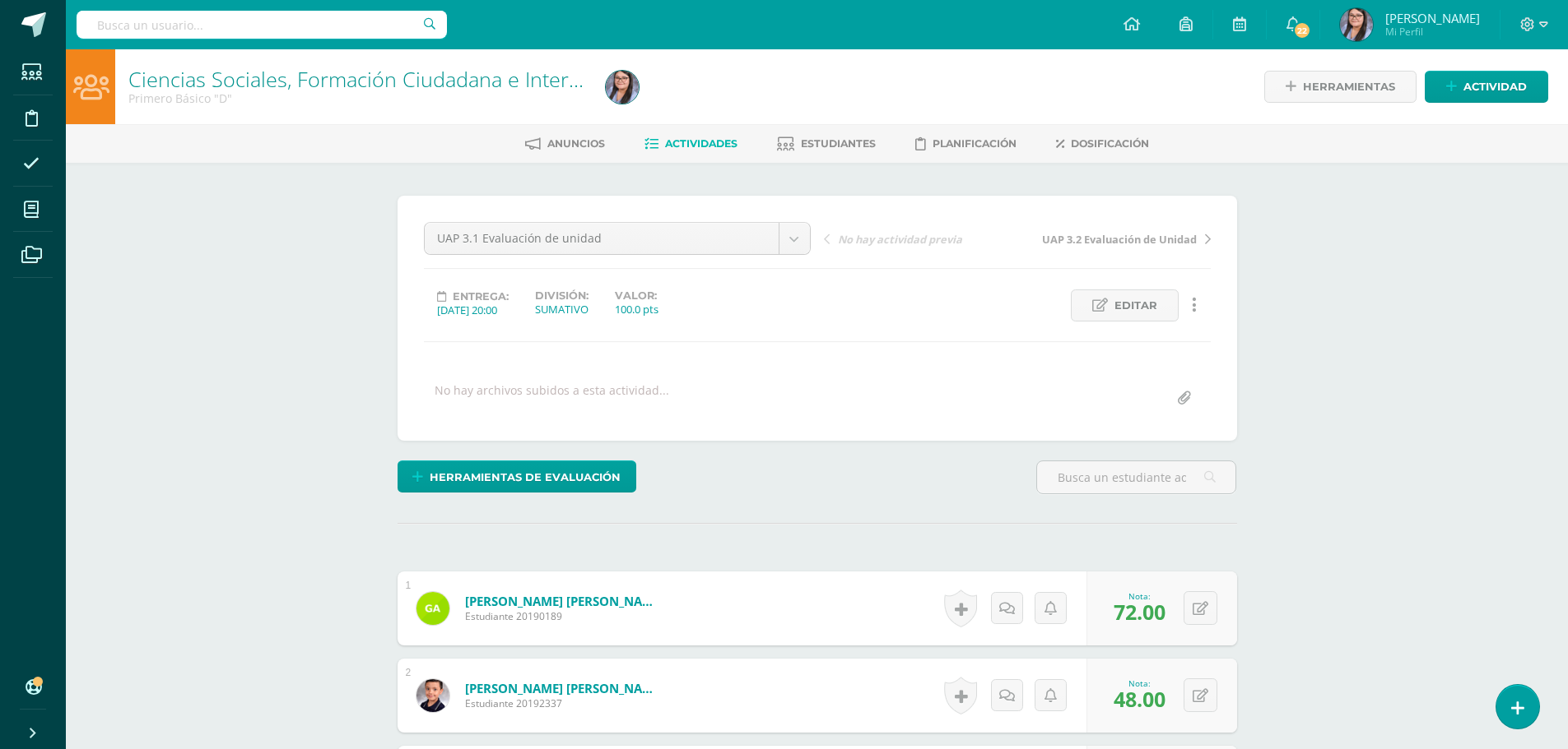
click at [705, 138] on span "Actividades" at bounding box center [701, 143] width 73 height 13
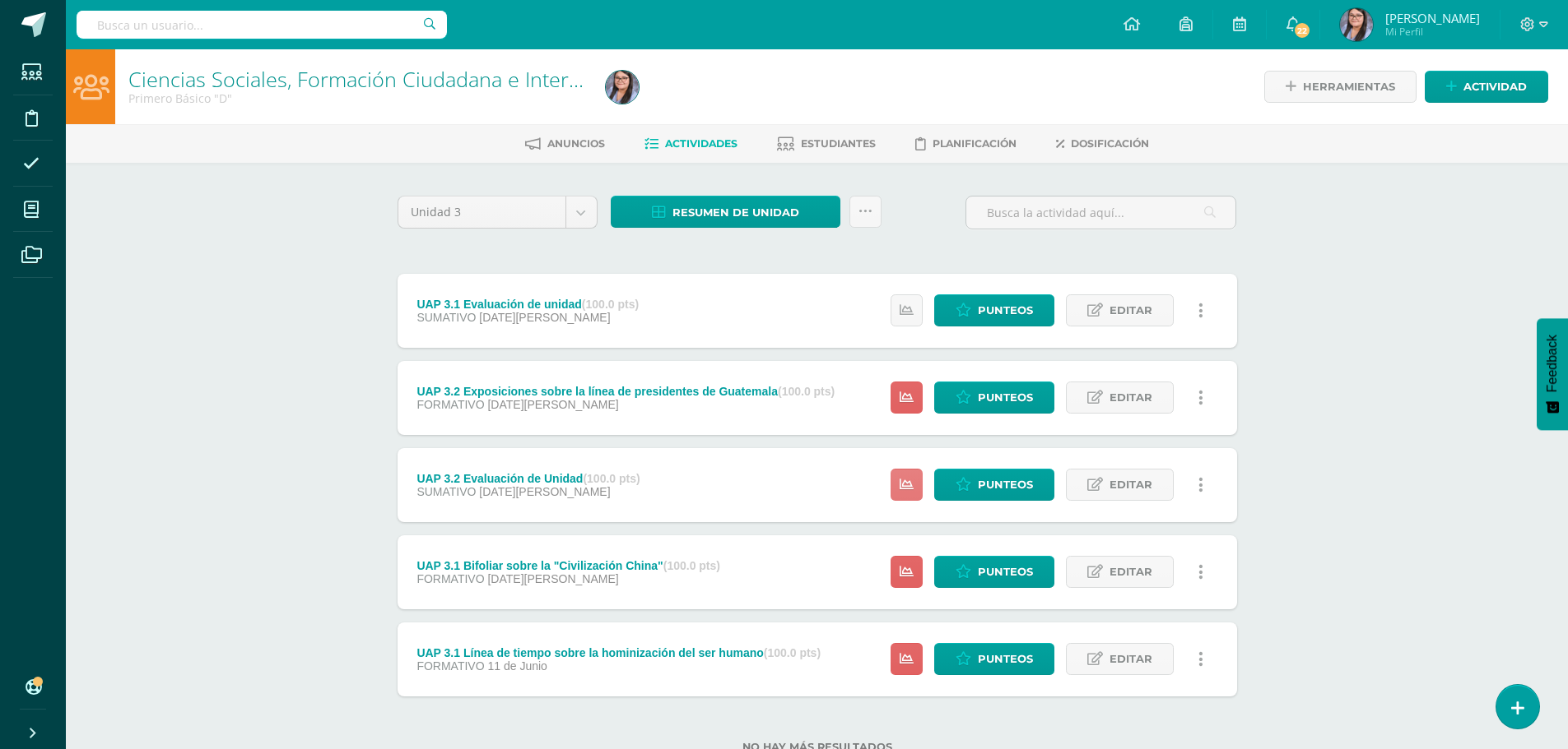
click at [919, 483] on link at bounding box center [907, 485] width 32 height 32
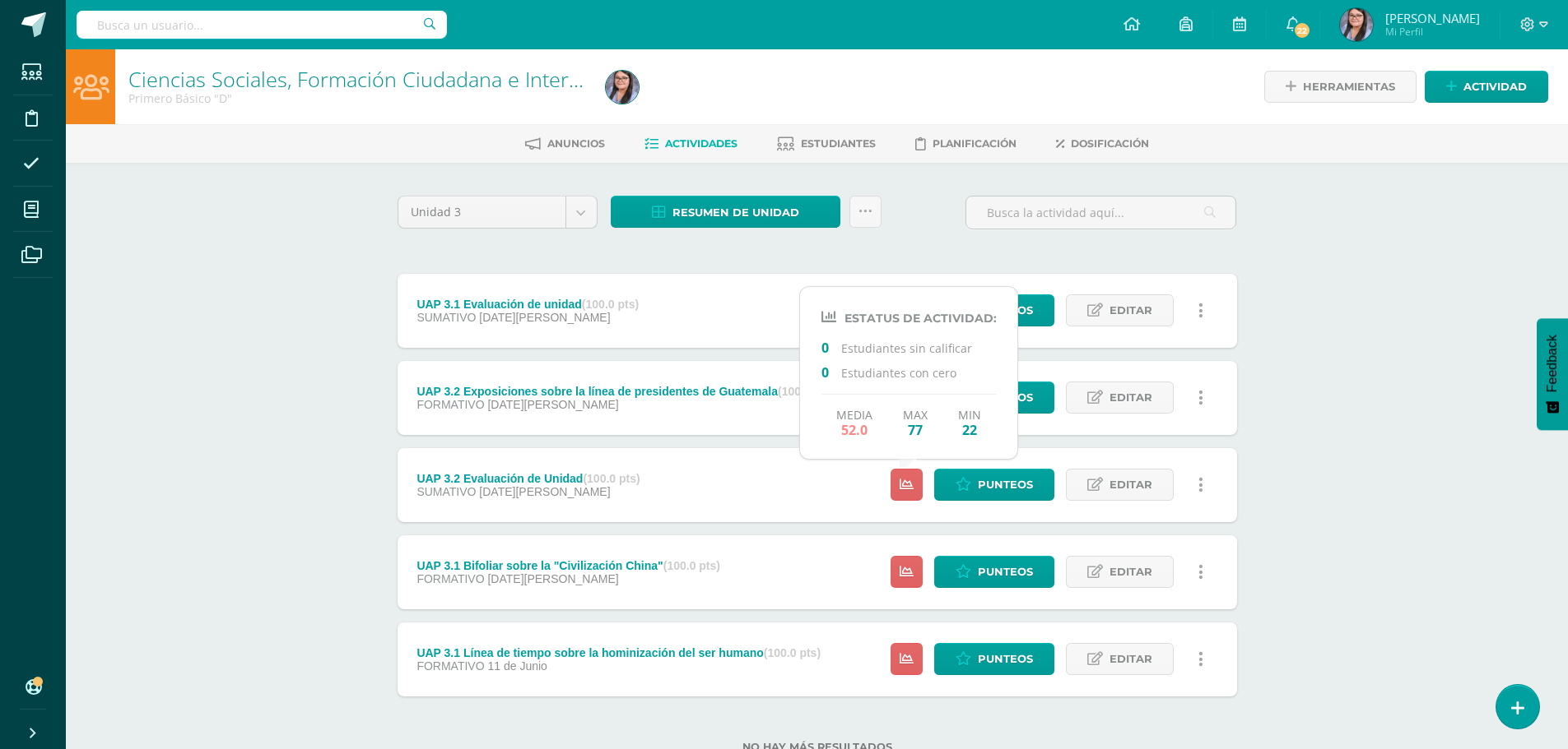
click at [730, 441] on div "UAP 3.1 Evaluación de unidad (100.0 pts) SUMATIVO [DATE][PERSON_NAME] Estatus d…" at bounding box center [816, 486] width 839 height 423
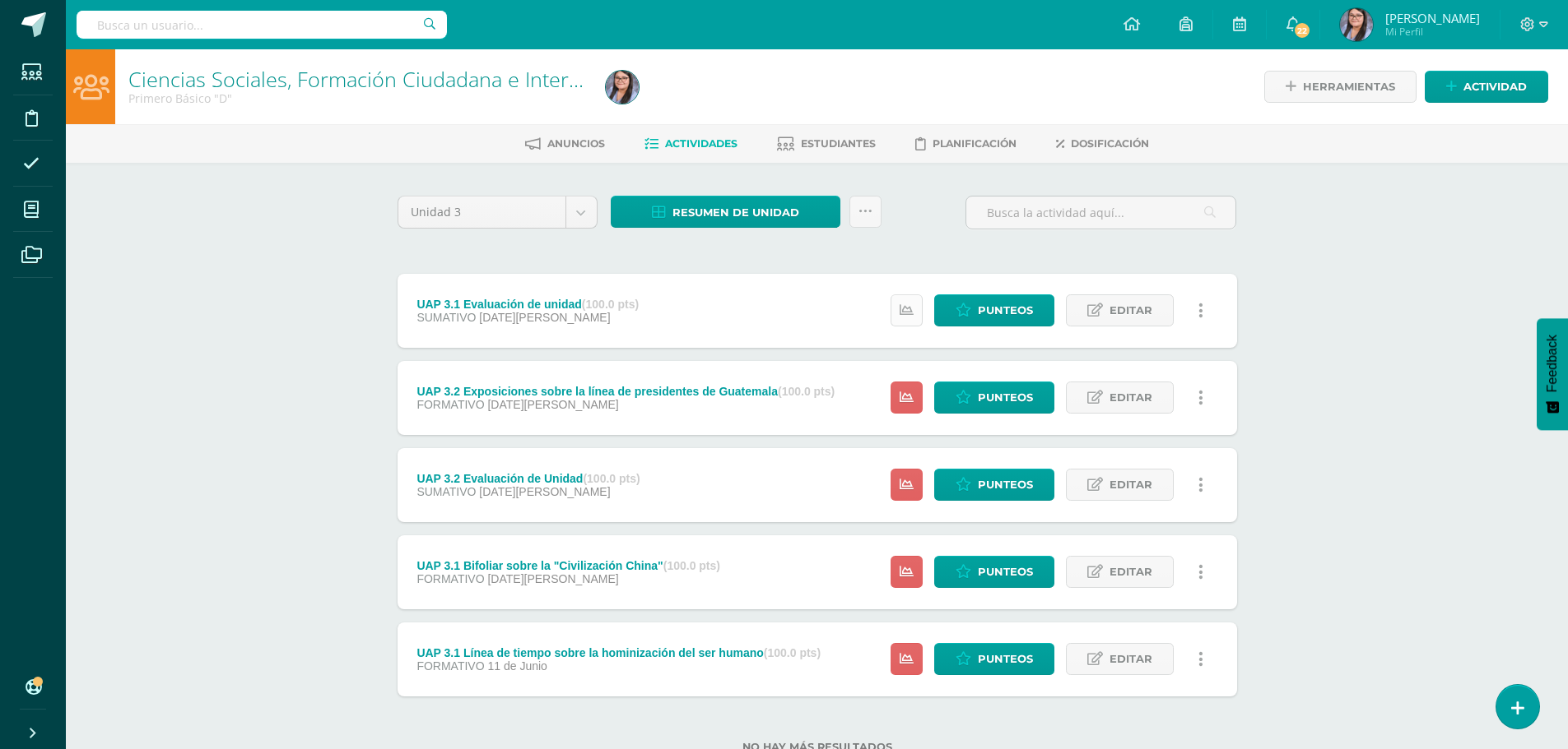
click at [906, 319] on link at bounding box center [907, 311] width 32 height 32
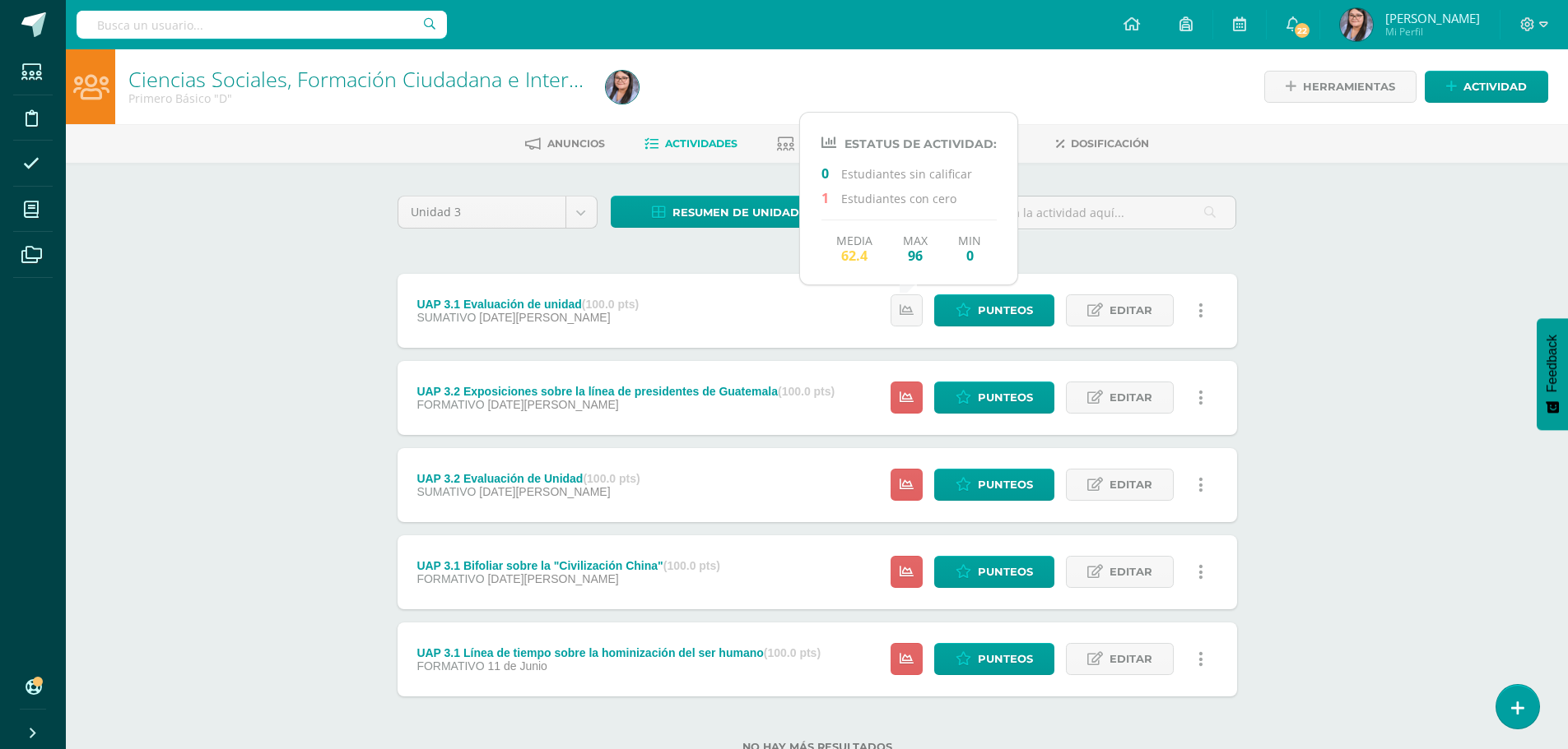
click at [1323, 426] on div "Ciencias Sociales, Formación Ciudadana e Interculturalidad Primero Básico "D" H…" at bounding box center [817, 427] width 1502 height 757
